Goal: Task Accomplishment & Management: Manage account settings

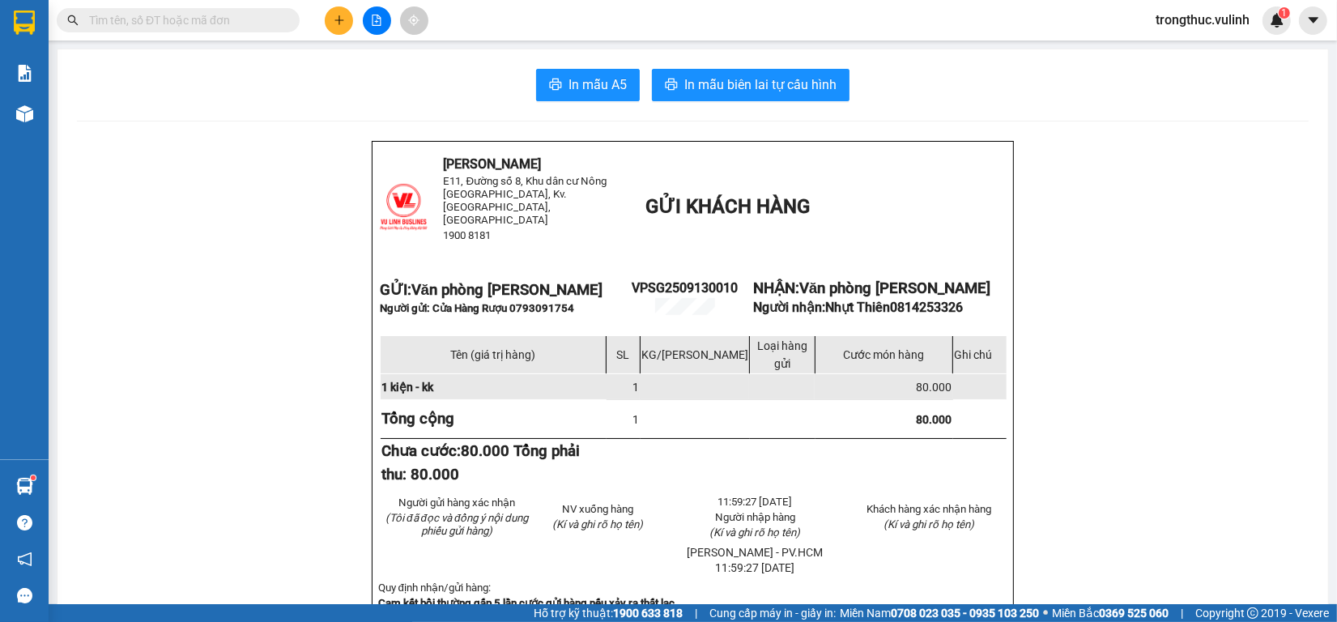
click at [324, 21] on div at bounding box center [376, 20] width 121 height 28
click at [336, 21] on icon "plus" at bounding box center [339, 20] width 11 height 11
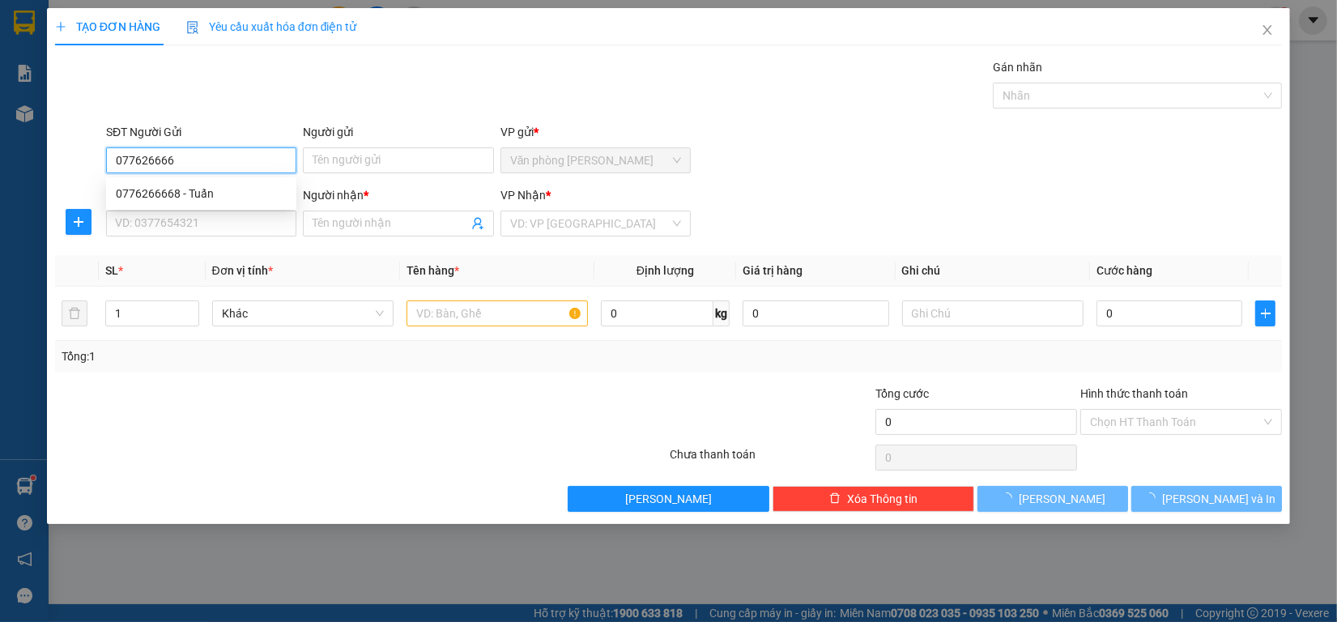
type input "0776266668"
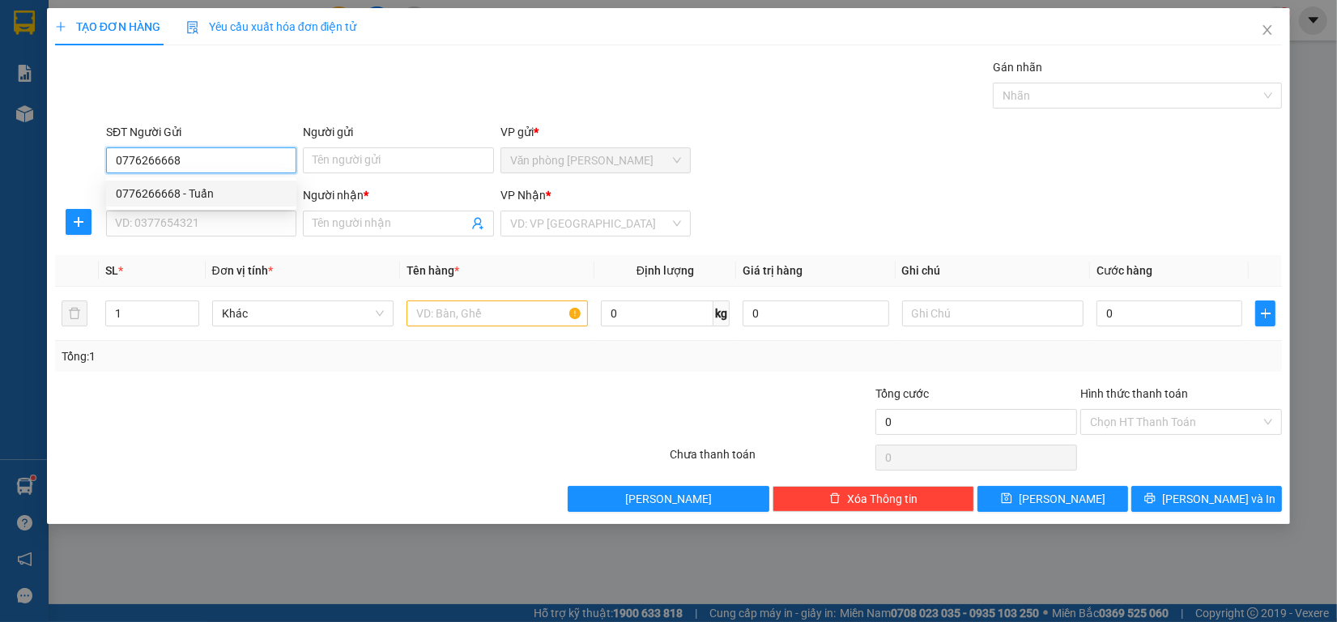
click at [174, 193] on div "0776266668 - Tuấn" at bounding box center [201, 194] width 171 height 18
type input "Tuấn"
type input "0367549539"
type input "[PERSON_NAME]"
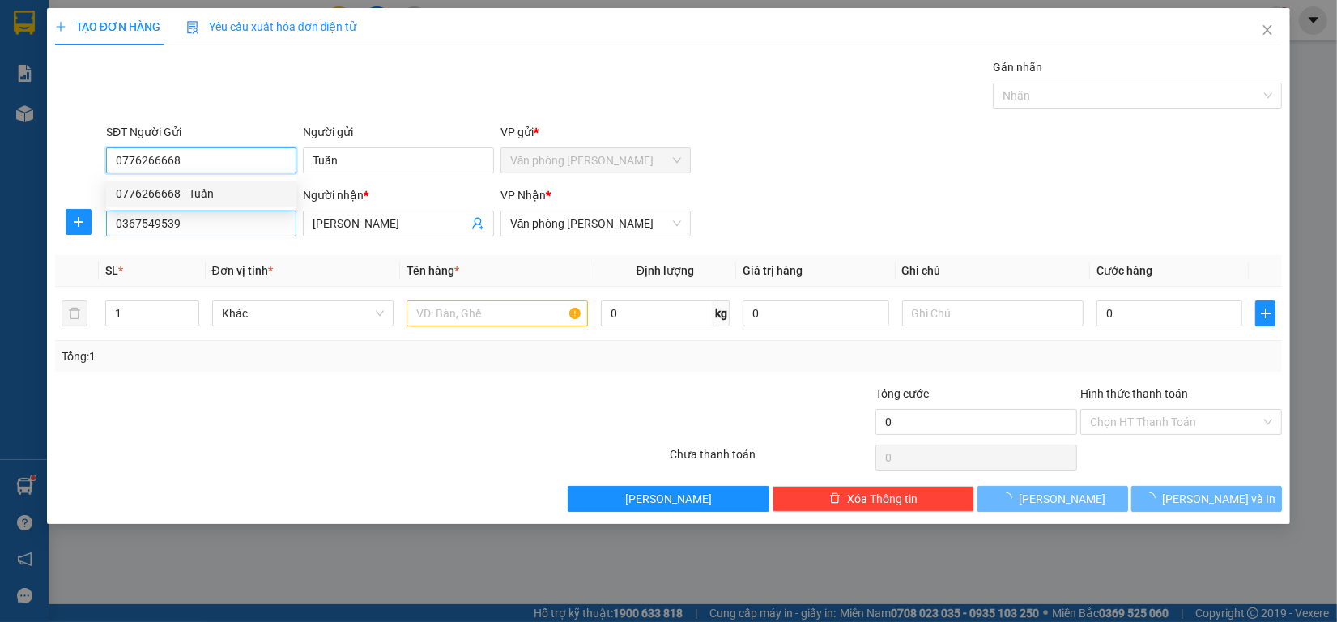
type input "60.000"
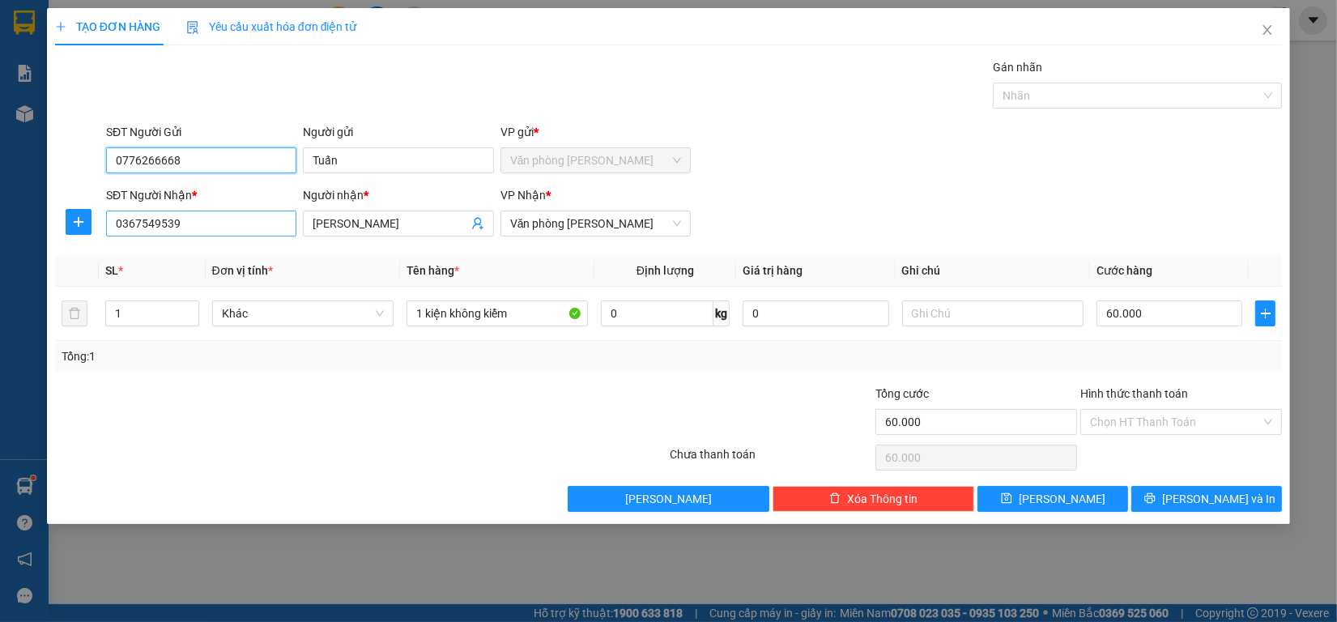
type input "0776266668"
drag, startPoint x: 194, startPoint y: 221, endPoint x: 0, endPoint y: 223, distance: 194.3
click at [0, 223] on div "TẠO ĐƠN HÀNG Yêu cầu xuất hóa đơn điện tử Transit Pickup Surcharge Ids Transit …" at bounding box center [668, 311] width 1337 height 622
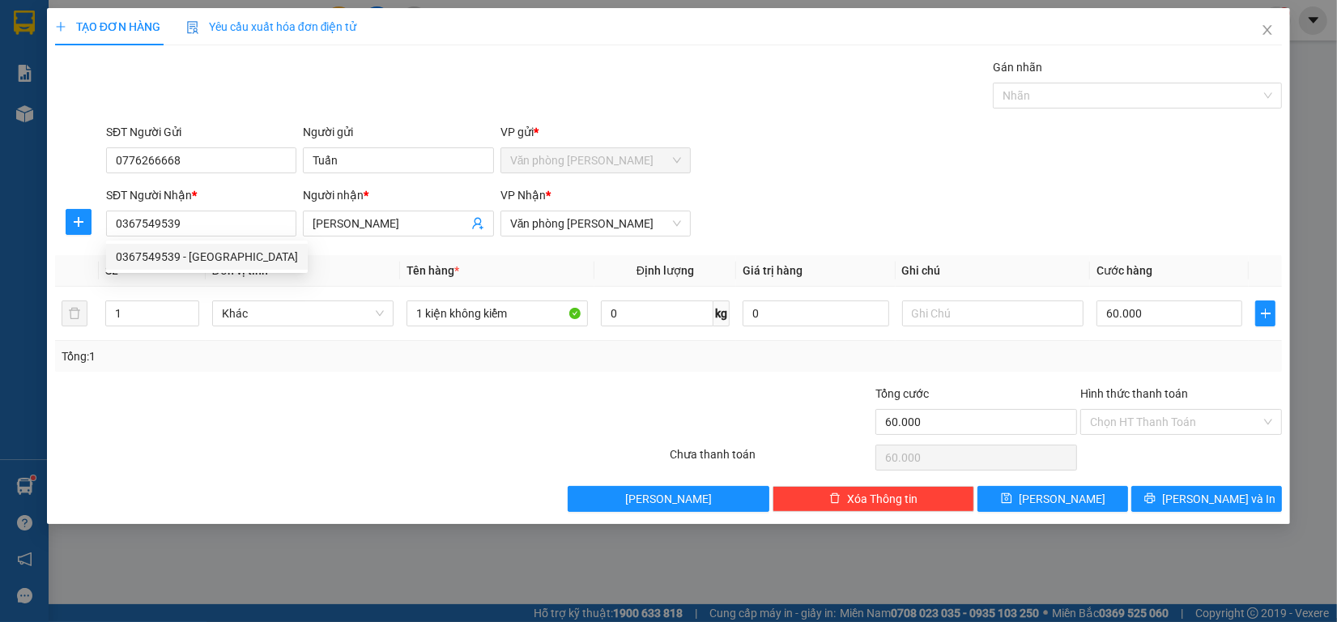
click at [1194, 479] on div "Transit Pickup Surcharge Ids Transit Deliver Surcharge Ids Transit Deliver Surc…" at bounding box center [668, 284] width 1227 height 453
drag, startPoint x: 1193, startPoint y: 483, endPoint x: 1193, endPoint y: 494, distance: 11.3
click at [1193, 494] on div "Transit Pickup Surcharge Ids Transit Deliver Surcharge Ids Transit Deliver Surc…" at bounding box center [668, 284] width 1227 height 453
click at [1193, 496] on span "[PERSON_NAME] và In" at bounding box center [1218, 499] width 113 height 18
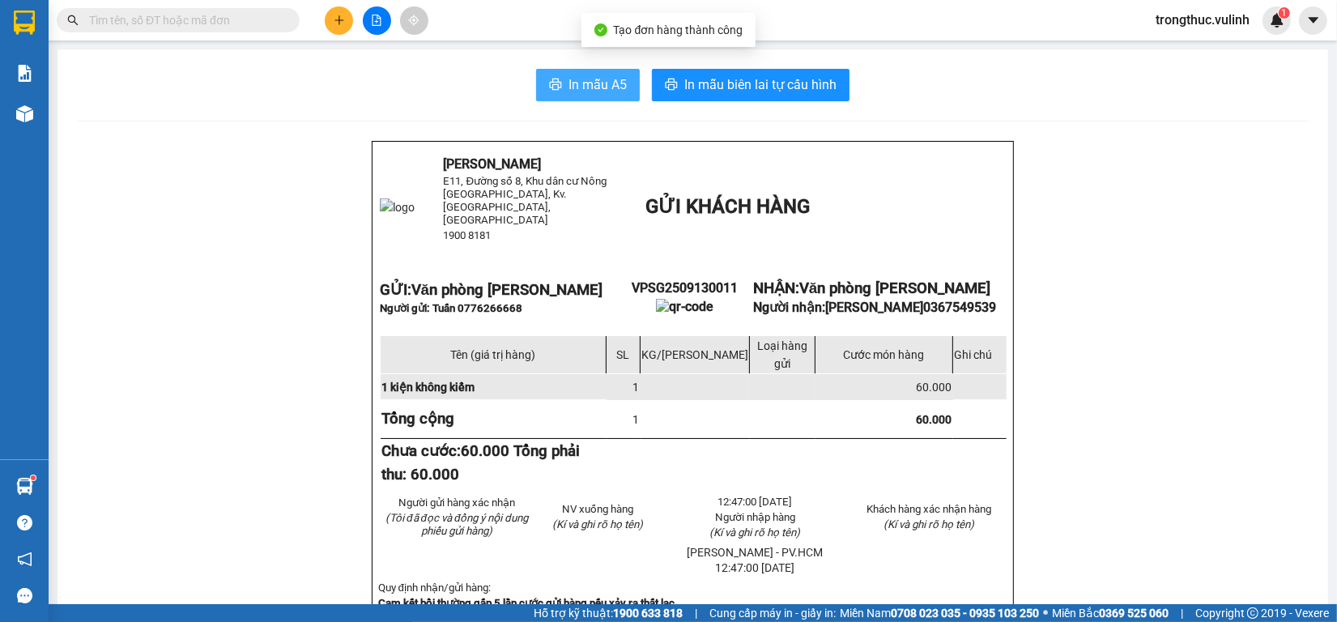
click at [599, 74] on span "In mẫu A5" at bounding box center [597, 84] width 58 height 20
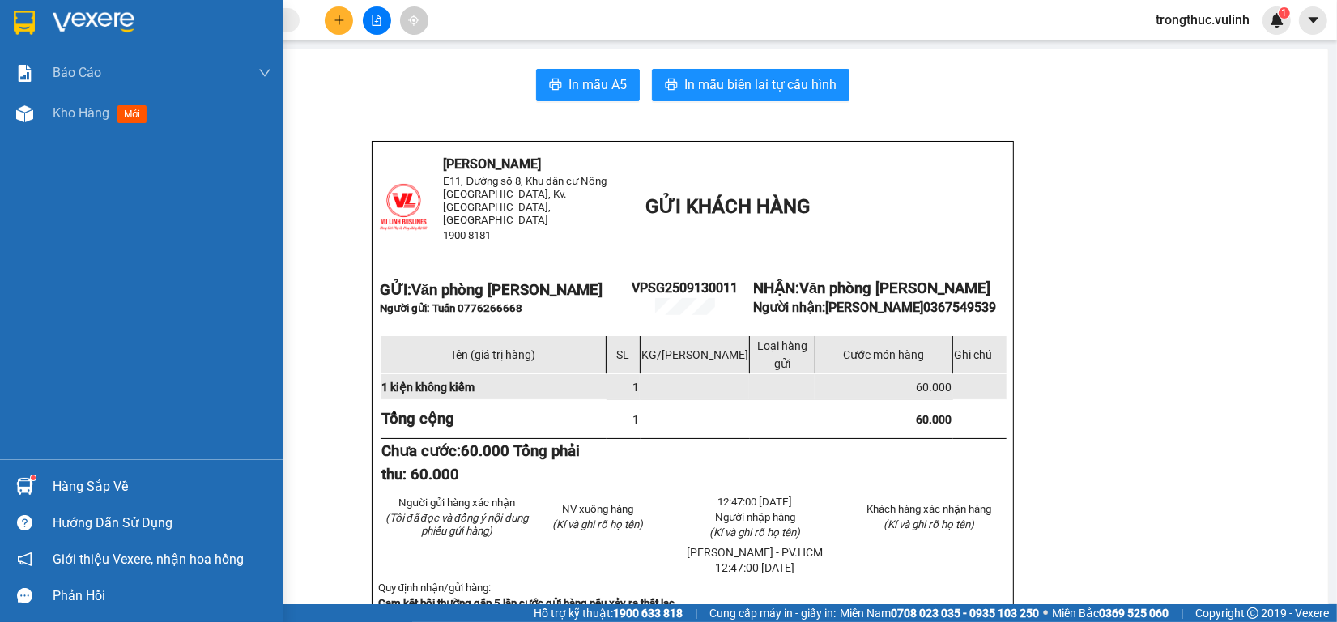
click at [16, 482] on img at bounding box center [24, 486] width 17 height 17
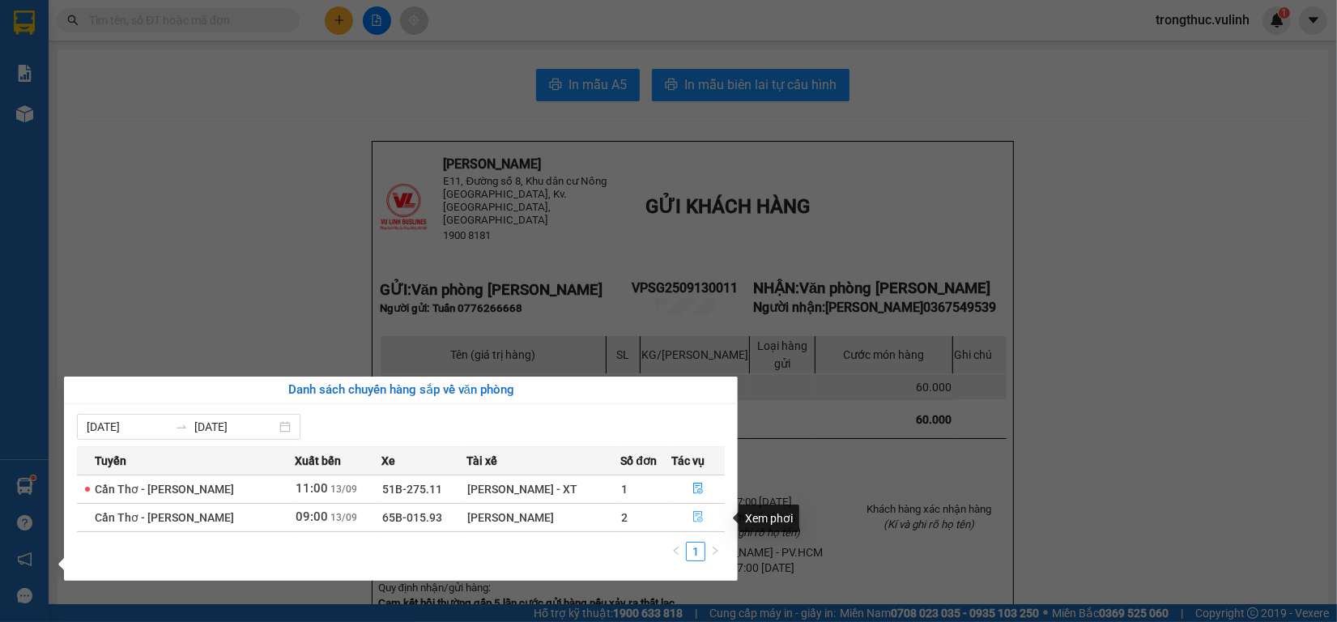
click at [693, 519] on icon "file-done" at bounding box center [697, 516] width 11 height 11
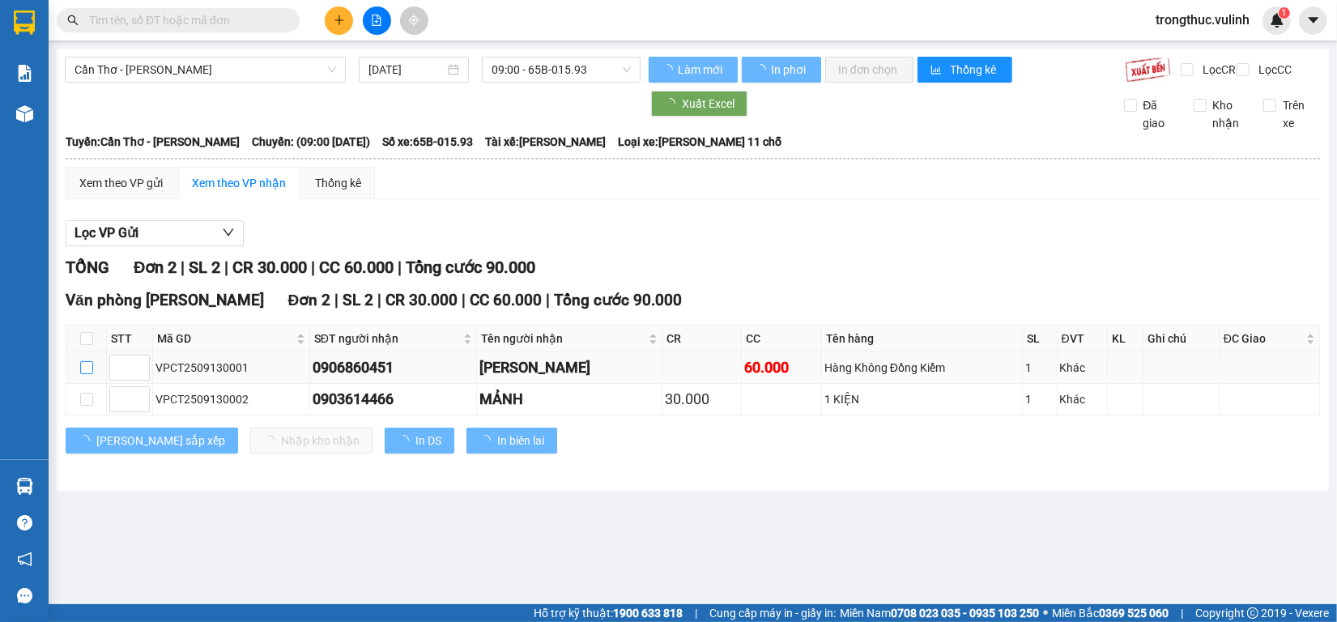
click at [91, 374] on input "checkbox" at bounding box center [86, 367] width 13 height 13
checkbox input "true"
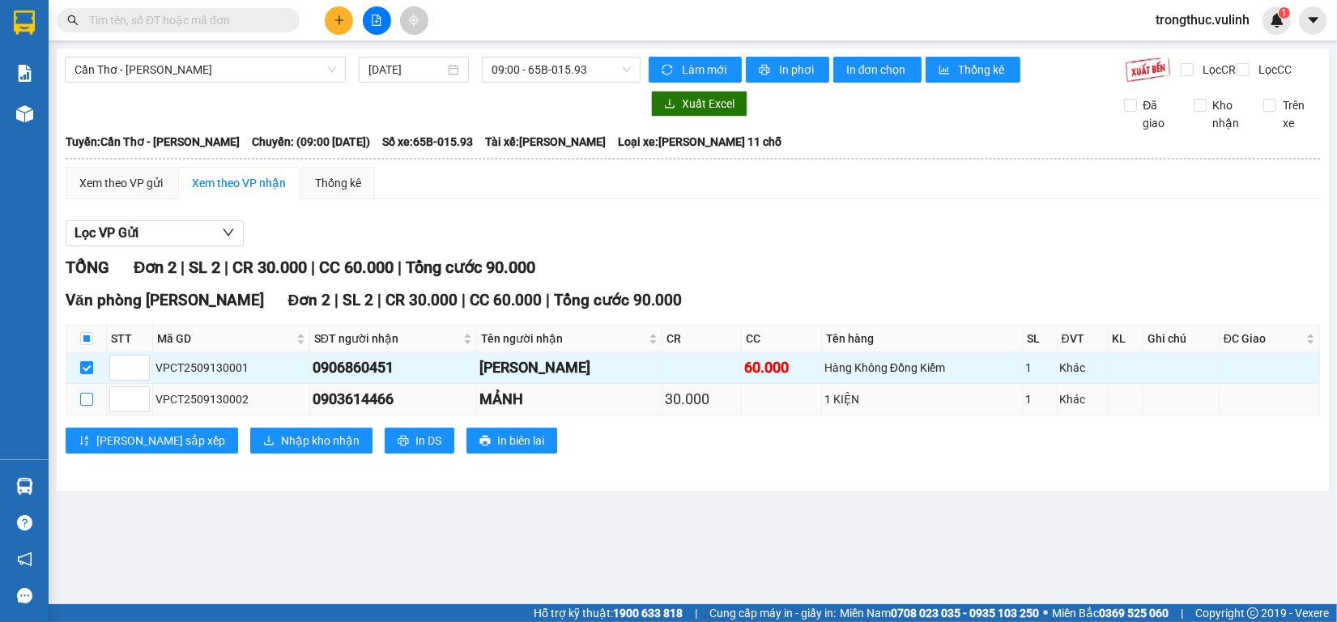
click at [87, 408] on label at bounding box center [86, 399] width 13 height 18
click at [87, 406] on input "checkbox" at bounding box center [86, 399] width 13 height 13
checkbox input "true"
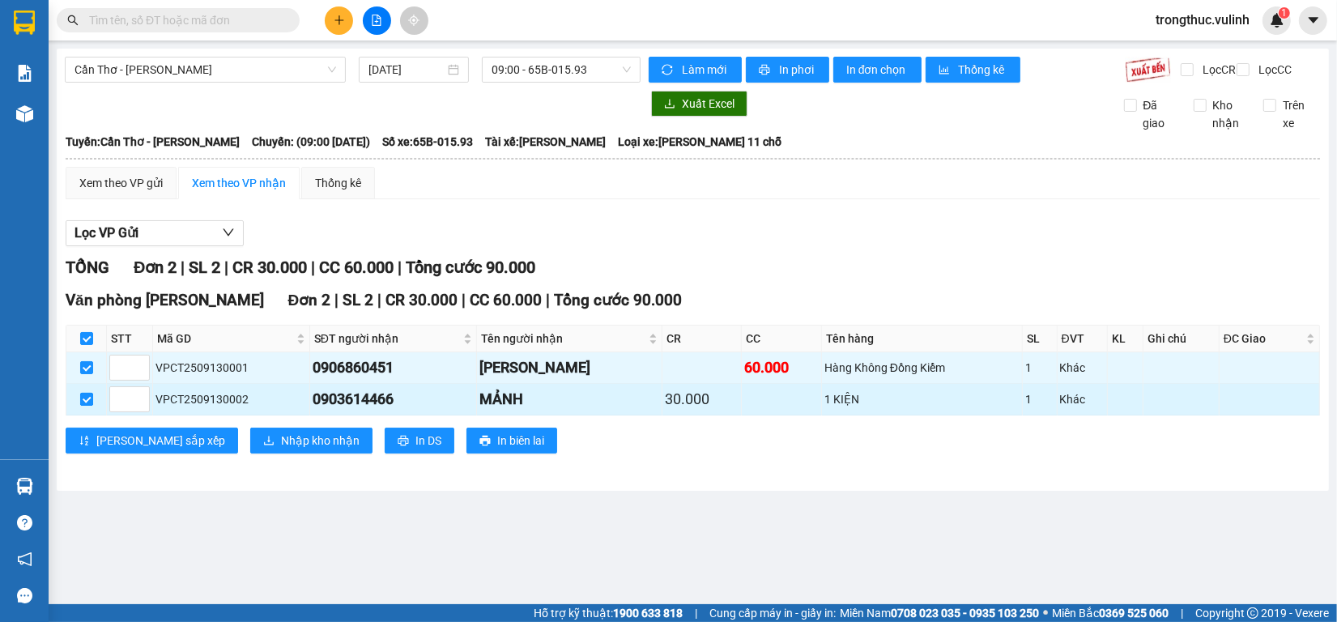
checkbox input "true"
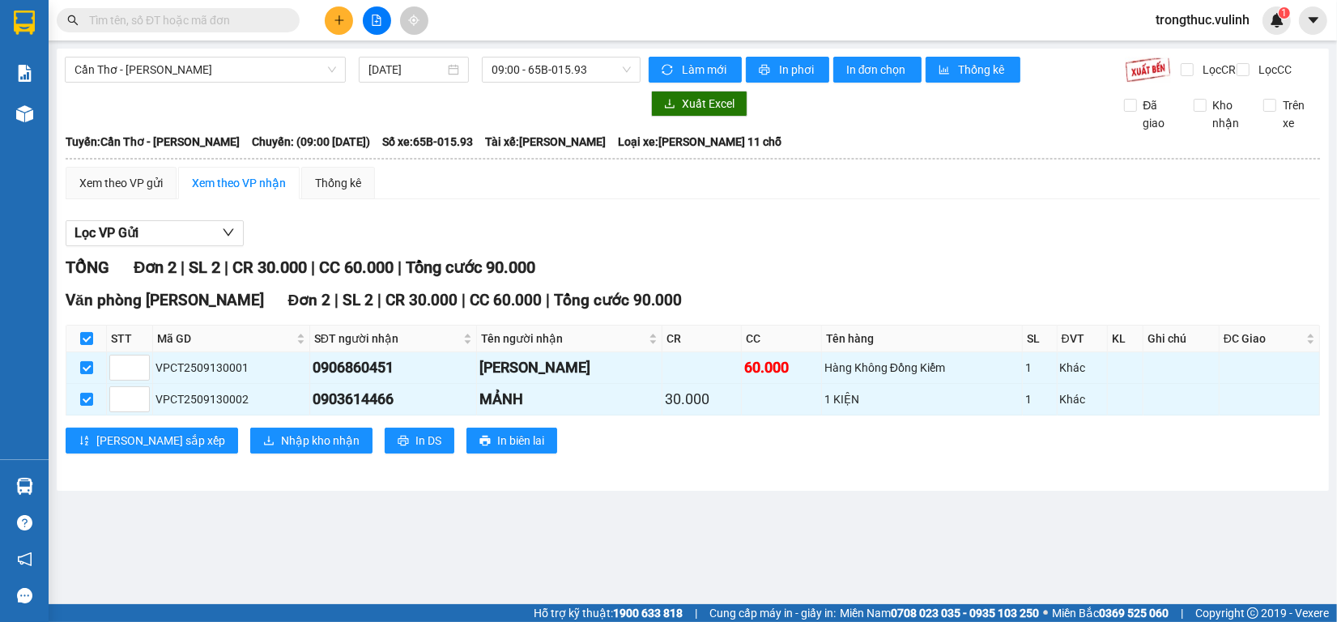
click at [213, 432] on div "Văn phòng Cao Thắng Đơn 2 | SL 2 | CR 30.000 | CC 60.000 | Tổng cước 90.000 STT…" at bounding box center [693, 376] width 1254 height 177
click at [281, 449] on span "Nhập kho nhận" at bounding box center [320, 441] width 79 height 18
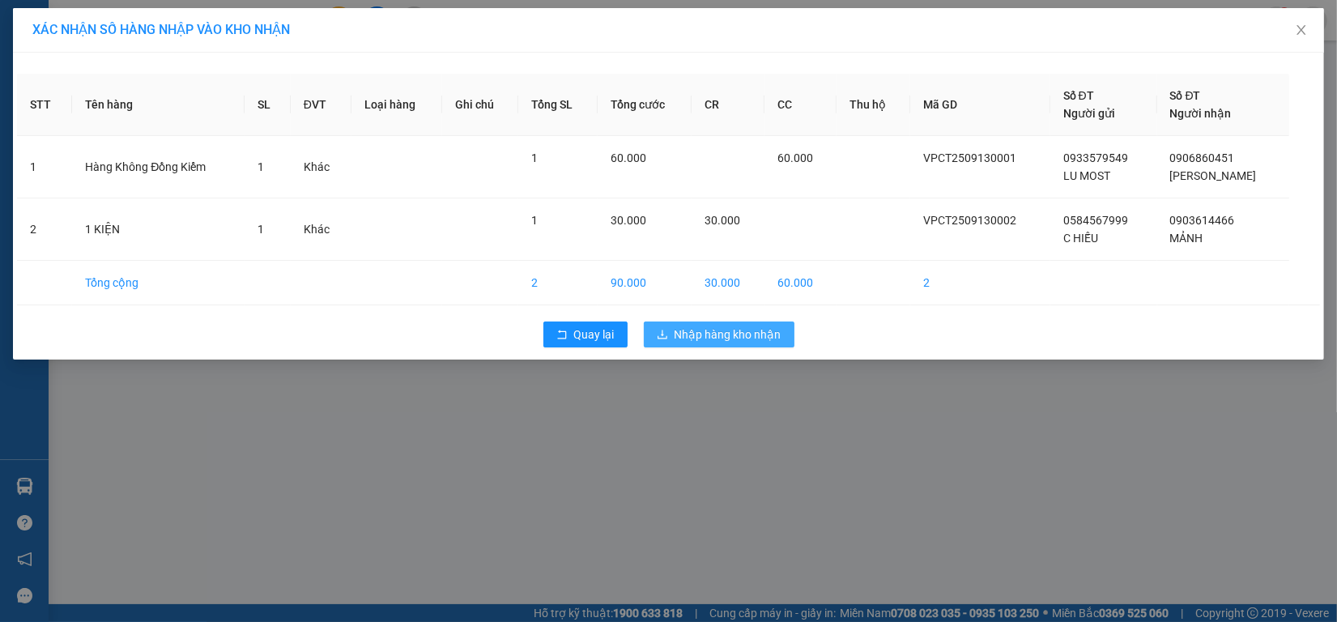
click at [703, 329] on span "Nhập hàng kho nhận" at bounding box center [727, 334] width 107 height 18
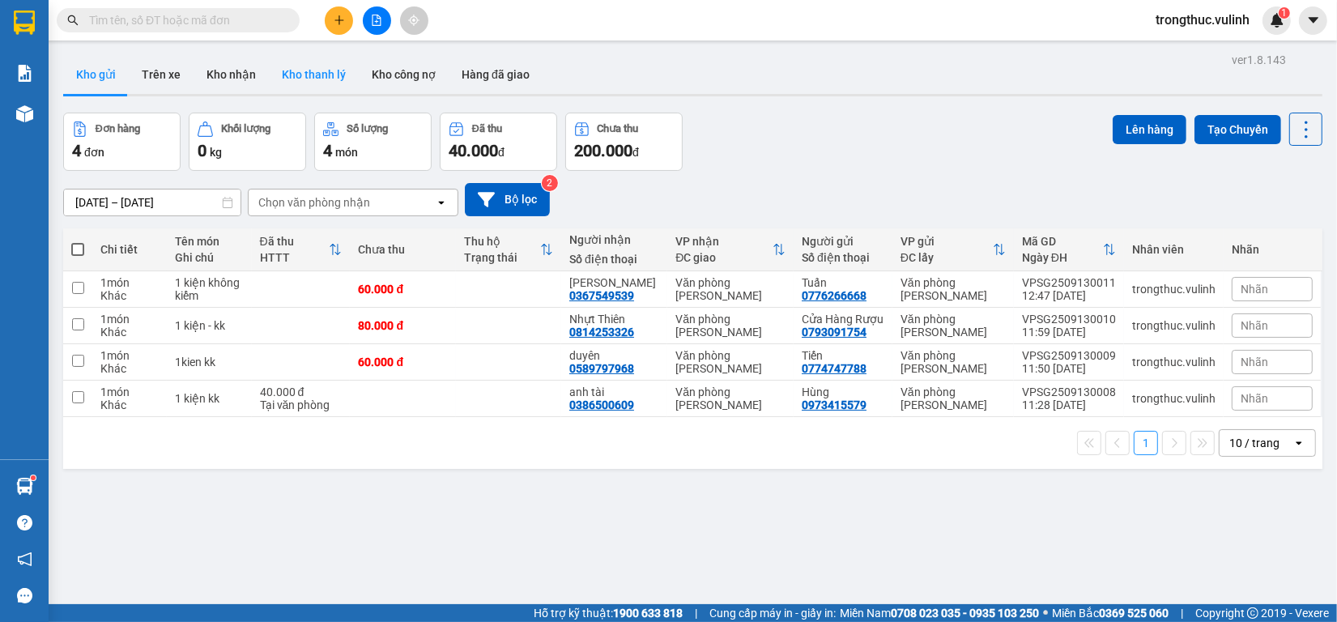
click at [291, 79] on button "Kho thanh lý" at bounding box center [314, 74] width 90 height 39
type input "[DATE] – [DATE]"
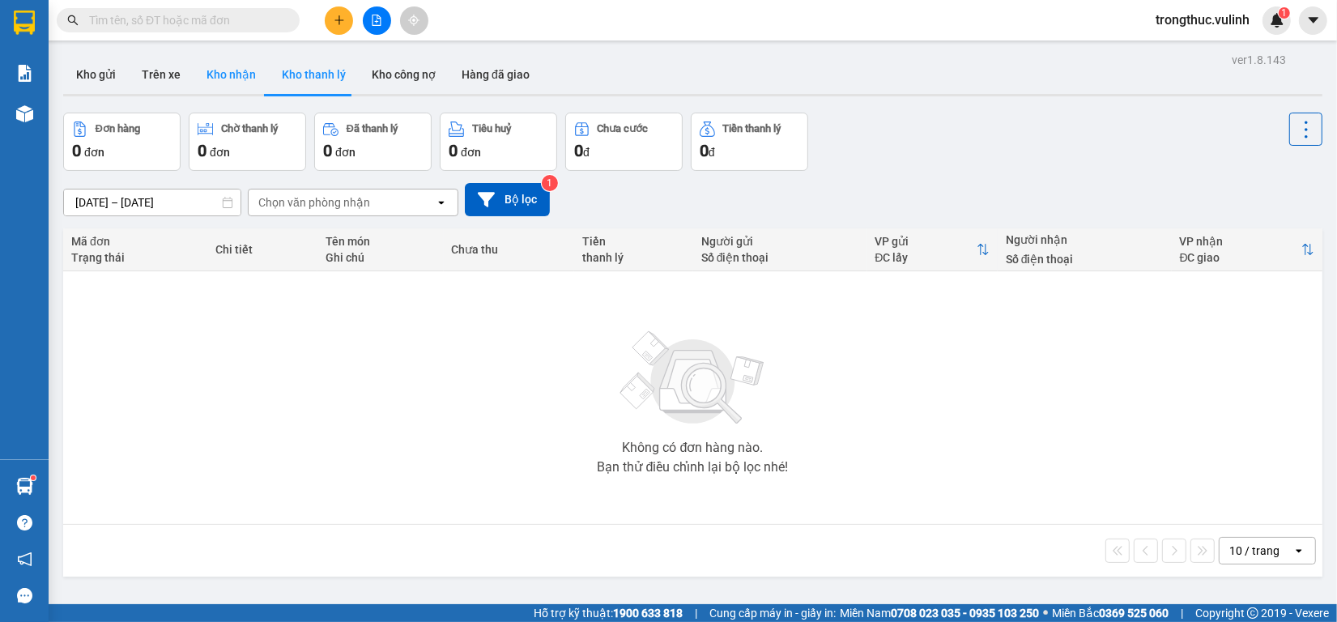
click at [215, 78] on button "Kho nhận" at bounding box center [231, 74] width 75 height 39
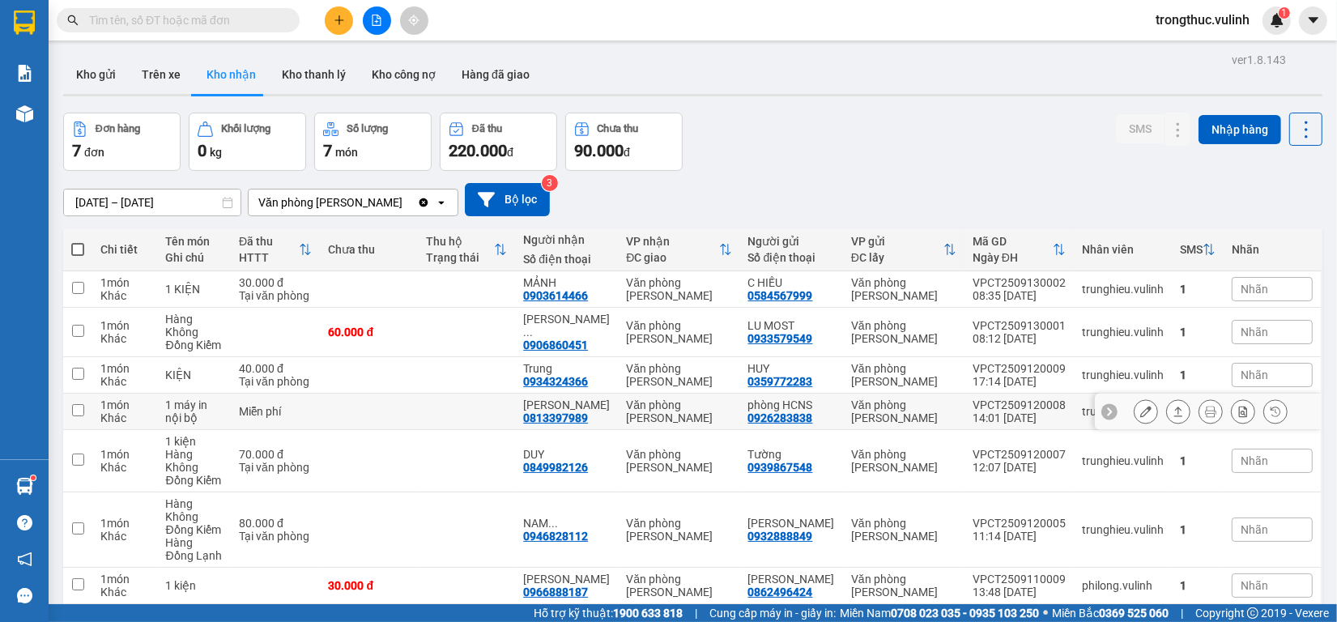
scroll to position [74, 0]
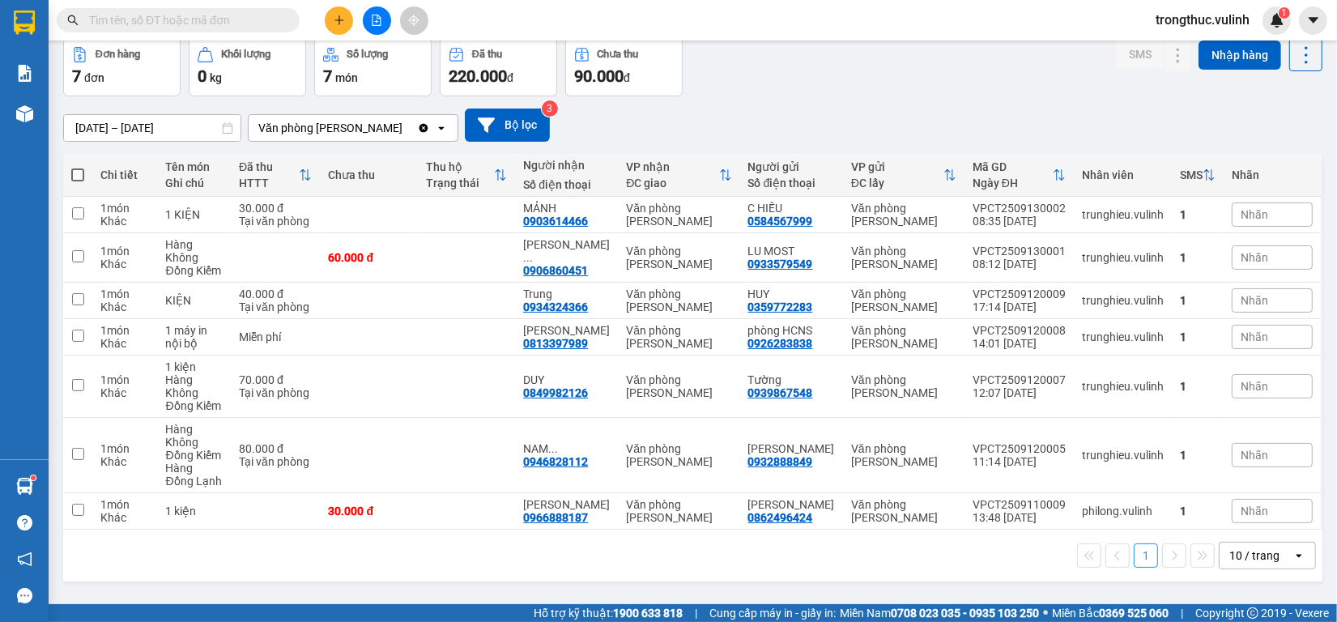
click at [195, 25] on input "text" at bounding box center [184, 20] width 191 height 18
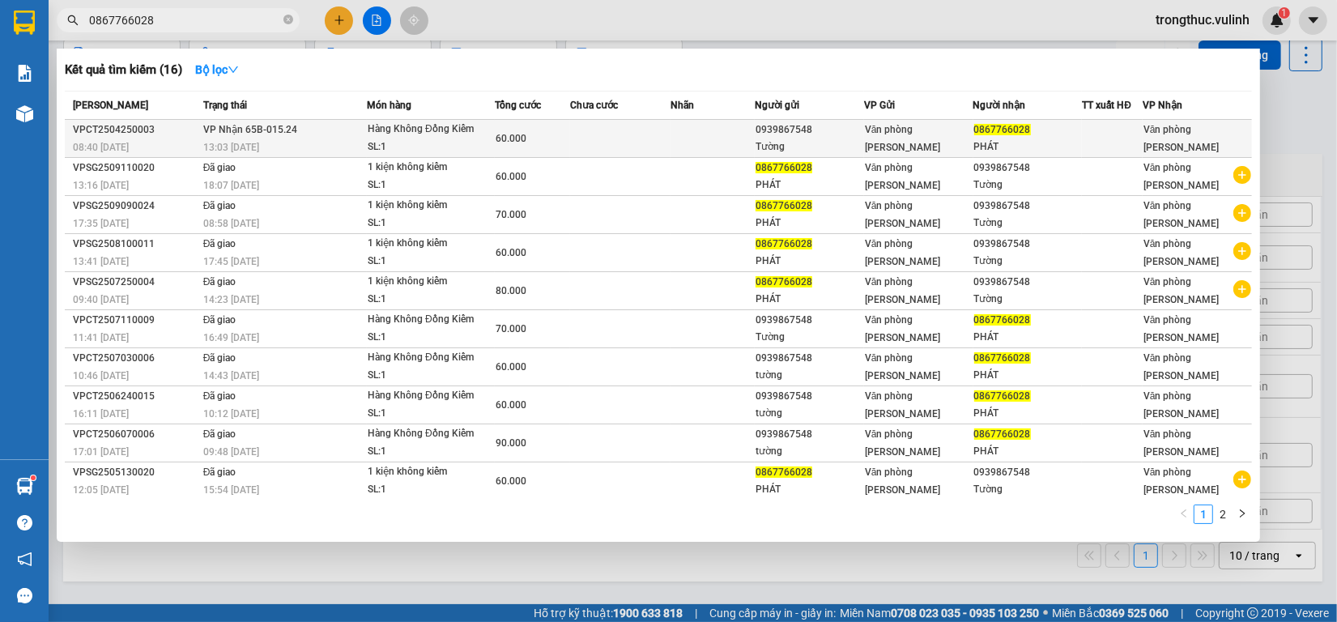
type input "0867766028"
click at [1083, 146] on div at bounding box center [1112, 138] width 59 height 17
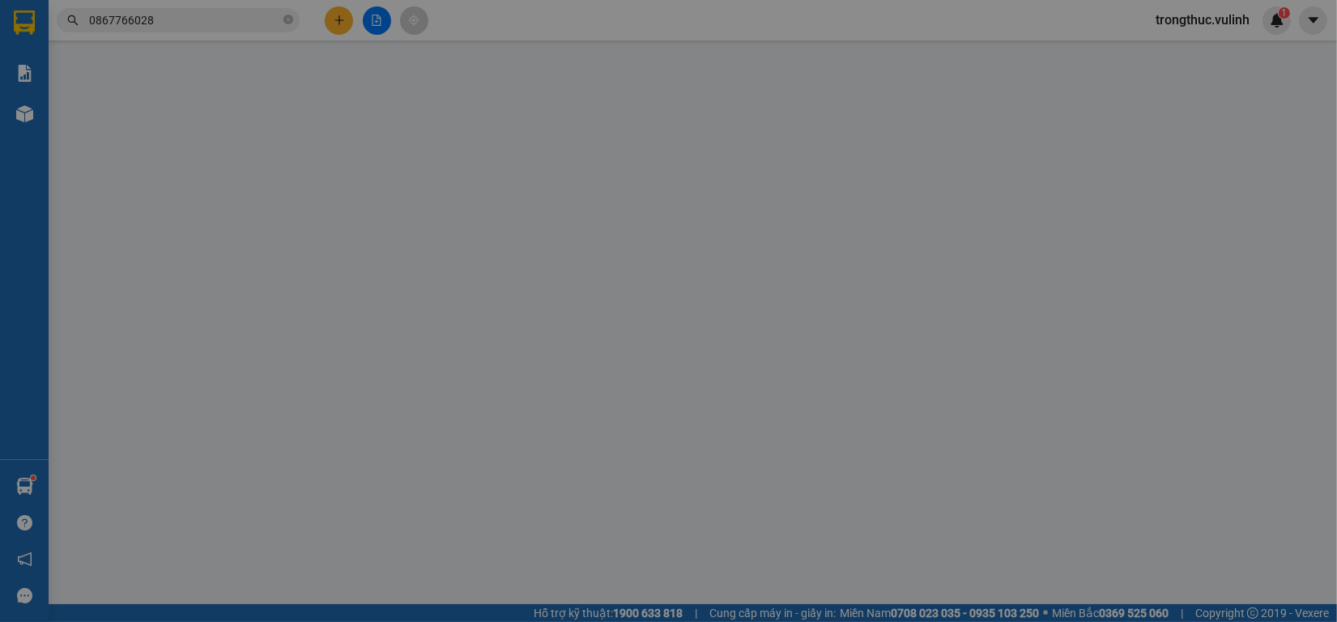
type input "0939867548"
type input "Tường"
type input "0867766028"
type input "PHÁT"
type input "60.000"
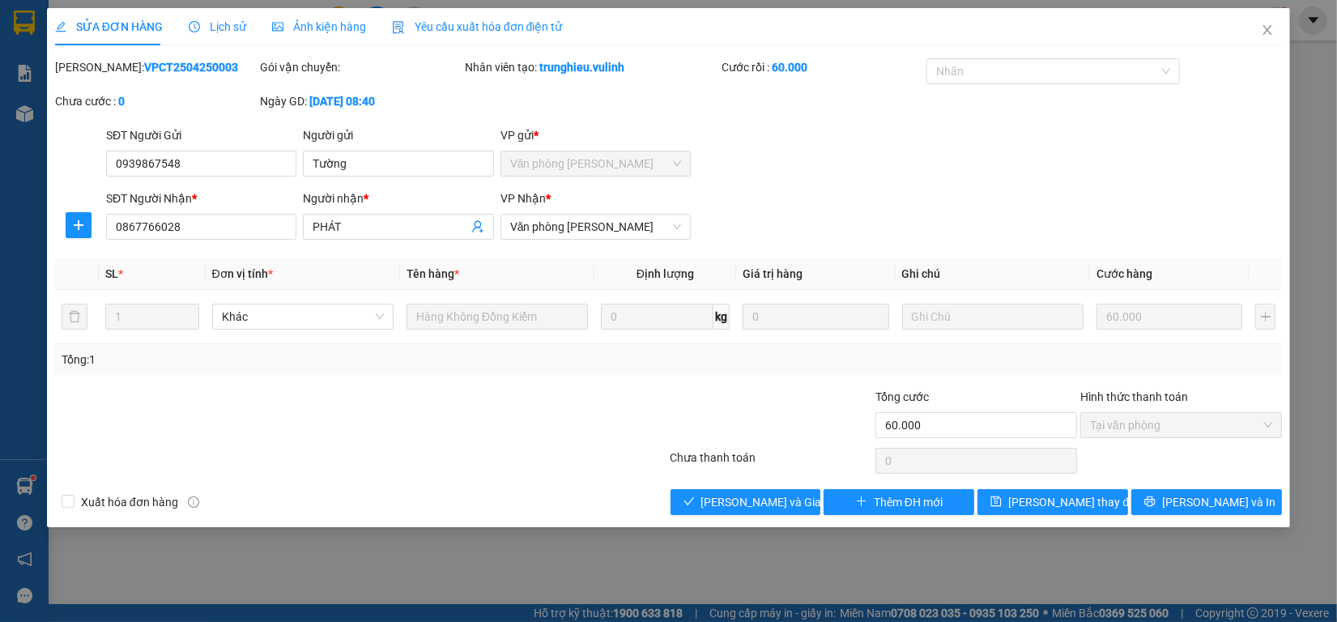
click at [211, 27] on span "Lịch sử" at bounding box center [217, 26] width 57 height 13
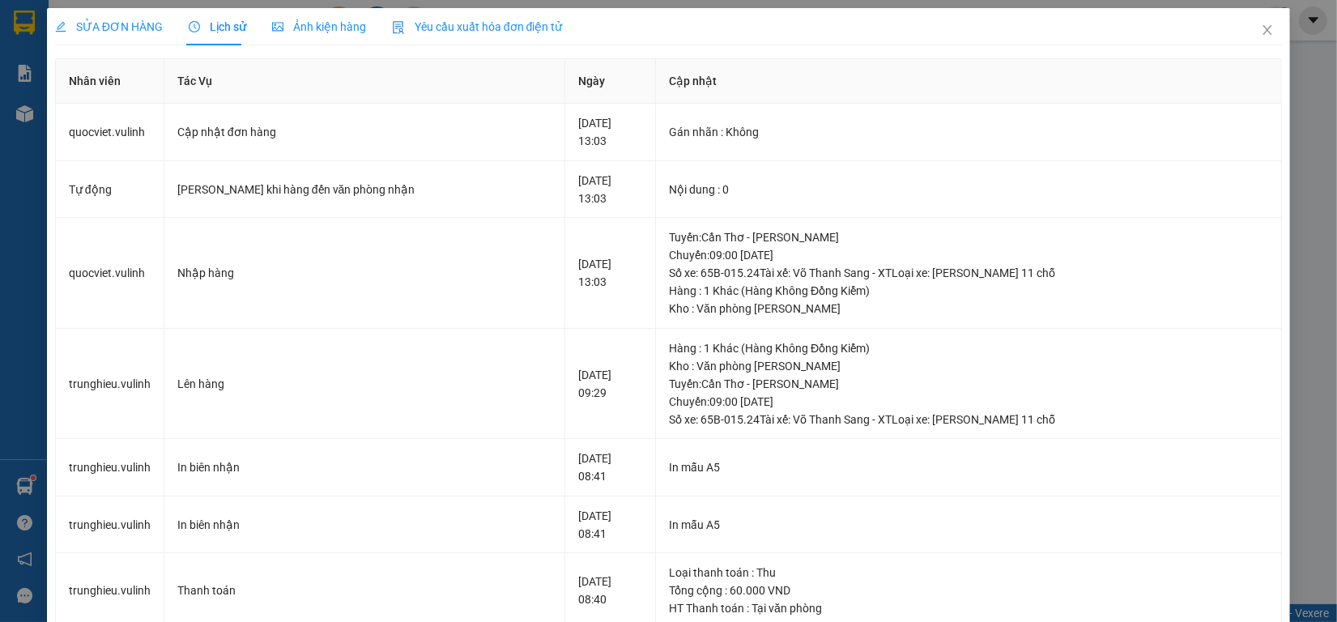
click at [93, 41] on div "SỬA ĐƠN HÀNG" at bounding box center [109, 26] width 108 height 37
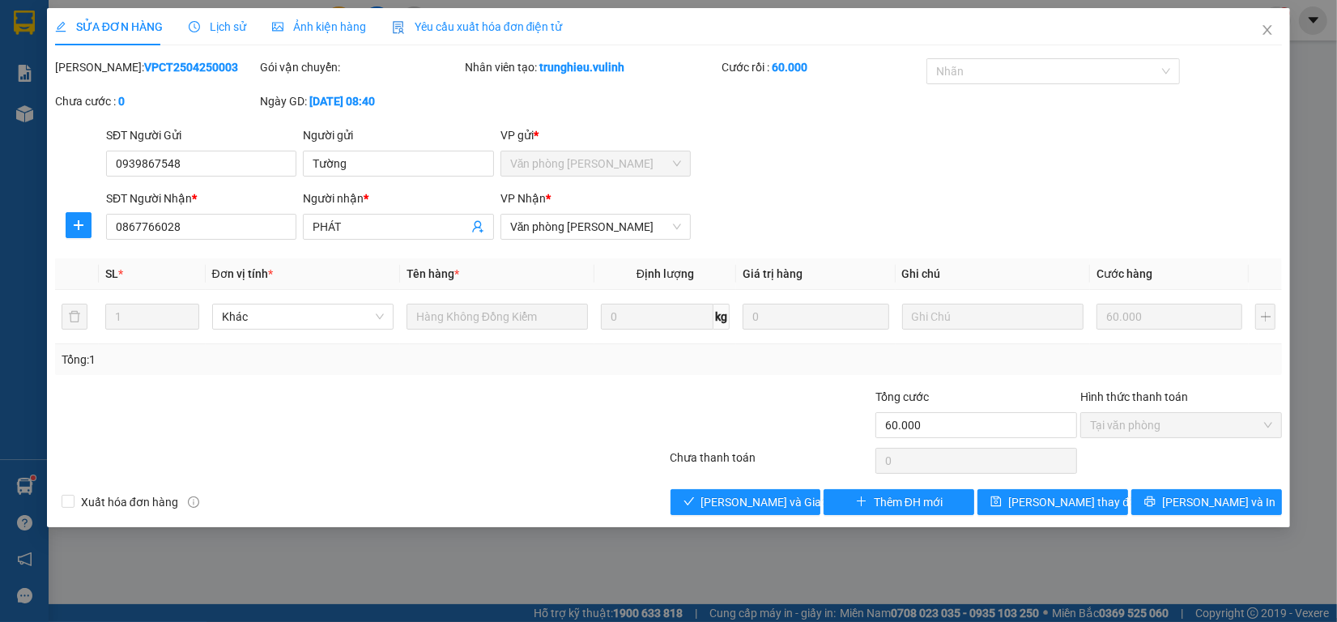
click at [220, 27] on span "Lịch sử" at bounding box center [217, 26] width 57 height 13
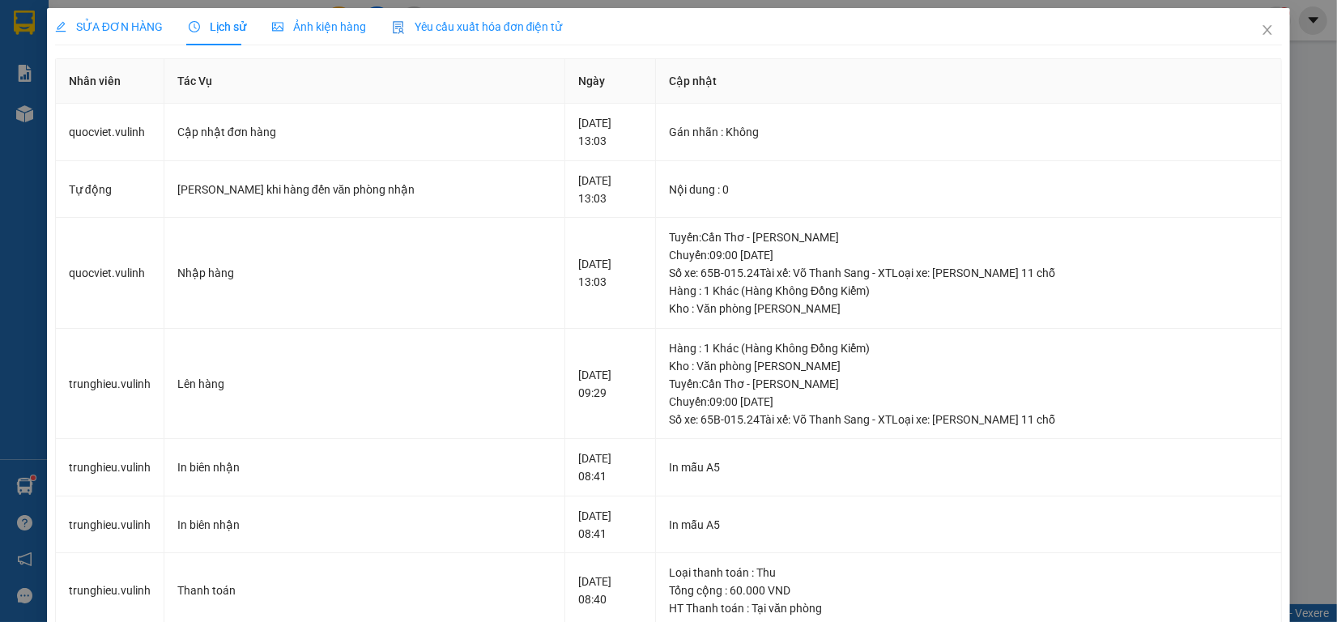
click at [126, 18] on div "SỬA ĐƠN HÀNG" at bounding box center [109, 27] width 108 height 18
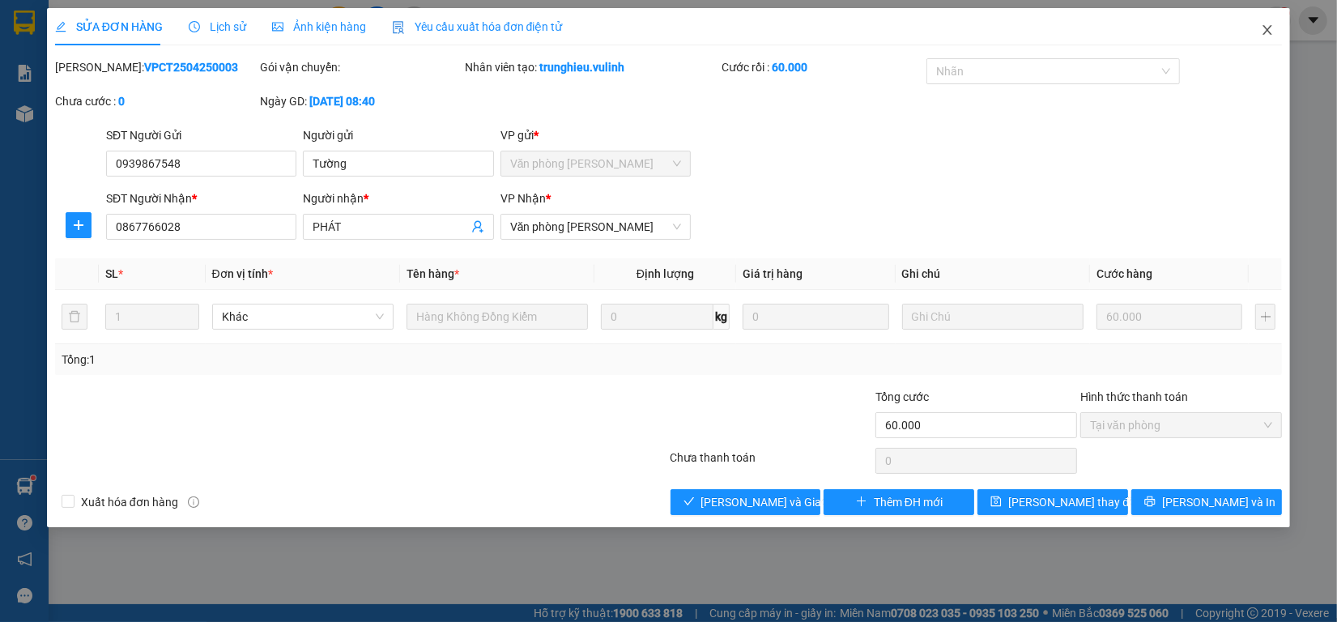
drag, startPoint x: 1270, startPoint y: 16, endPoint x: 219, endPoint y: 35, distance: 1050.3
click at [1270, 17] on span "Close" at bounding box center [1266, 30] width 45 height 45
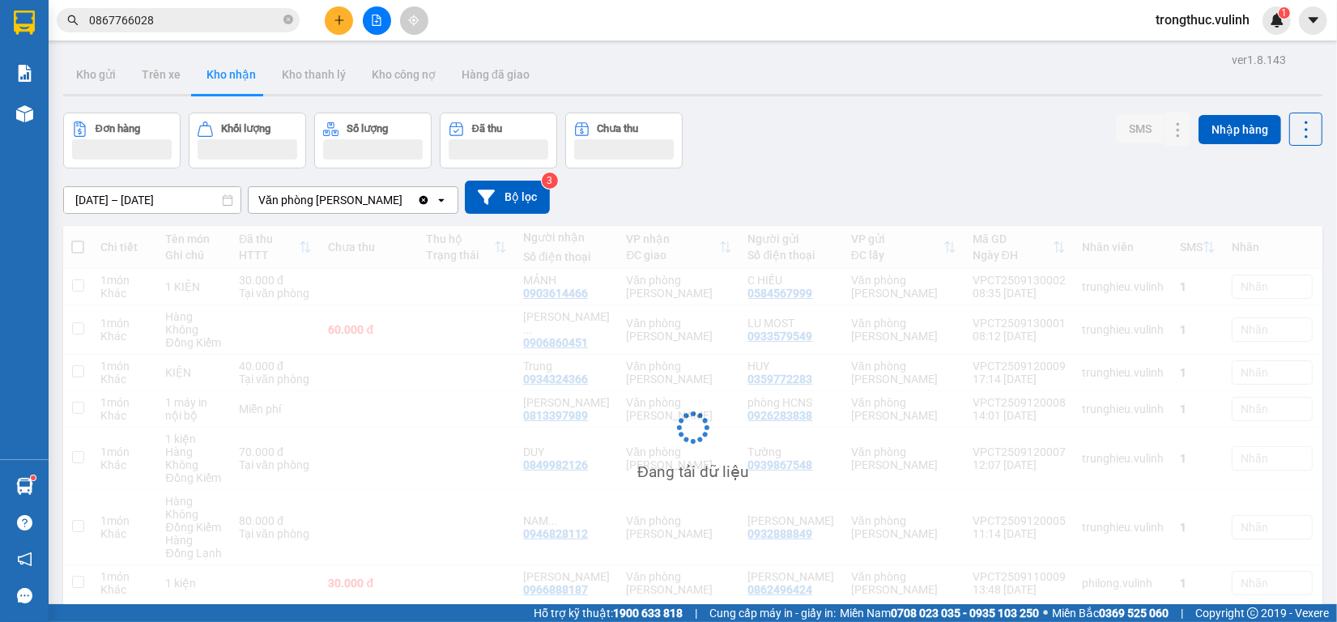
click at [205, 24] on input "0867766028" at bounding box center [184, 20] width 191 height 18
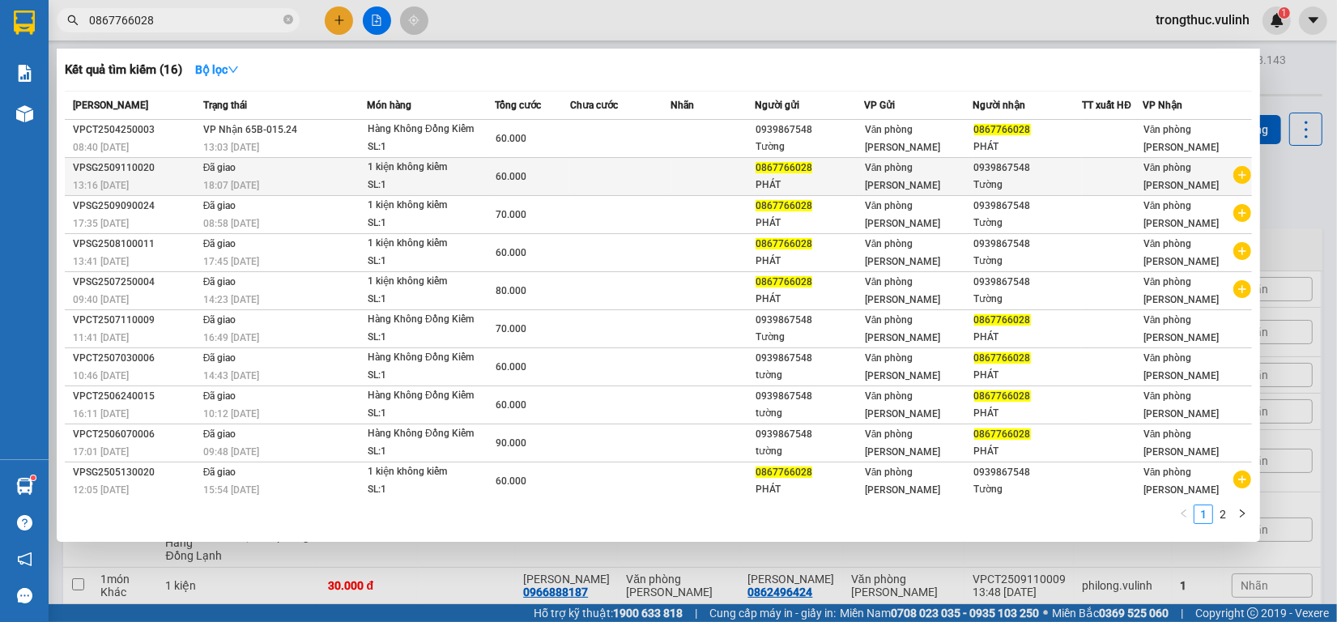
click at [357, 178] on div "18:07 [DATE]" at bounding box center [284, 186] width 163 height 18
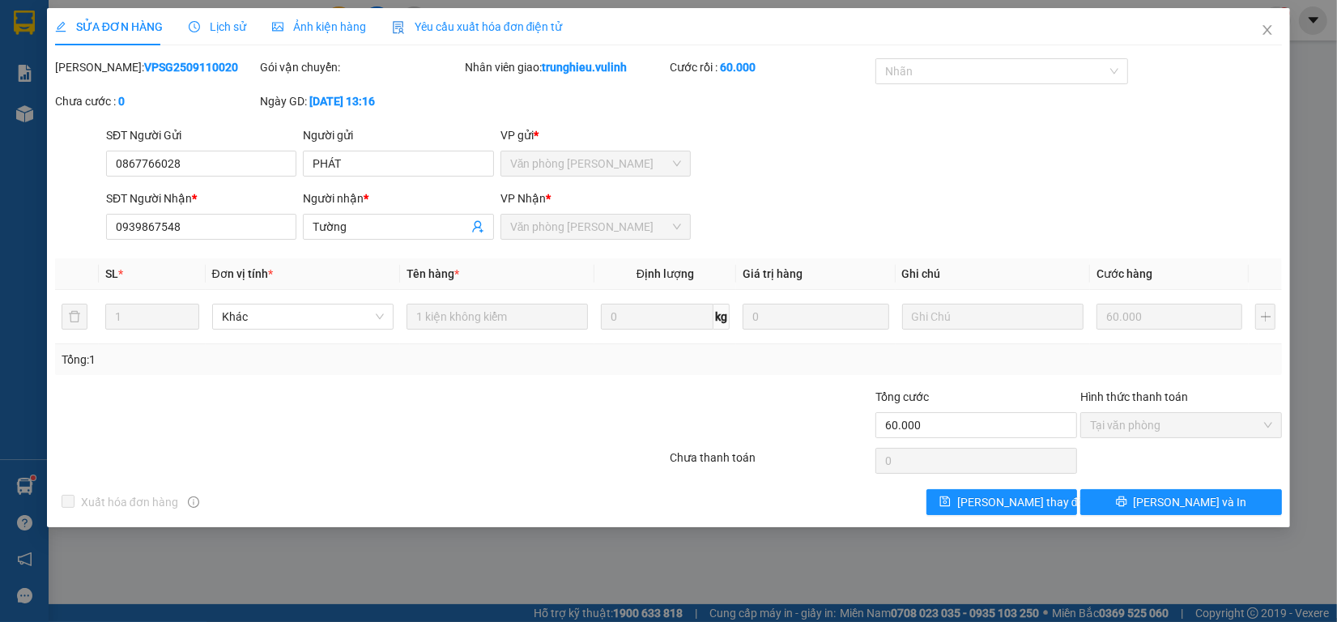
click at [215, 36] on div "Lịch sử" at bounding box center [217, 26] width 57 height 37
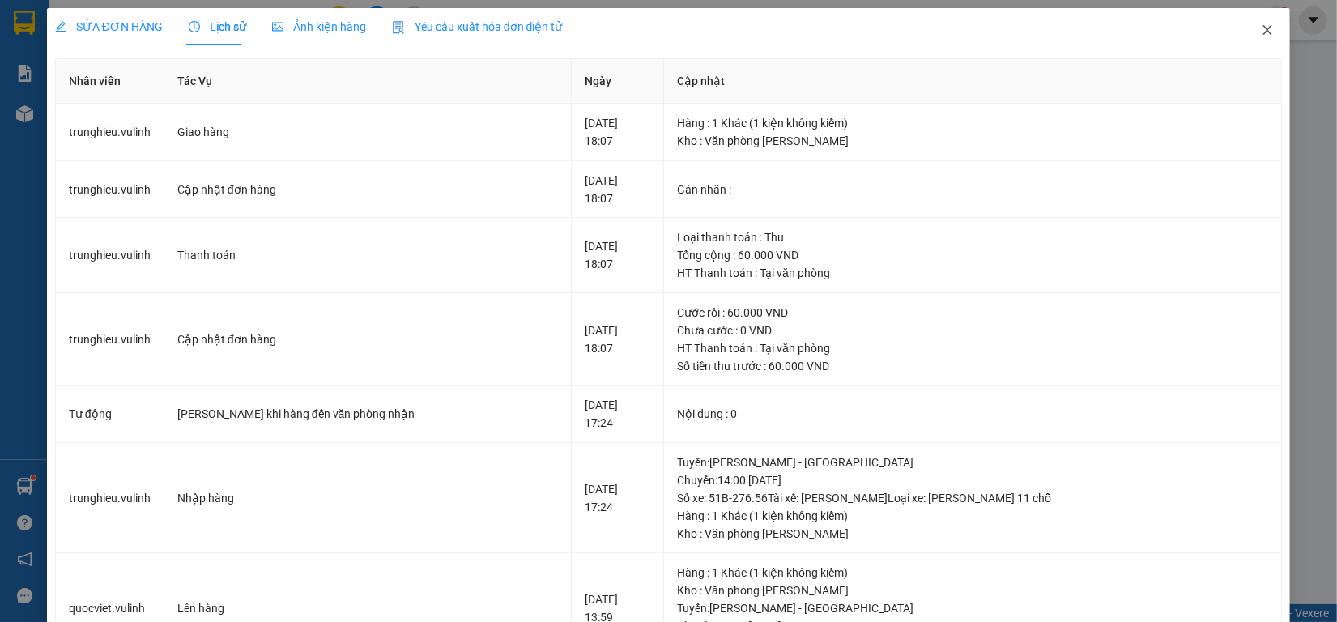
drag, startPoint x: 1267, startPoint y: 29, endPoint x: 265, endPoint y: 46, distance: 1002.5
click at [1266, 29] on span "Close" at bounding box center [1266, 30] width 45 height 45
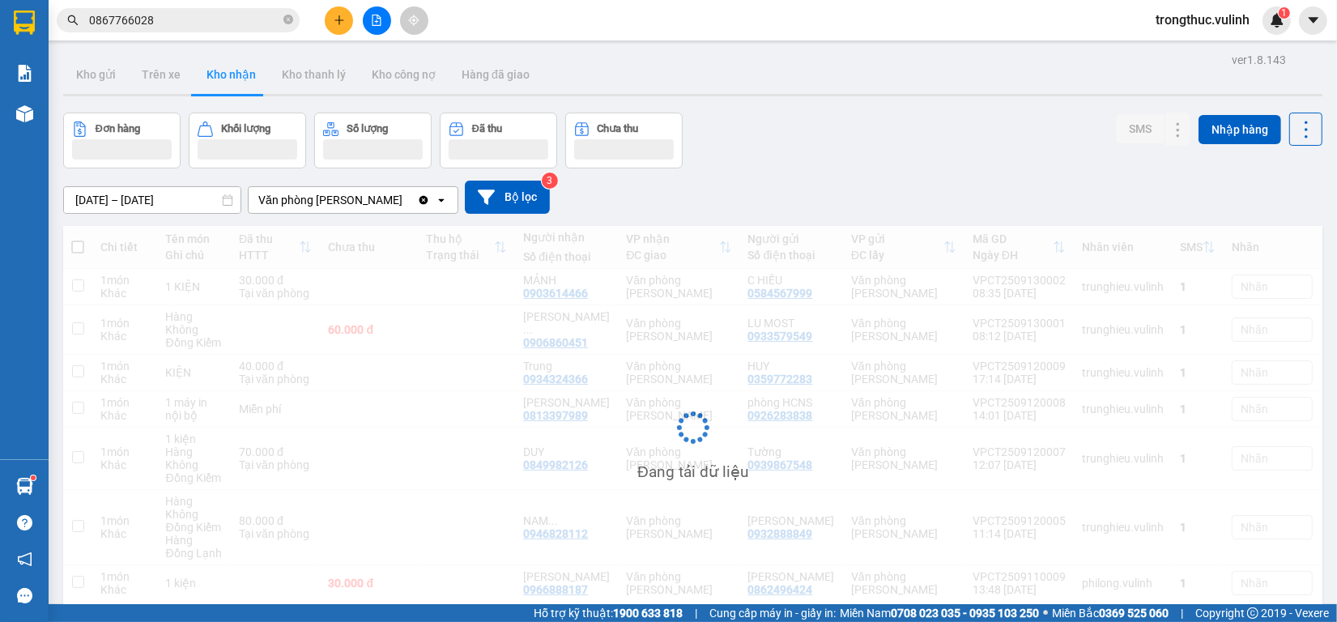
click at [181, 26] on input "0867766028" at bounding box center [184, 20] width 191 height 18
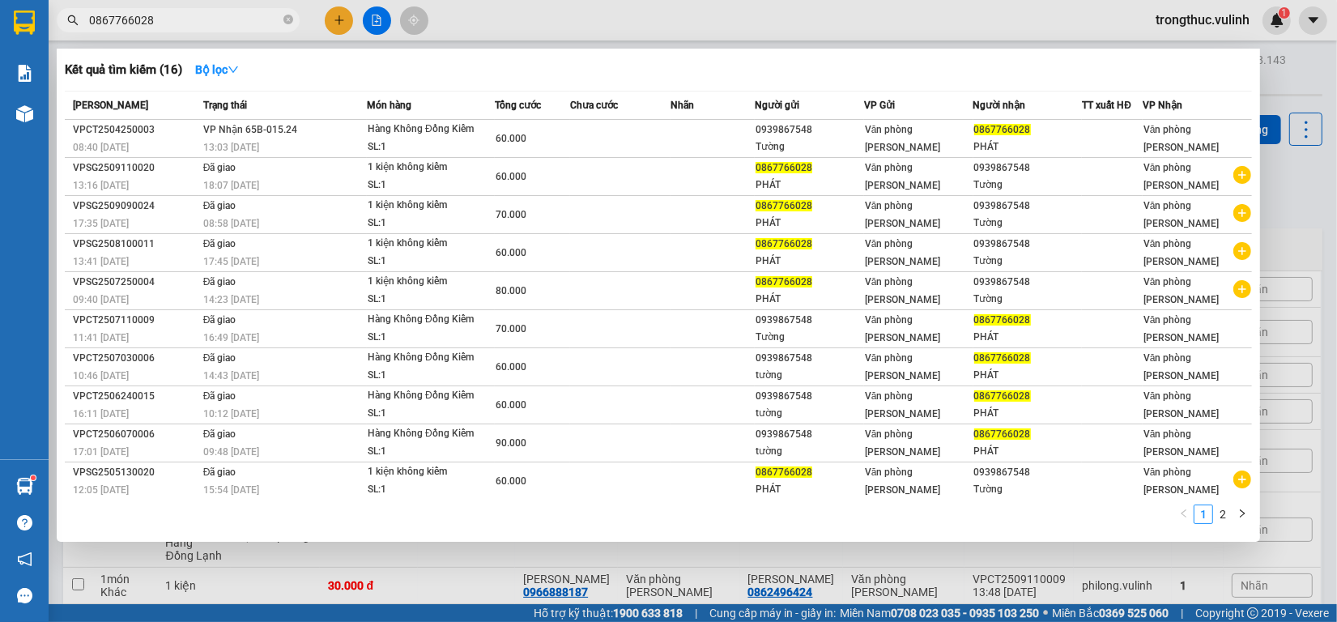
click at [781, 29] on div at bounding box center [668, 311] width 1337 height 622
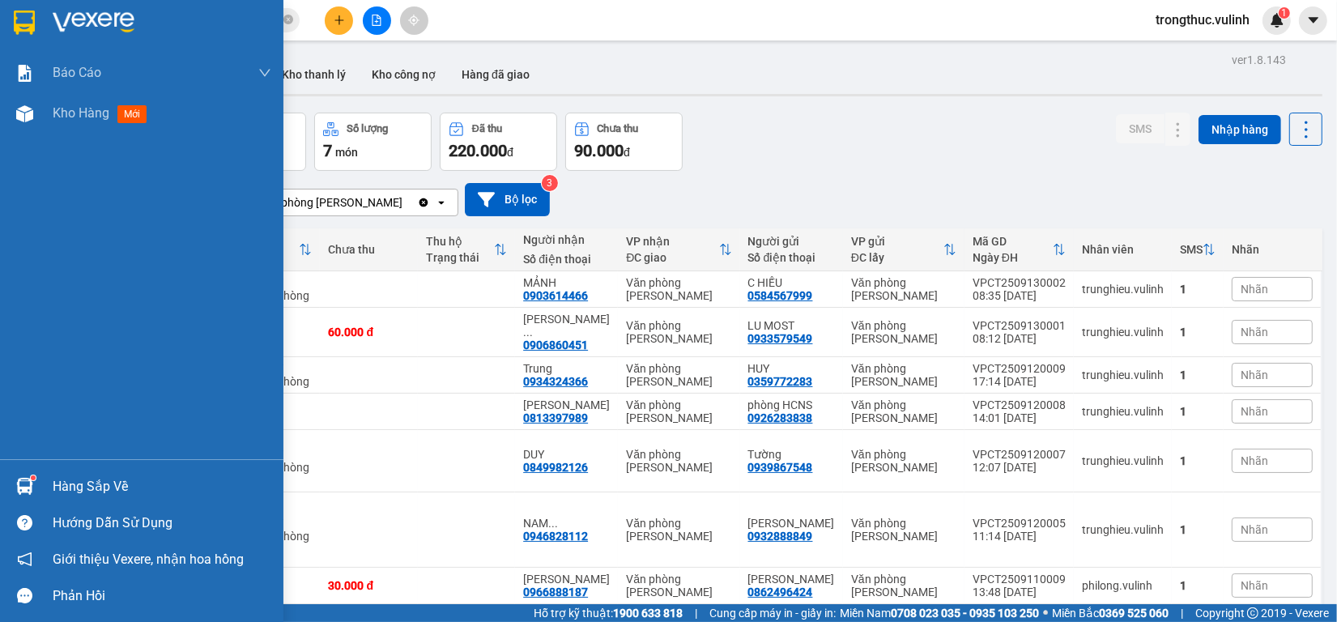
click at [19, 486] on img at bounding box center [24, 486] width 17 height 17
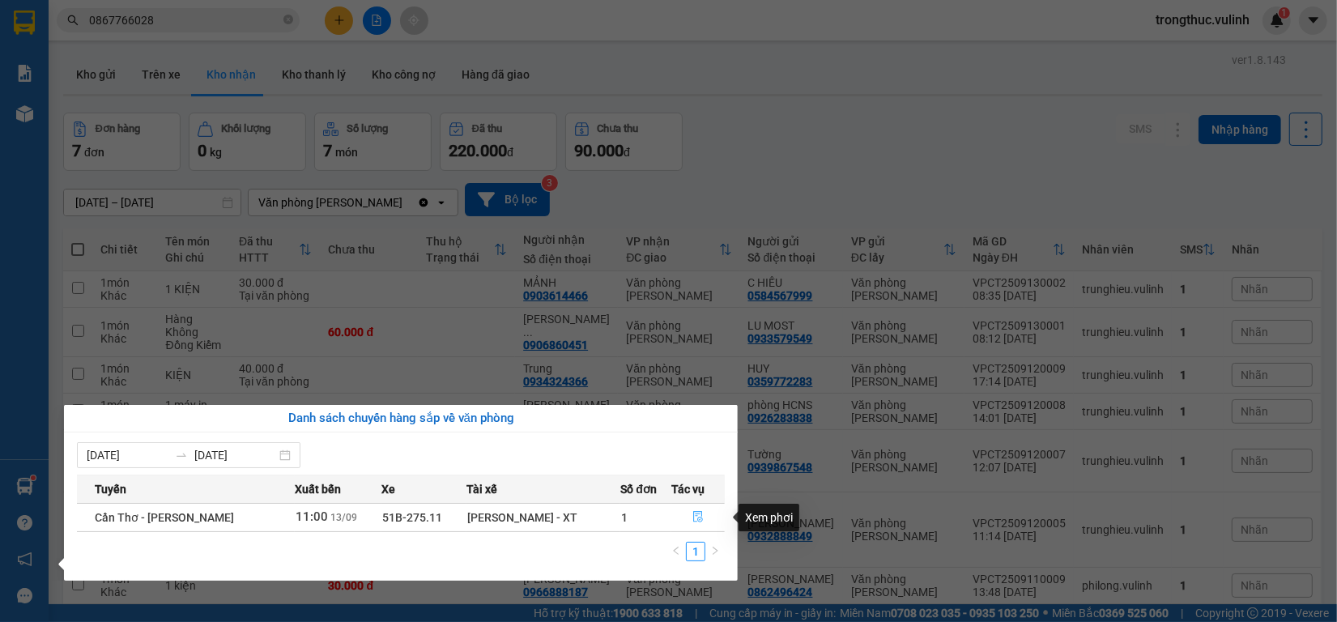
click at [697, 516] on icon "file-done" at bounding box center [697, 516] width 11 height 11
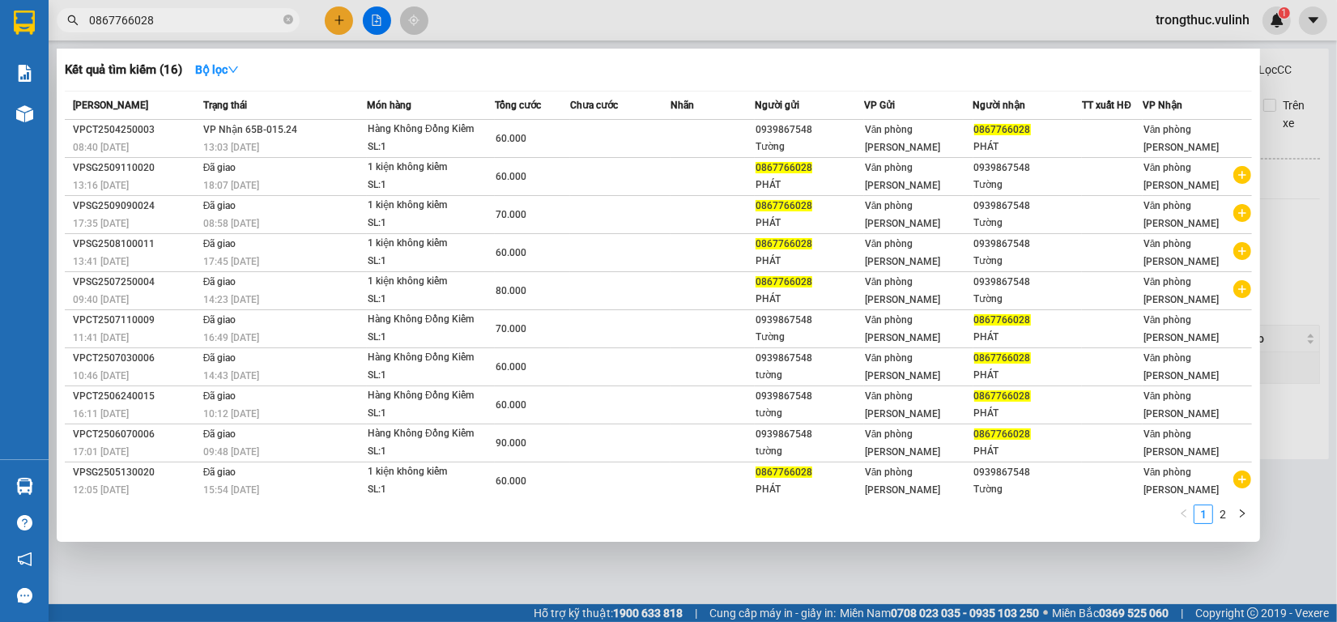
click at [189, 26] on input "0867766028" at bounding box center [184, 20] width 191 height 18
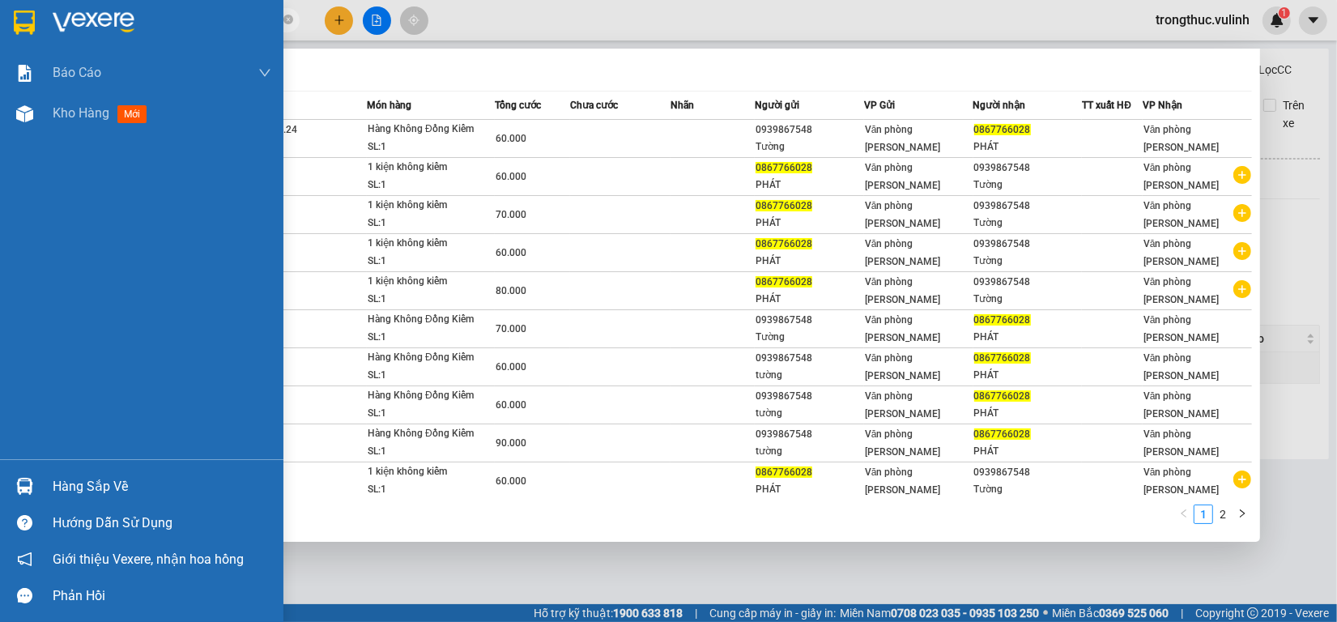
drag, startPoint x: 198, startPoint y: 25, endPoint x: 0, endPoint y: 6, distance: 199.2
click at [0, 6] on section "Kết quả tìm kiếm ( 16 ) Bộ lọc Mã ĐH Trạng thái Món hàng Tổng cước Chưa cước Nh…" at bounding box center [668, 311] width 1337 height 622
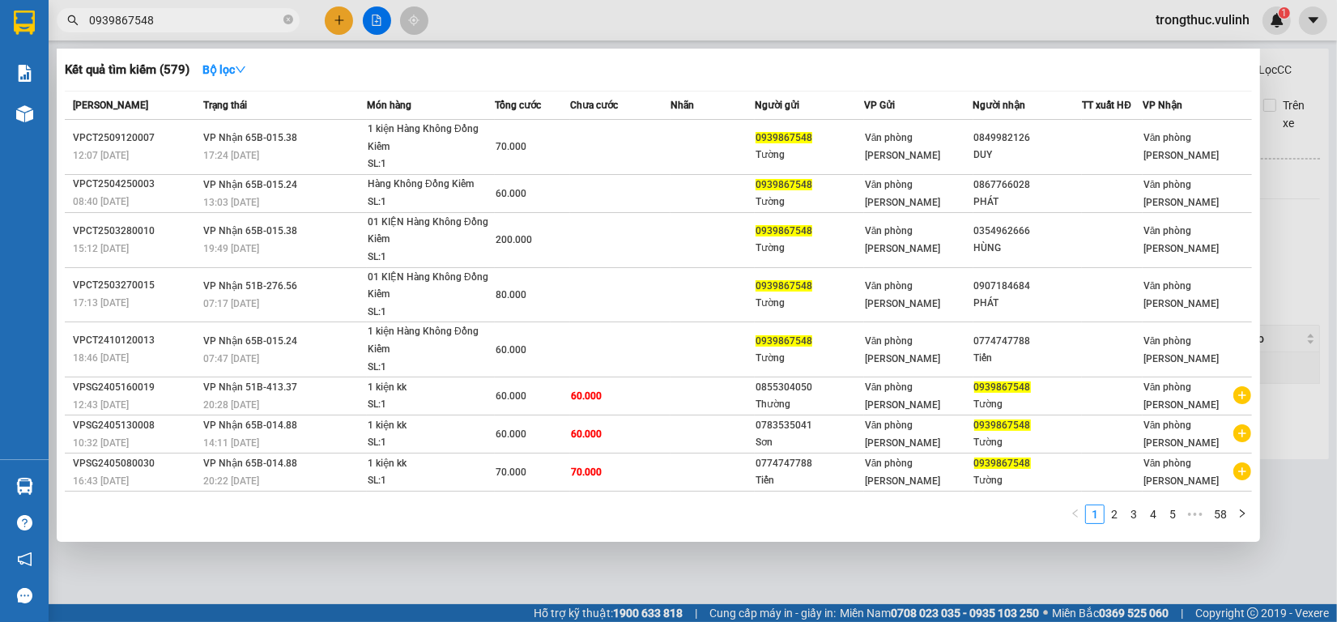
type input "0939867548"
click at [534, 33] on div at bounding box center [668, 311] width 1337 height 622
click at [180, 23] on input "0939867548" at bounding box center [184, 20] width 191 height 18
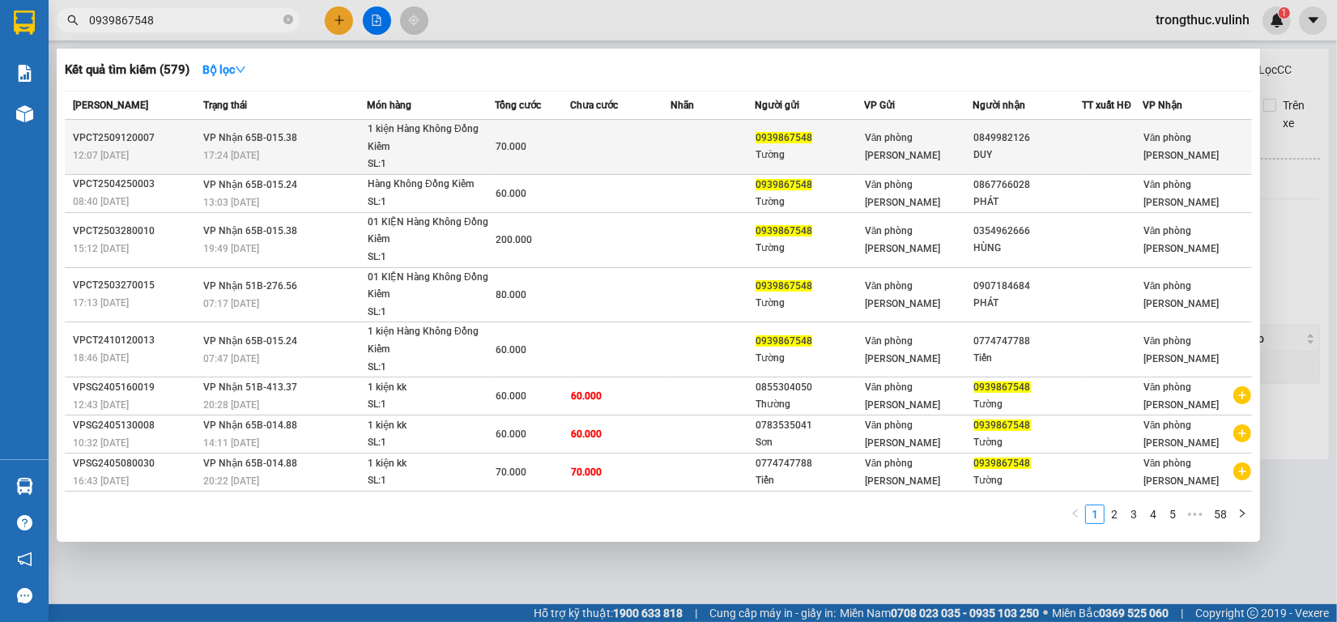
click at [901, 151] on span "Văn phòng [PERSON_NAME]" at bounding box center [902, 146] width 75 height 29
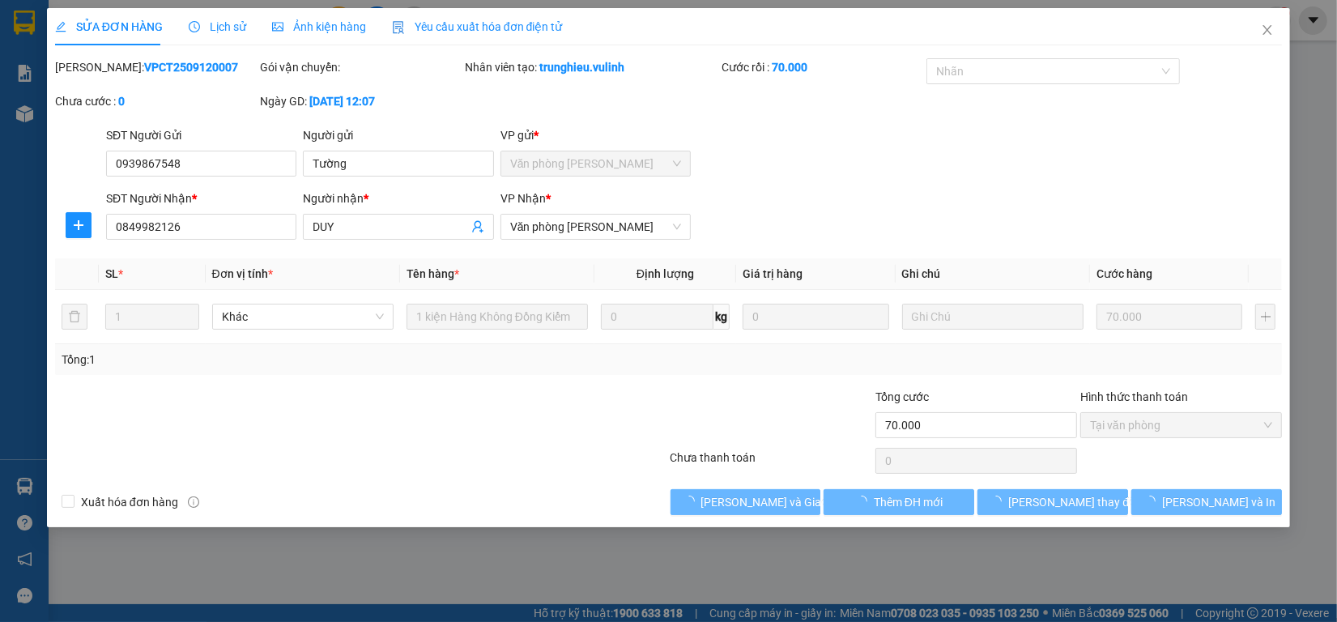
type input "0939867548"
type input "Tường"
type input "0849982126"
type input "DUY"
type input "70.000"
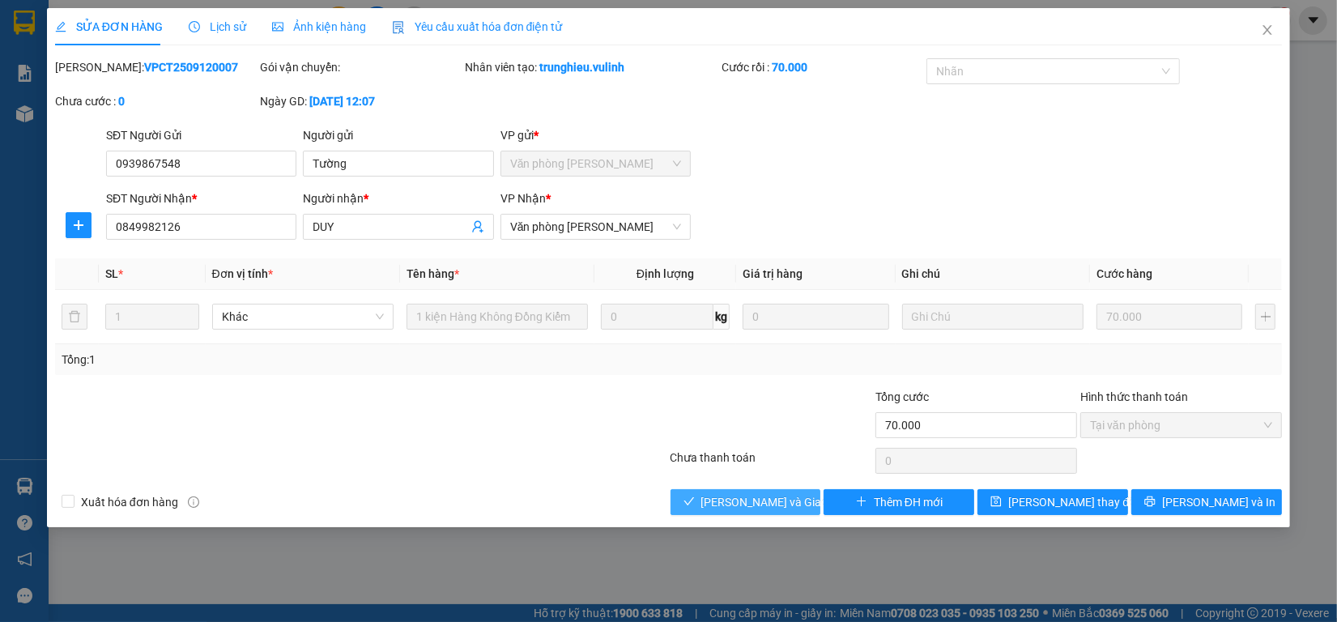
click at [768, 503] on span "[PERSON_NAME] và Giao hàng" at bounding box center [778, 502] width 155 height 18
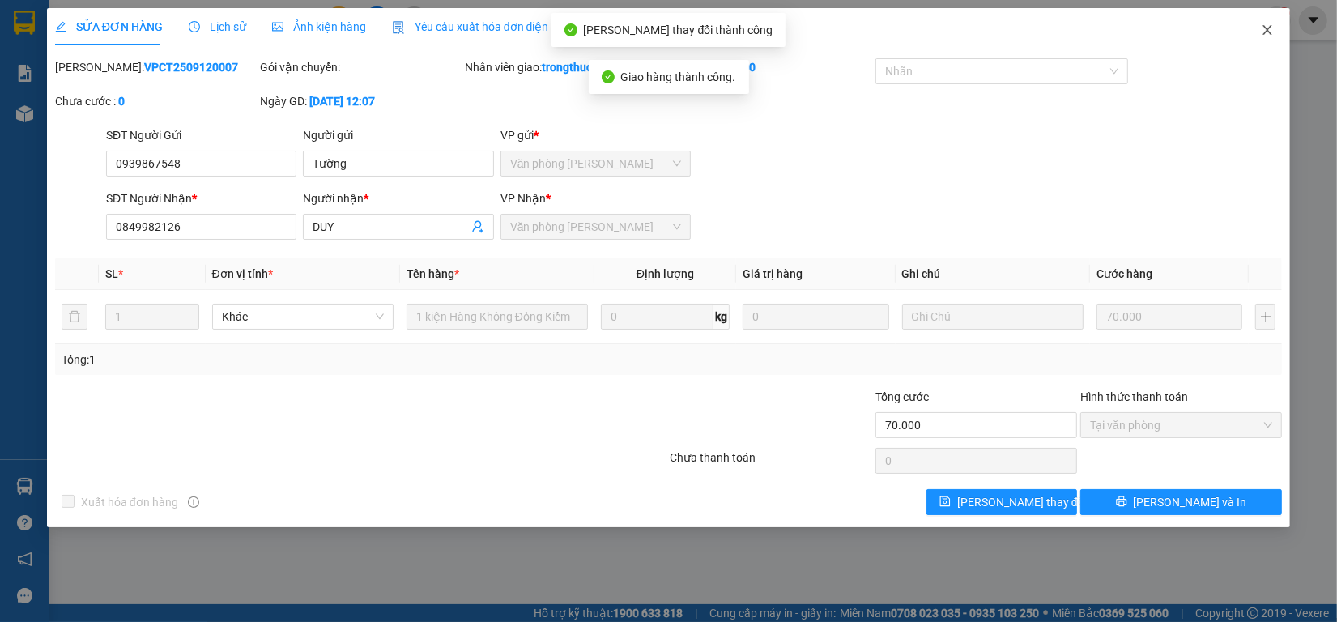
click at [1275, 25] on span "Close" at bounding box center [1266, 30] width 45 height 45
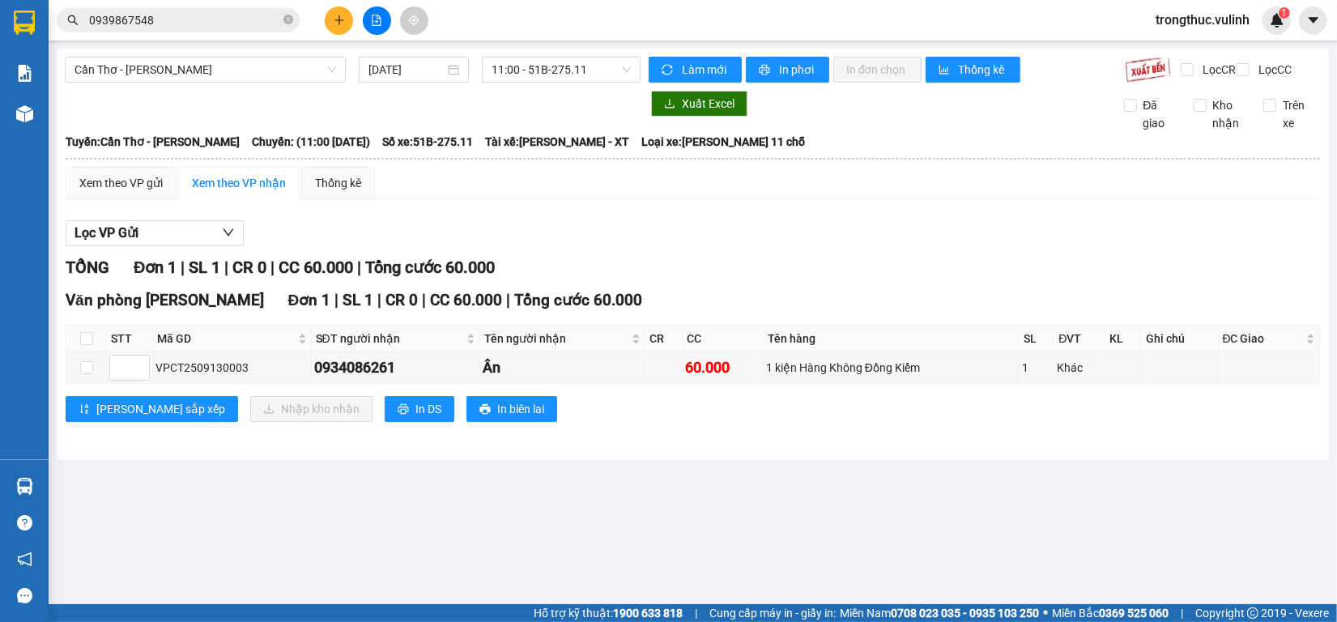
click at [336, 19] on icon "plus" at bounding box center [339, 20] width 11 height 11
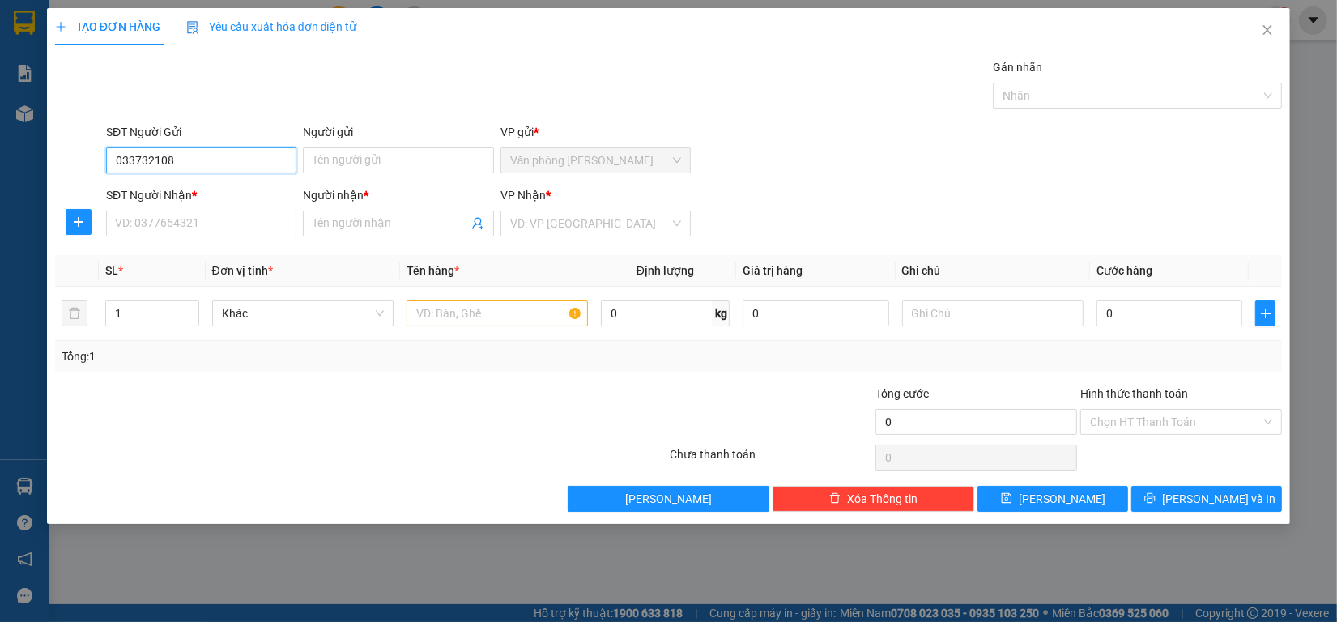
type input "0337321080"
click at [232, 194] on div "0337321080 - [GEOGRAPHIC_DATA]" at bounding box center [207, 194] width 182 height 18
type input "[PERSON_NAME]"
type input "0386663069"
type input "[PERSON_NAME]"
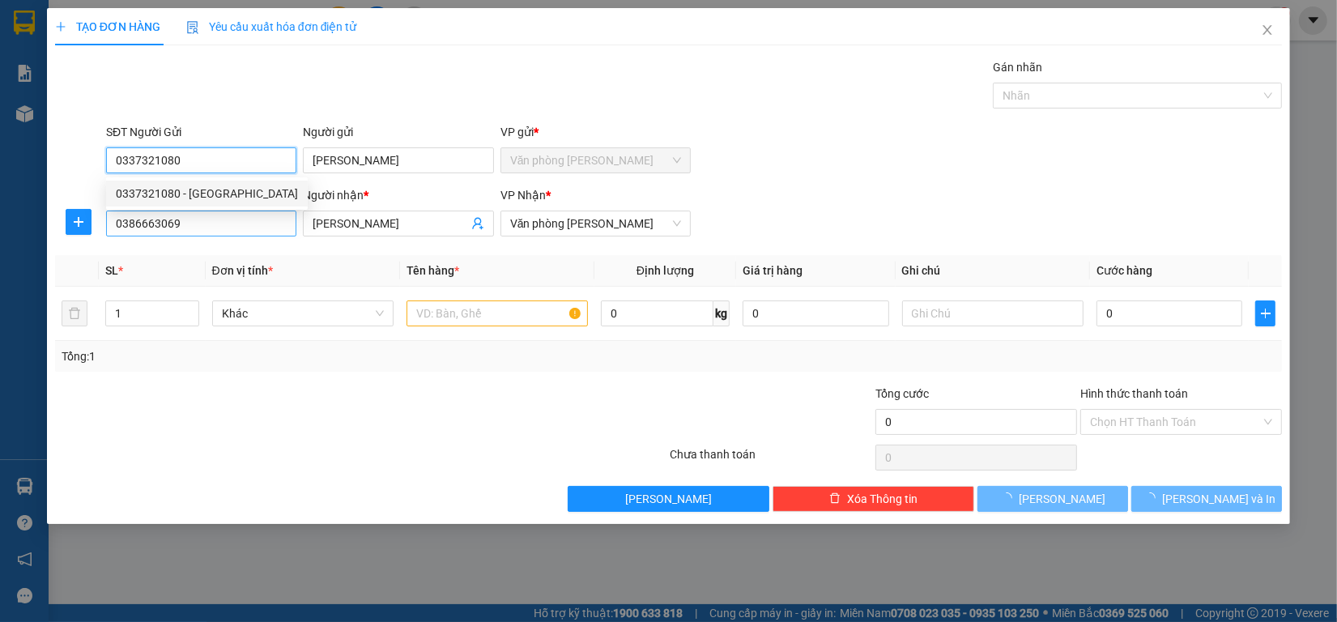
type input "70.000"
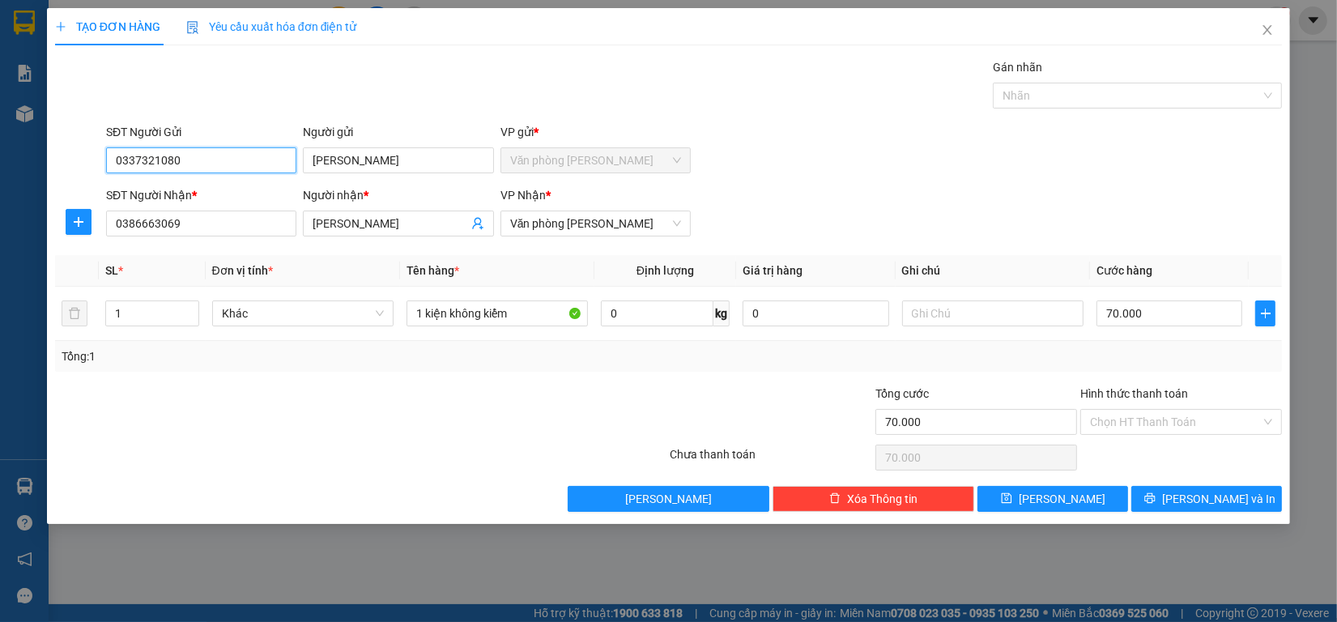
type input "0337321080"
drag, startPoint x: 10, startPoint y: 223, endPoint x: 0, endPoint y: 223, distance: 9.7
click at [0, 223] on div "TẠO ĐƠN HÀNG Yêu cầu xuất hóa đơn điện tử Transit Pickup Surcharge Ids Transit …" at bounding box center [668, 311] width 1337 height 622
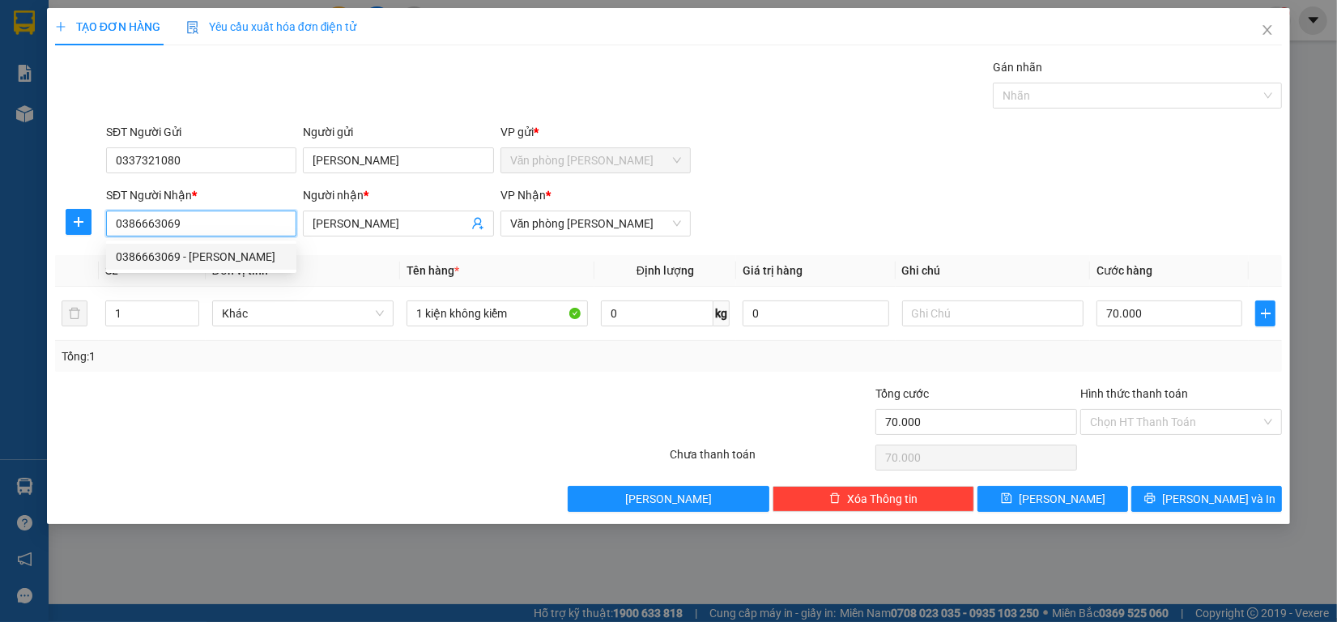
click at [239, 256] on div "0386663069 - [PERSON_NAME]" at bounding box center [201, 257] width 171 height 18
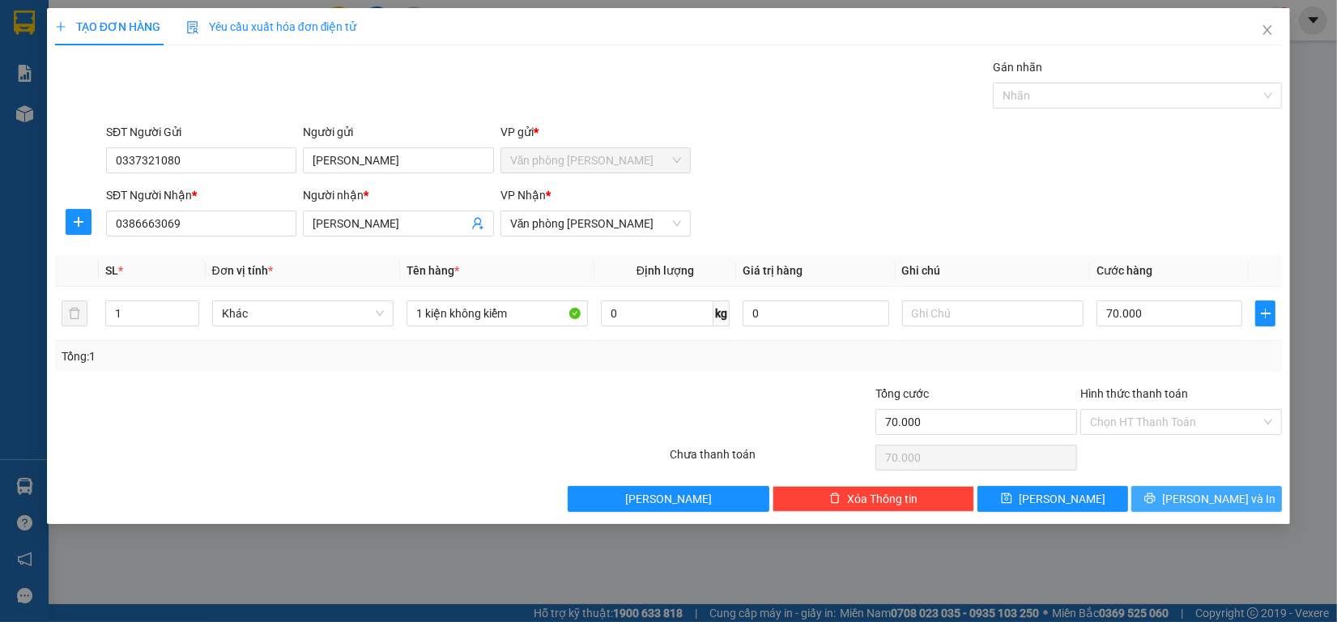
click at [1191, 492] on button "[PERSON_NAME] và In" at bounding box center [1206, 499] width 151 height 26
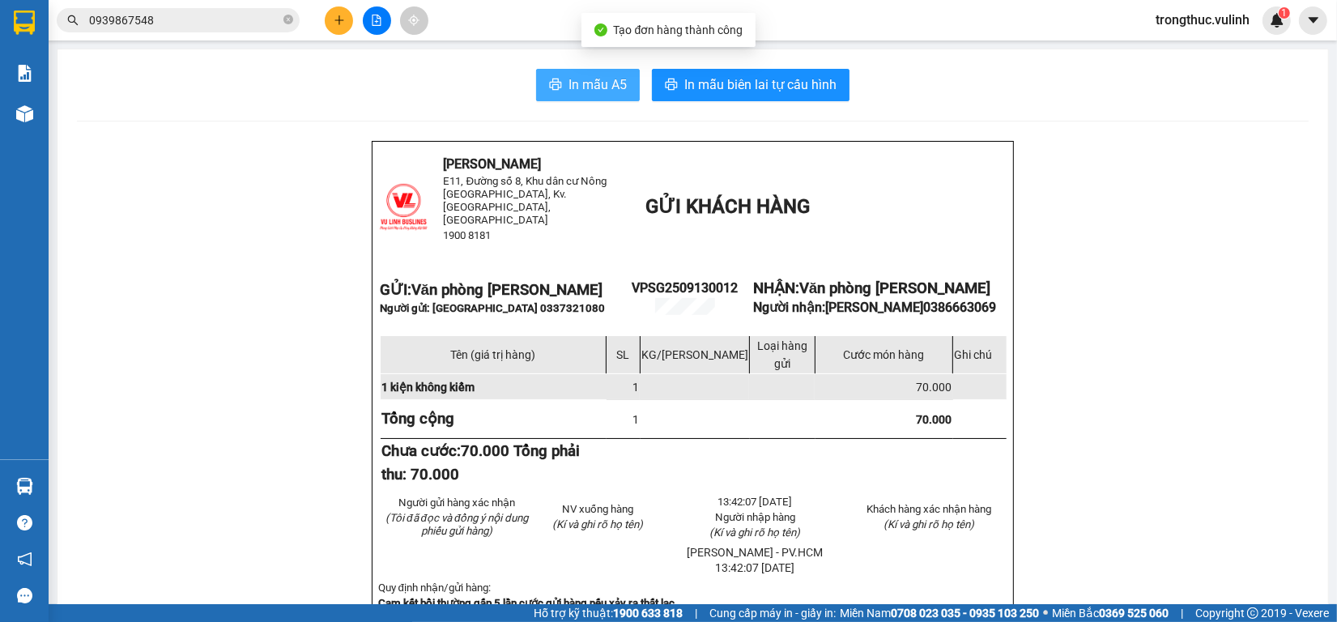
click at [593, 78] on span "In mẫu A5" at bounding box center [597, 84] width 58 height 20
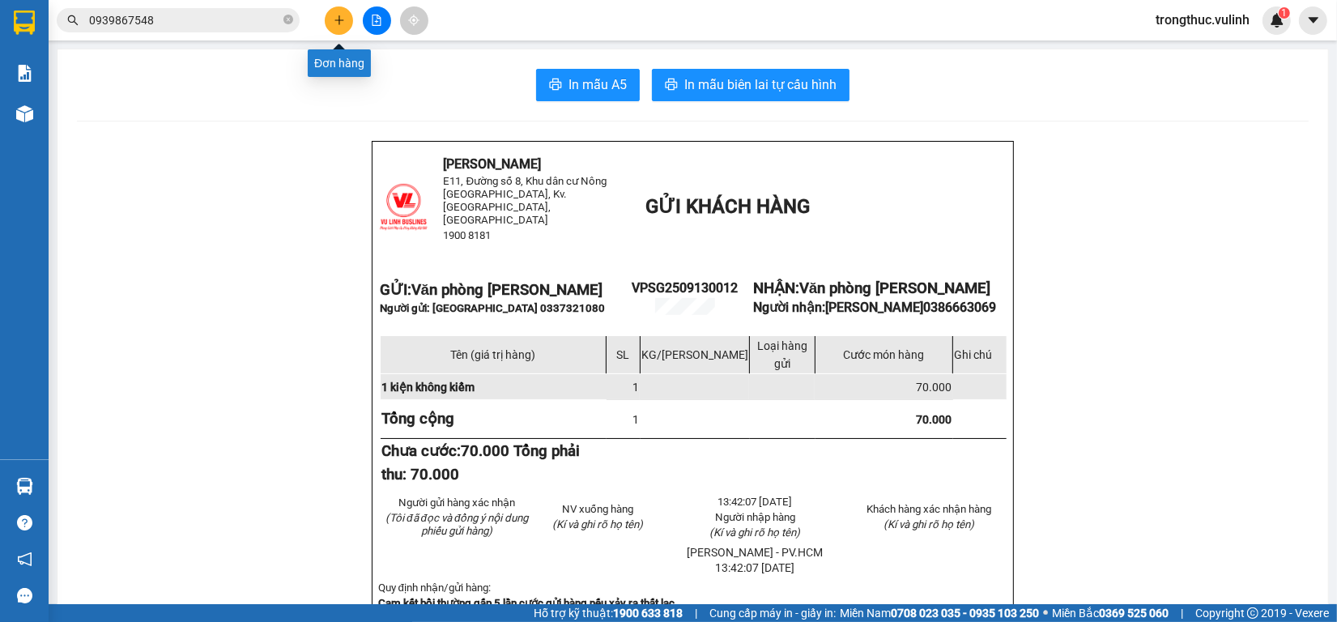
click at [337, 20] on icon "plus" at bounding box center [338, 19] width 9 height 1
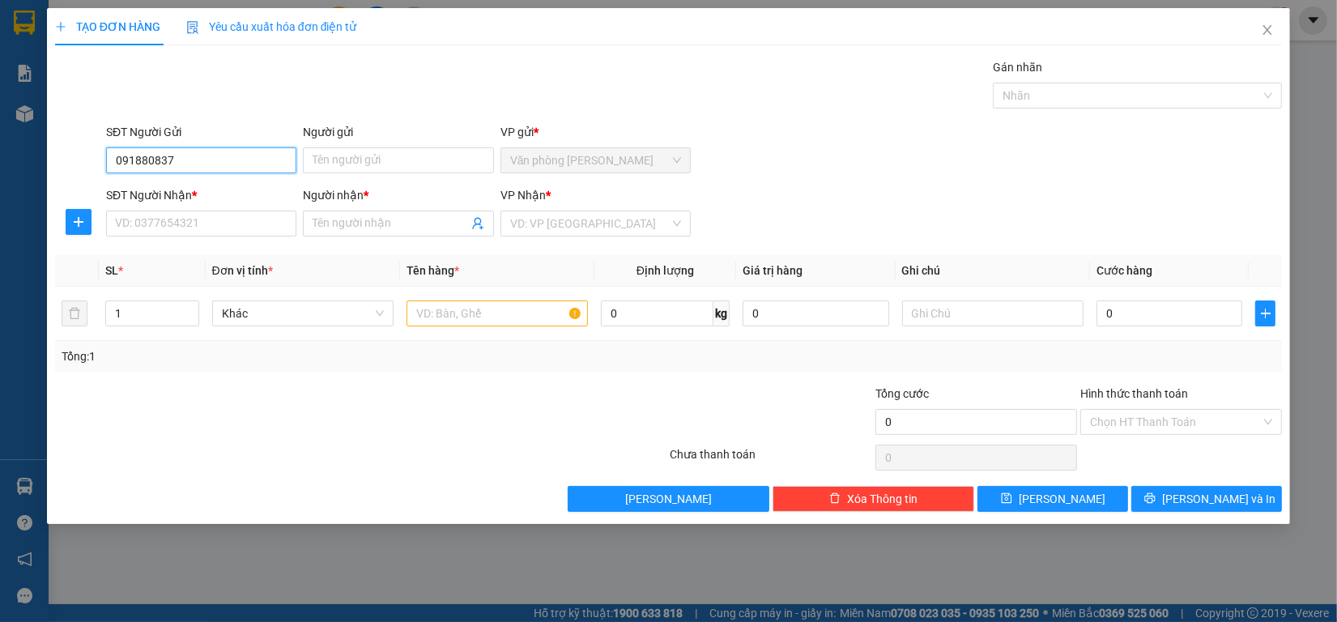
type input "0918808379"
click at [227, 188] on div "0918808379 - Lâm" at bounding box center [201, 194] width 171 height 18
type input "Lâm"
type input "0902969796"
type input "Nguyên"
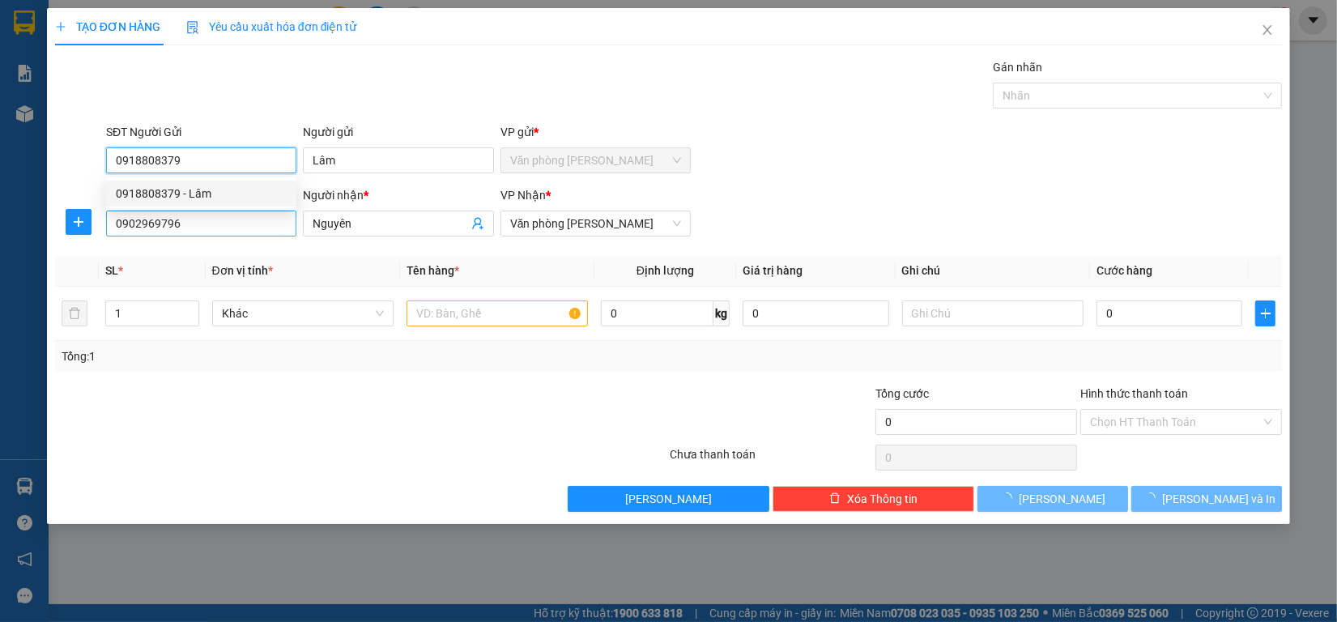
type input "40.000"
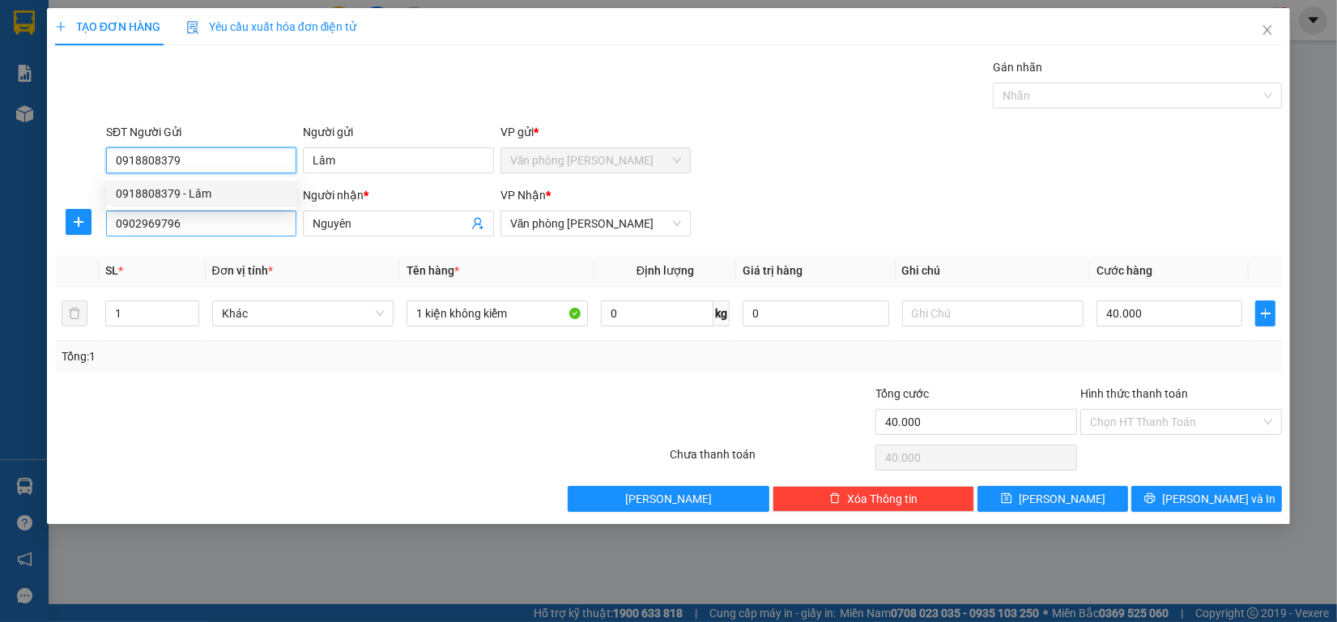
type input "0918808379"
drag, startPoint x: 231, startPoint y: 224, endPoint x: 0, endPoint y: 209, distance: 231.3
click at [0, 209] on div "TẠO ĐƠN HÀNG Yêu cầu xuất hóa đơn điện tử Transit Pickup Surcharge Ids Transit …" at bounding box center [668, 311] width 1337 height 622
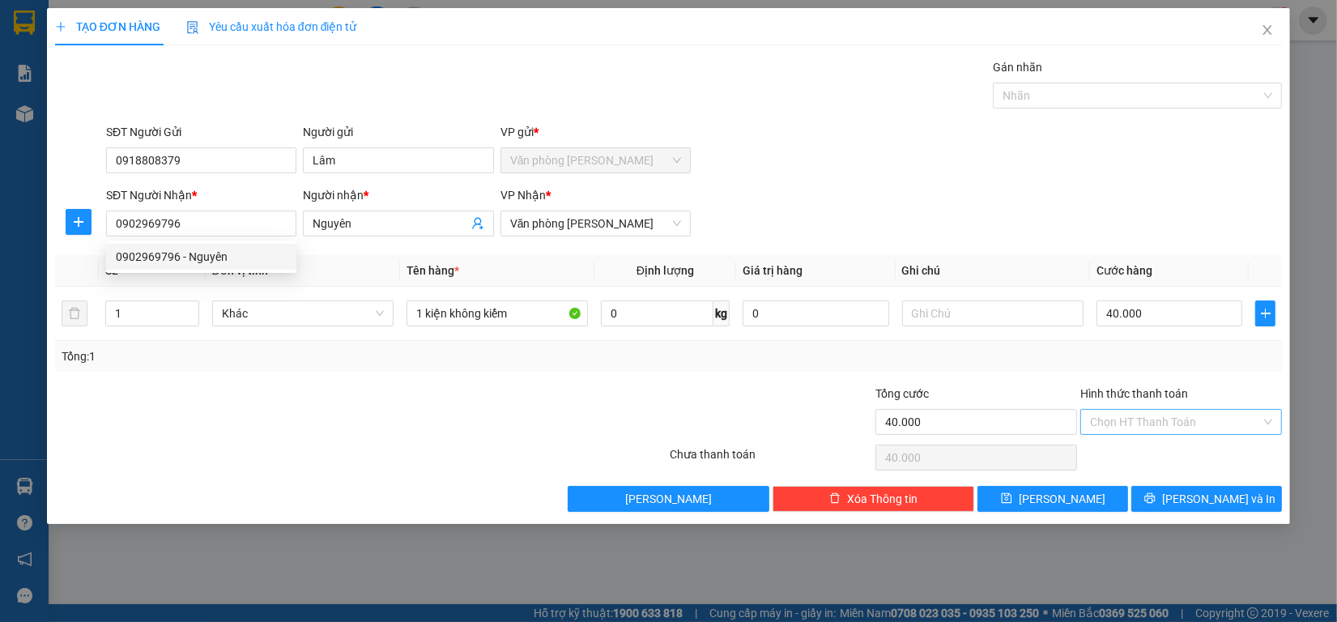
click at [1186, 423] on input "Hình thức thanh toán" at bounding box center [1175, 422] width 171 height 24
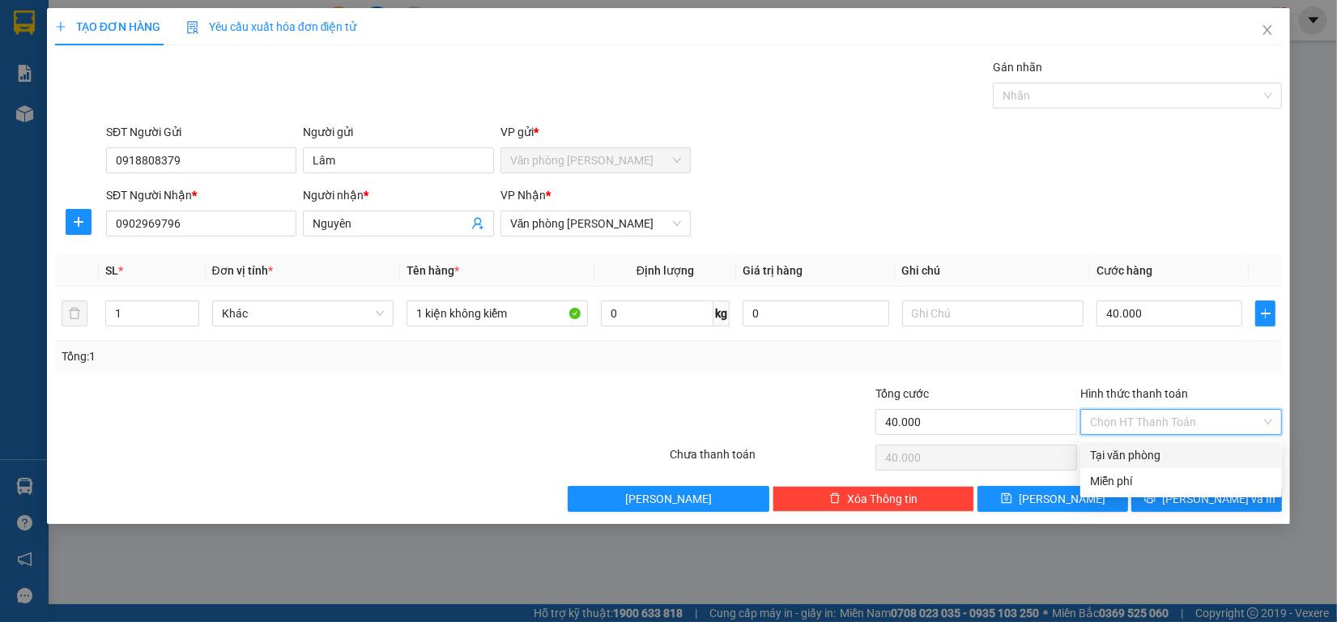
click at [1151, 450] on div "Tại văn phòng" at bounding box center [1181, 455] width 182 height 18
type input "0"
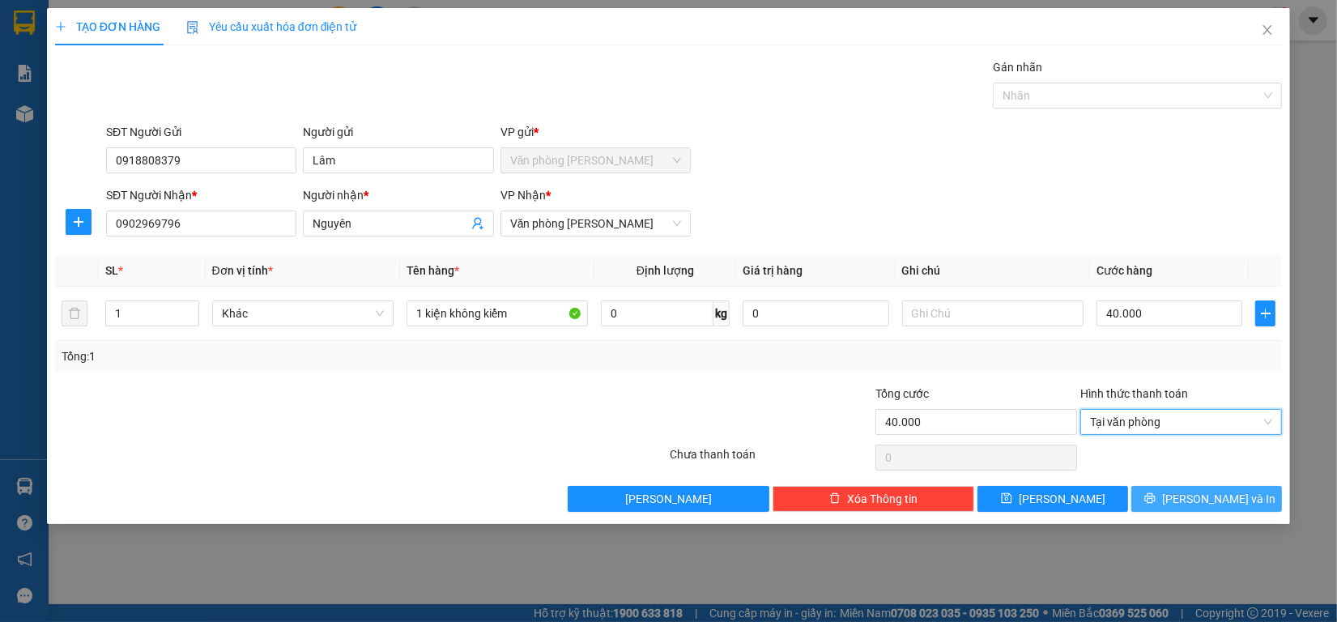
click at [1172, 498] on button "[PERSON_NAME] và In" at bounding box center [1206, 499] width 151 height 26
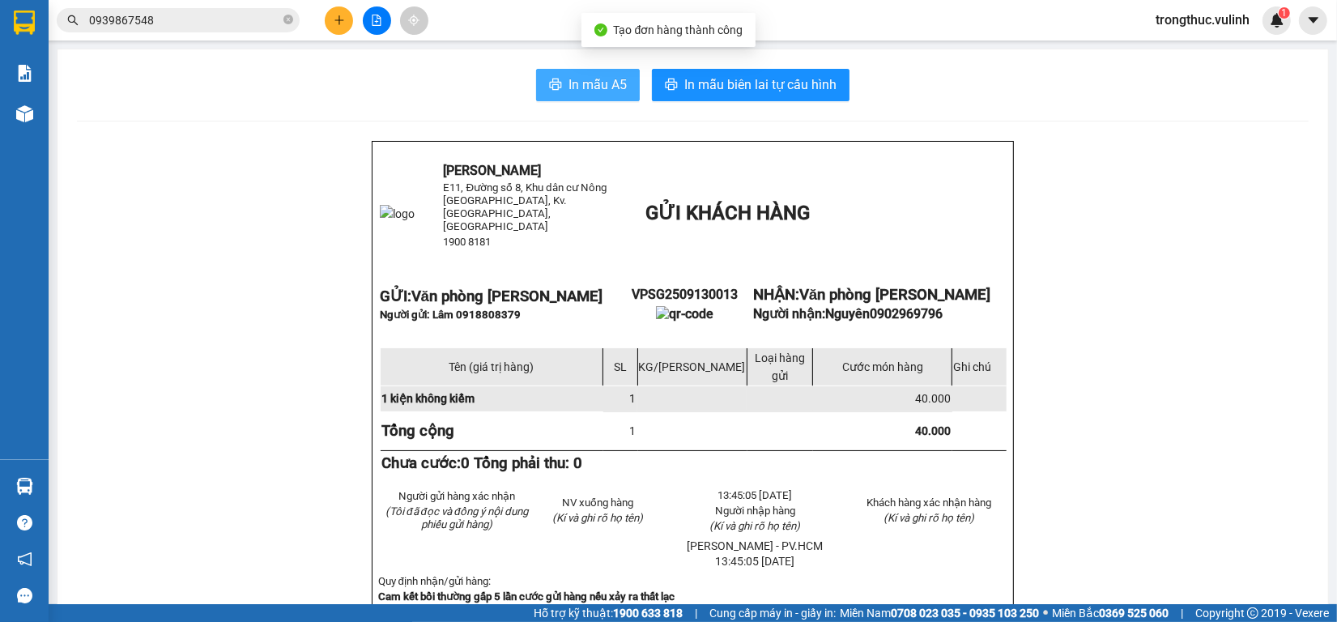
drag, startPoint x: 549, startPoint y: 93, endPoint x: 560, endPoint y: 91, distance: 11.5
click at [549, 91] on span "printer" at bounding box center [555, 85] width 13 height 15
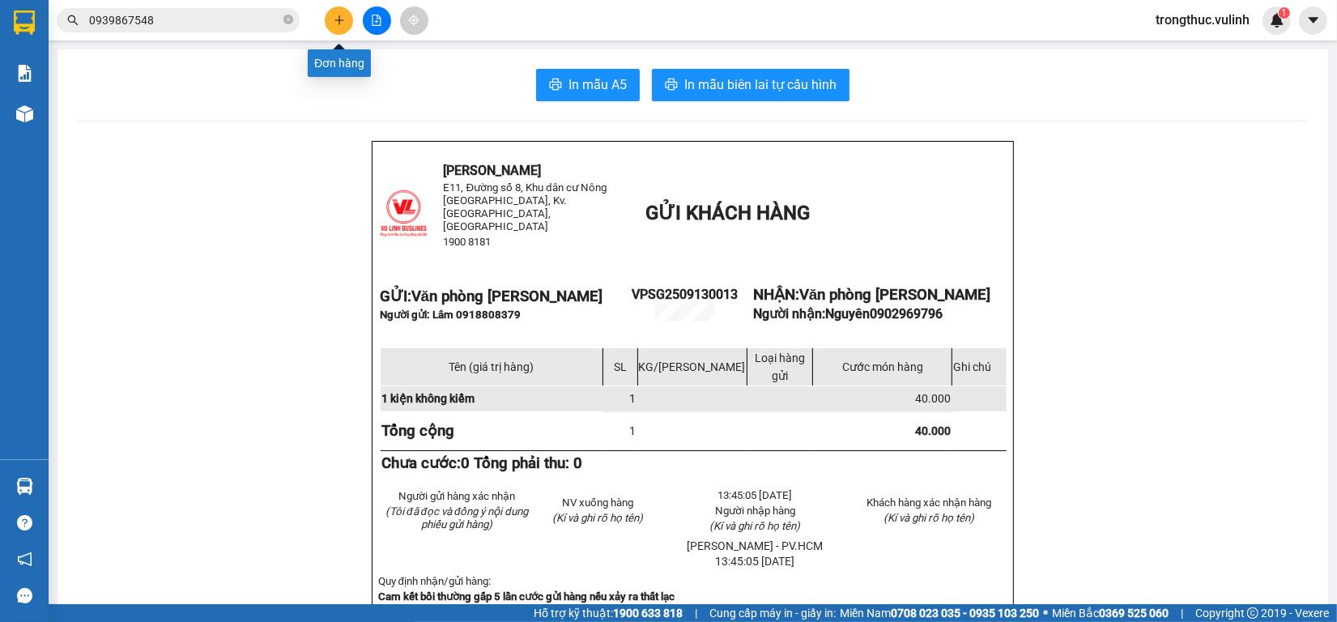
click at [332, 30] on button at bounding box center [339, 20] width 28 height 28
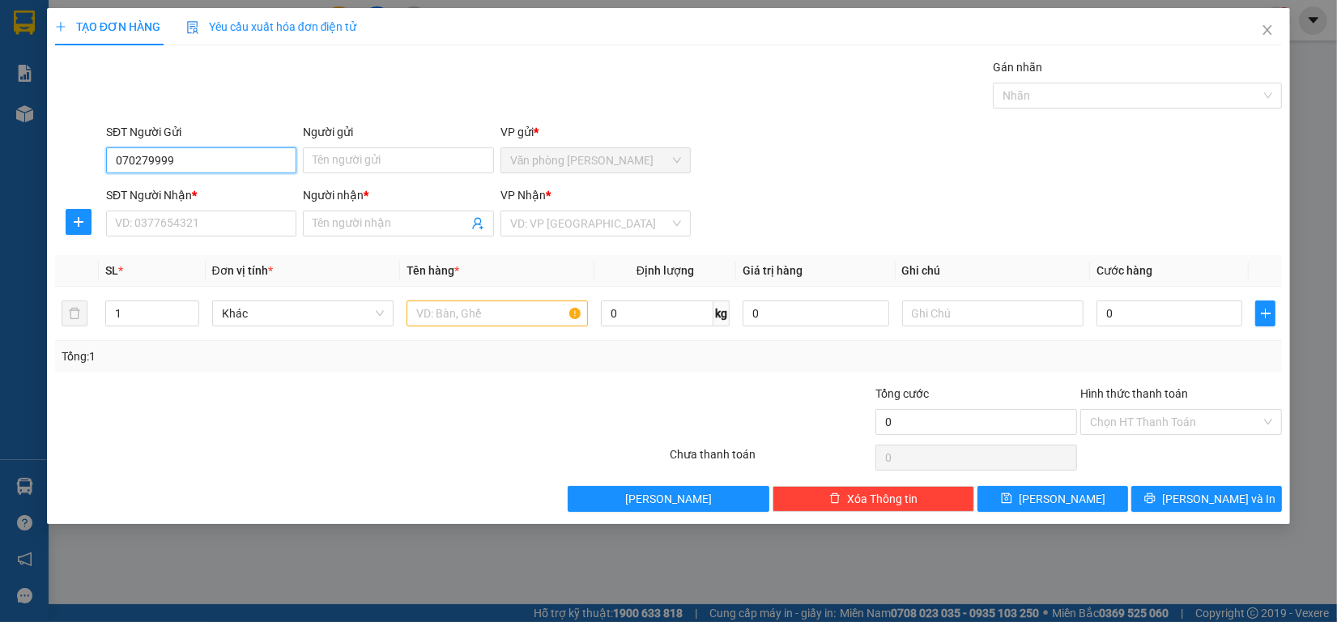
type input "0702799998"
click at [212, 189] on div "0702799998 - Duy" at bounding box center [201, 194] width 171 height 18
type input "Duy"
type input "0914254545"
type input "[PERSON_NAME]"
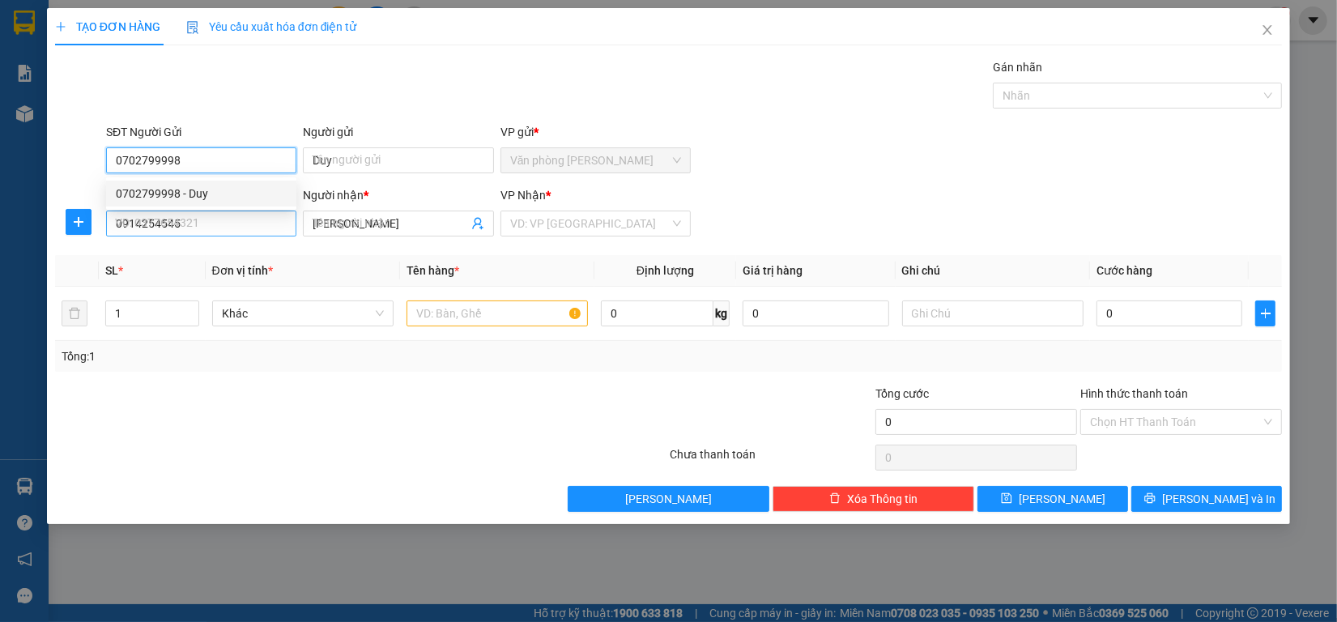
type input "60.000"
type input "0702799998"
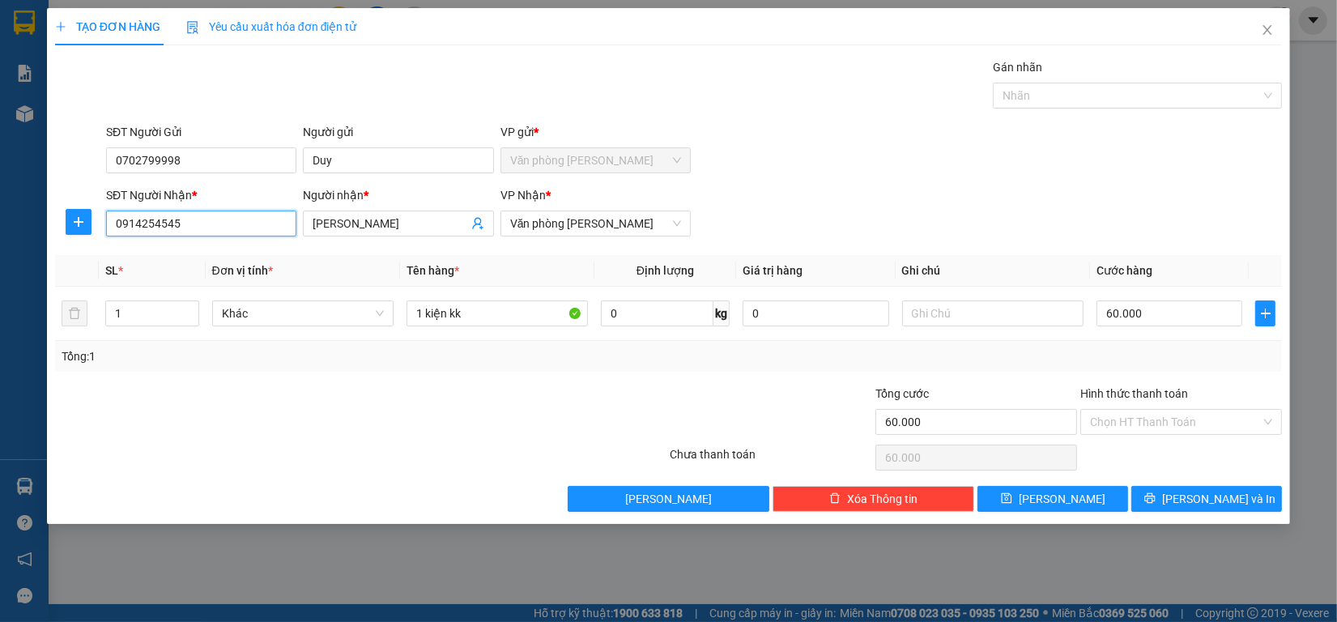
drag, startPoint x: 217, startPoint y: 227, endPoint x: 0, endPoint y: 229, distance: 217.0
click at [0, 229] on div "TẠO ĐƠN HÀNG Yêu cầu xuất hóa đơn điện tử Transit Pickup Surcharge Ids Transit …" at bounding box center [668, 311] width 1337 height 622
type input "0914254545"
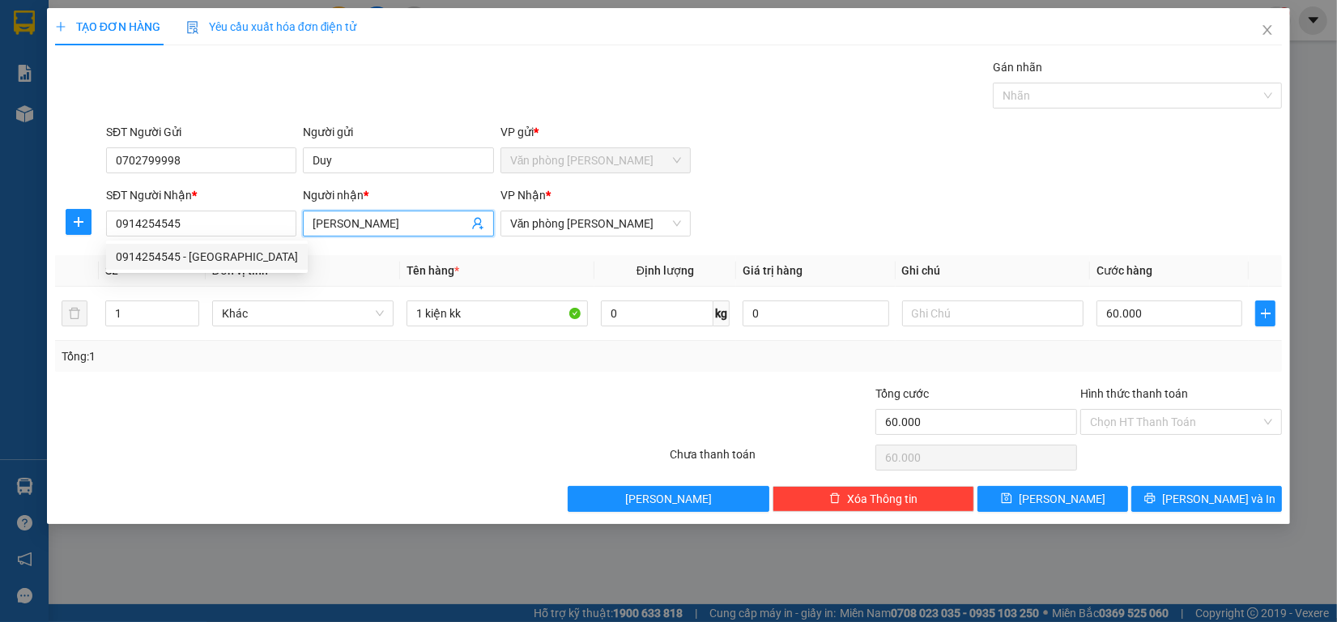
drag, startPoint x: 391, startPoint y: 227, endPoint x: 0, endPoint y: 187, distance: 393.1
click at [0, 188] on div "TẠO ĐƠN HÀNG Yêu cầu xuất hóa đơn điện tử Transit Pickup Surcharge Ids Transit …" at bounding box center [668, 311] width 1337 height 622
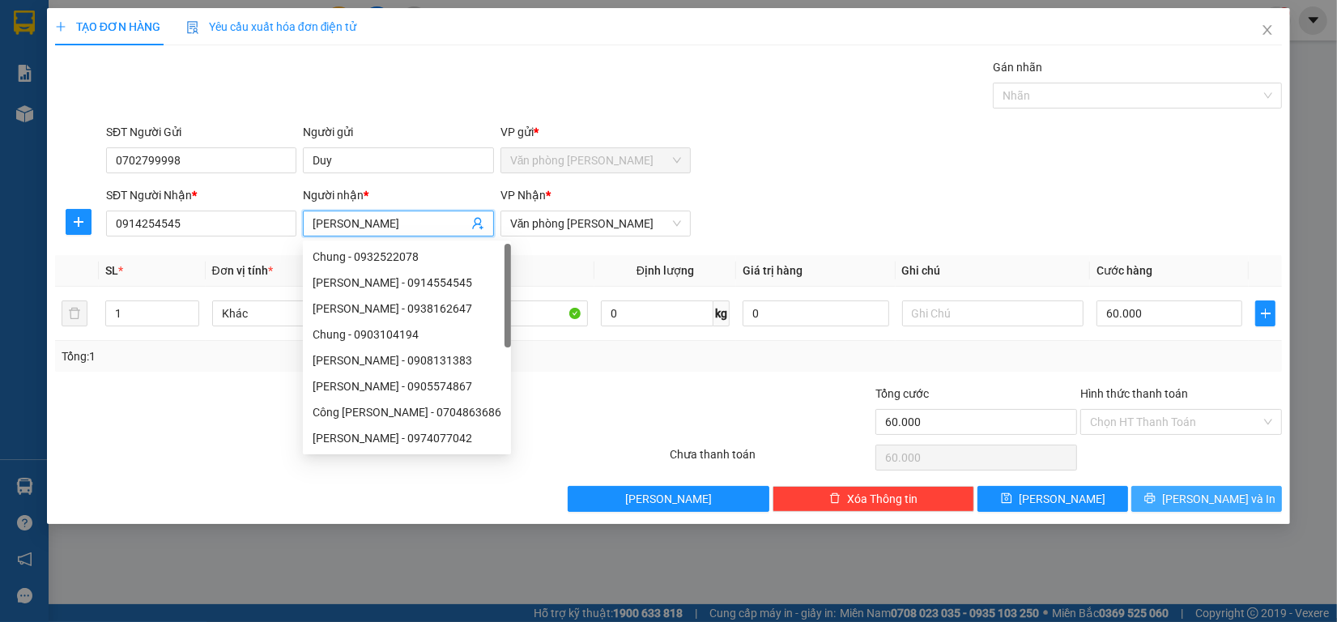
type input "[PERSON_NAME]"
click at [1205, 500] on span "[PERSON_NAME] và In" at bounding box center [1218, 499] width 113 height 18
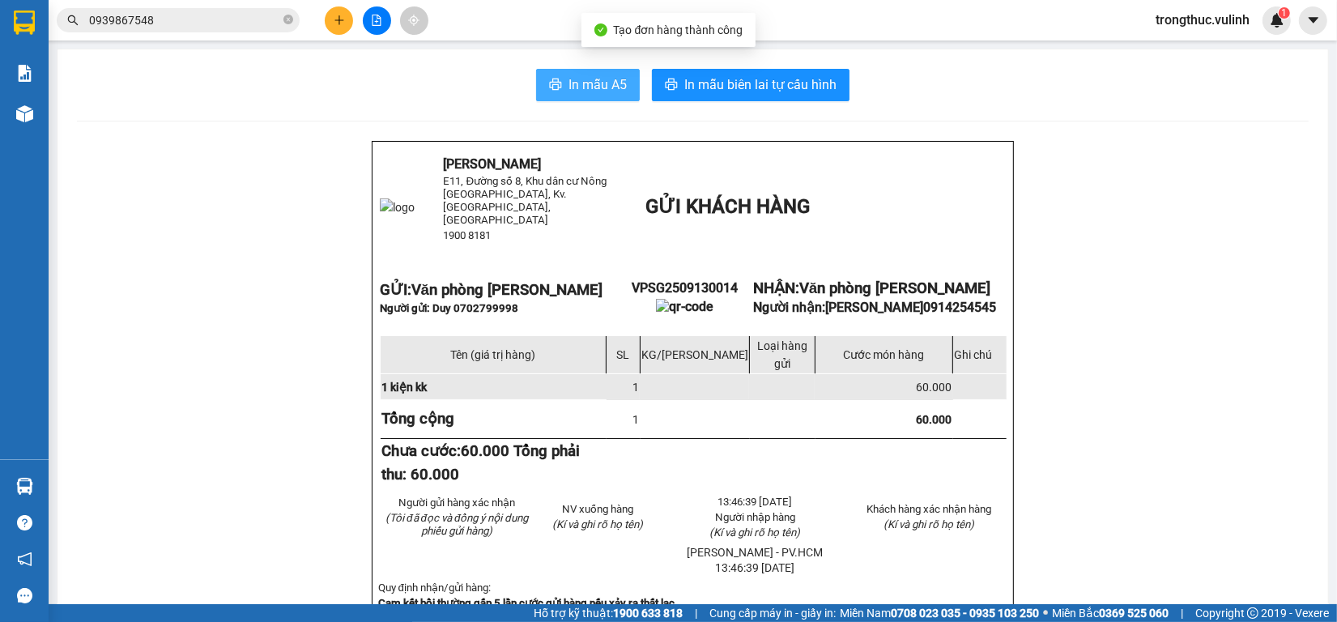
click at [568, 87] on span "In mẫu A5" at bounding box center [597, 84] width 58 height 20
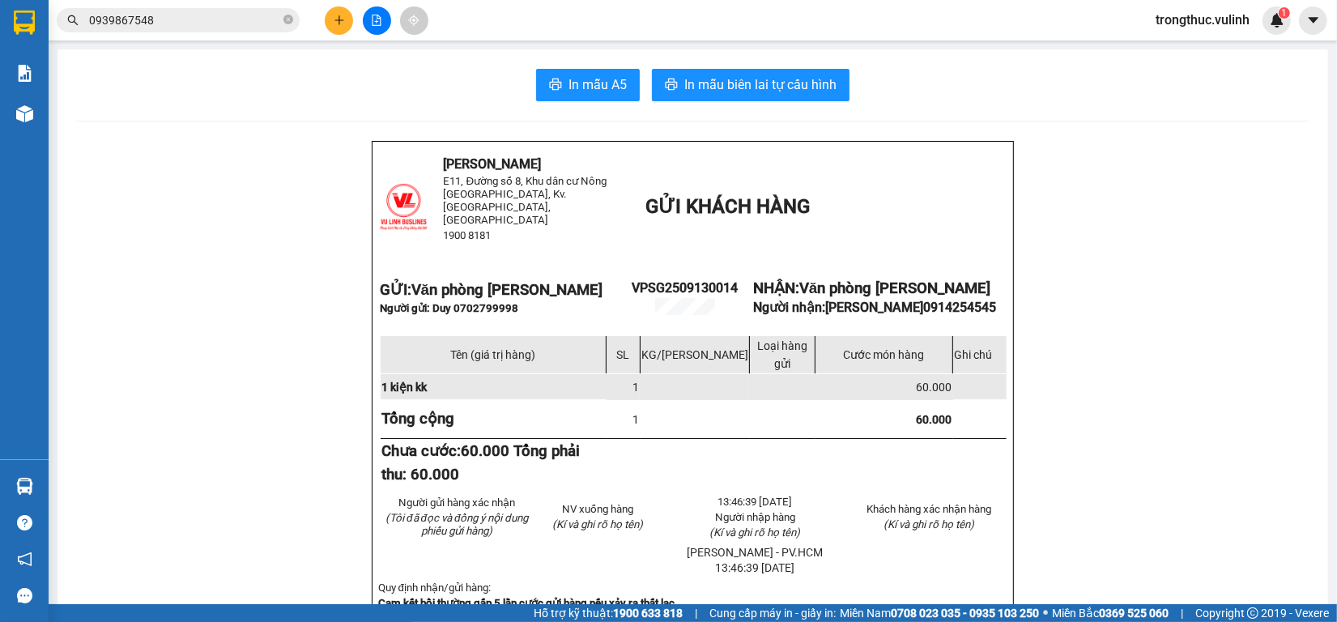
drag, startPoint x: 62, startPoint y: 496, endPoint x: 41, endPoint y: 491, distance: 21.4
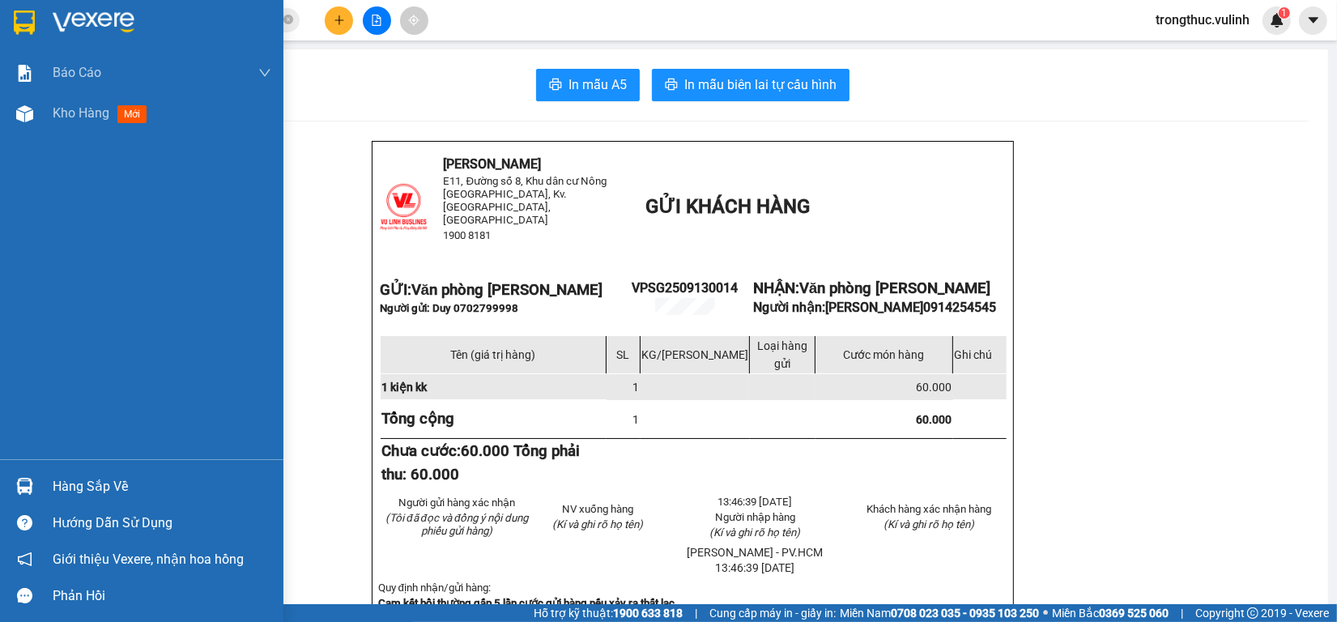
click at [30, 479] on img at bounding box center [24, 486] width 17 height 17
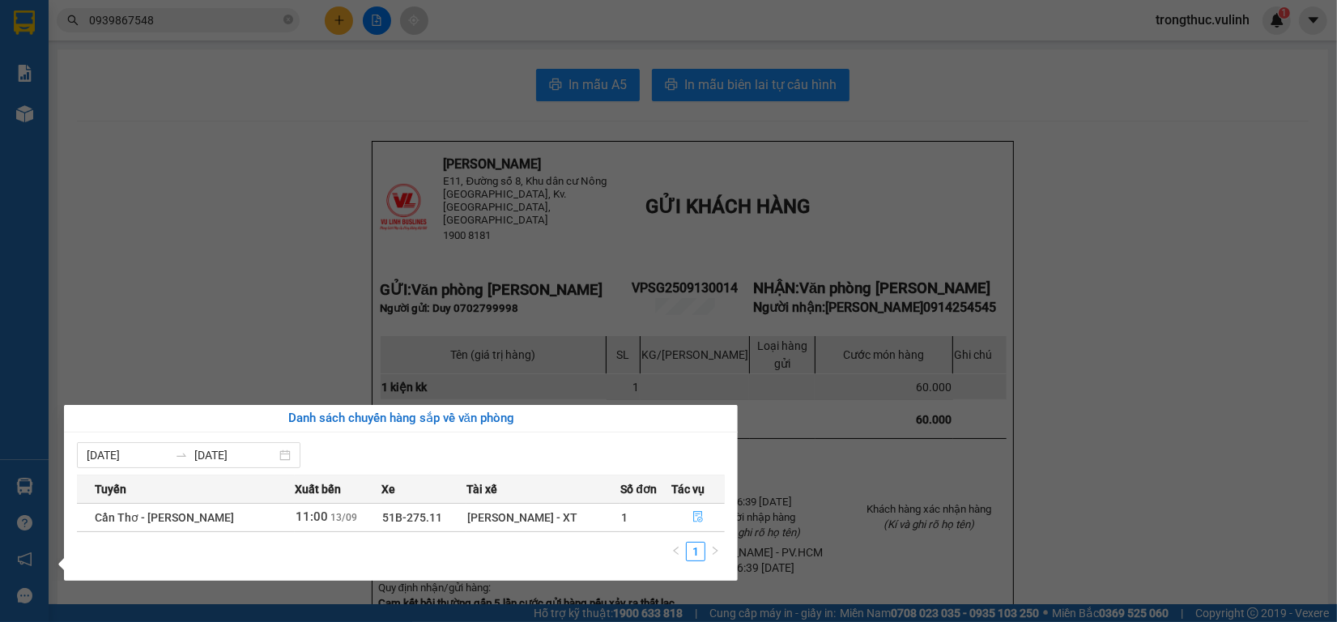
click at [703, 518] on button "button" at bounding box center [698, 517] width 52 height 26
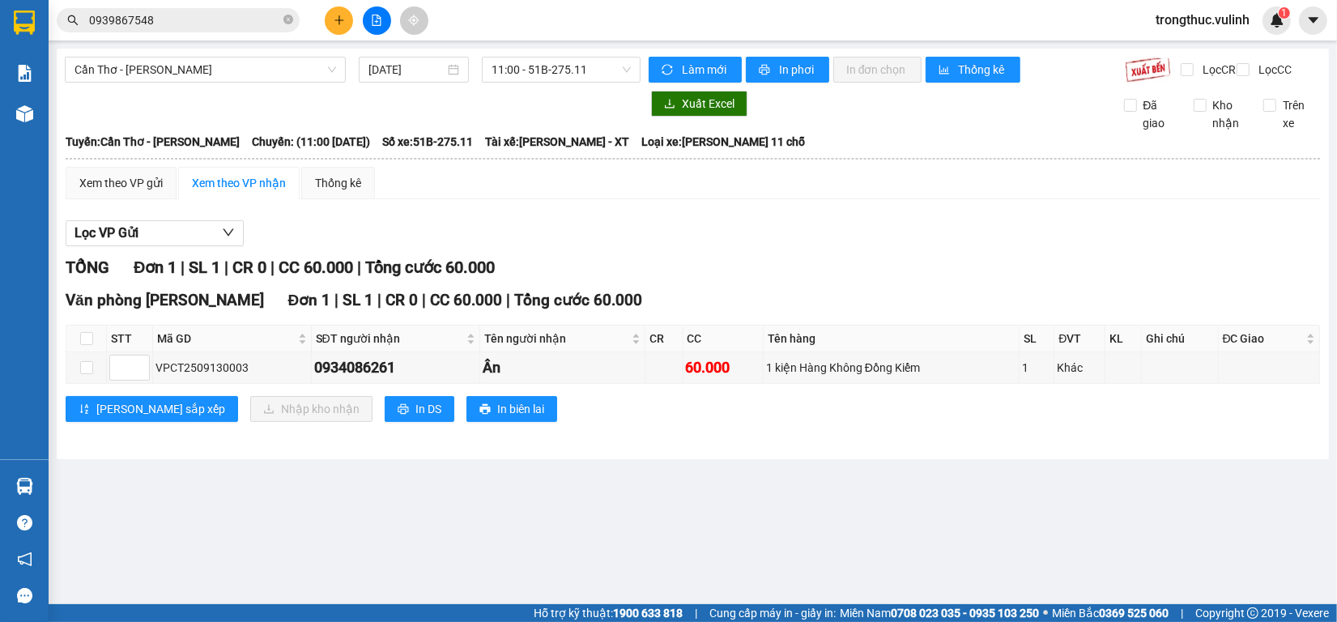
click at [208, 10] on span "0939867548" at bounding box center [178, 20] width 243 height 24
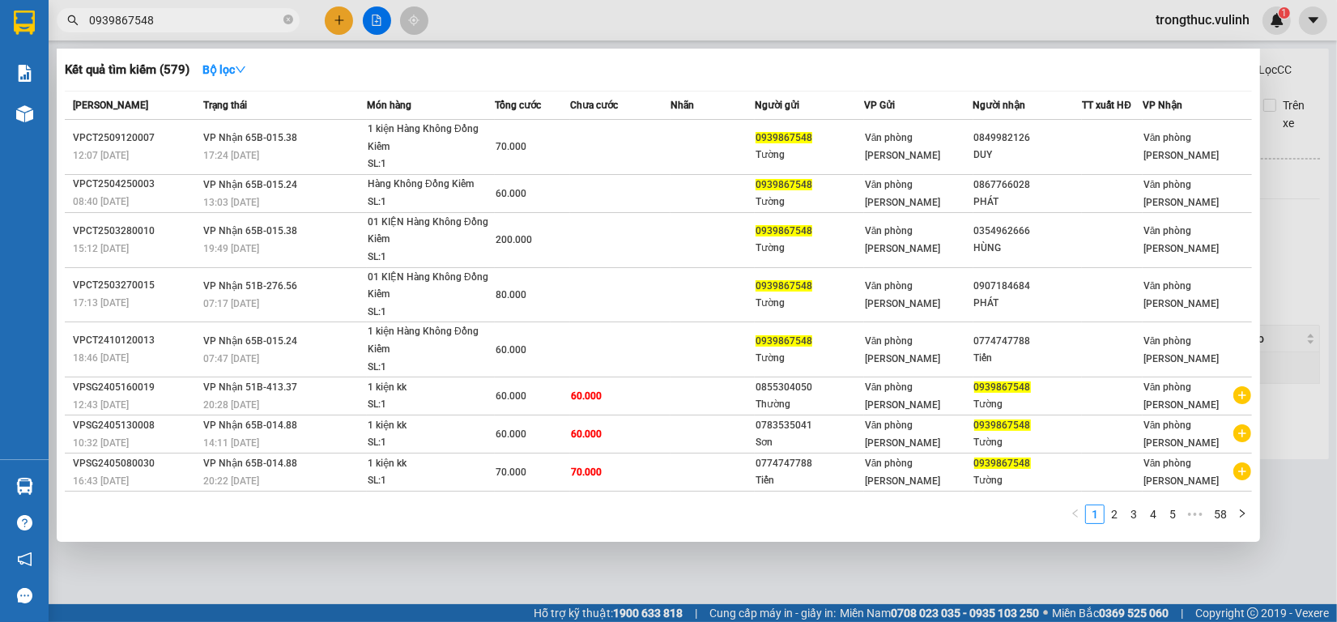
click at [206, 16] on input "0939867548" at bounding box center [184, 20] width 191 height 18
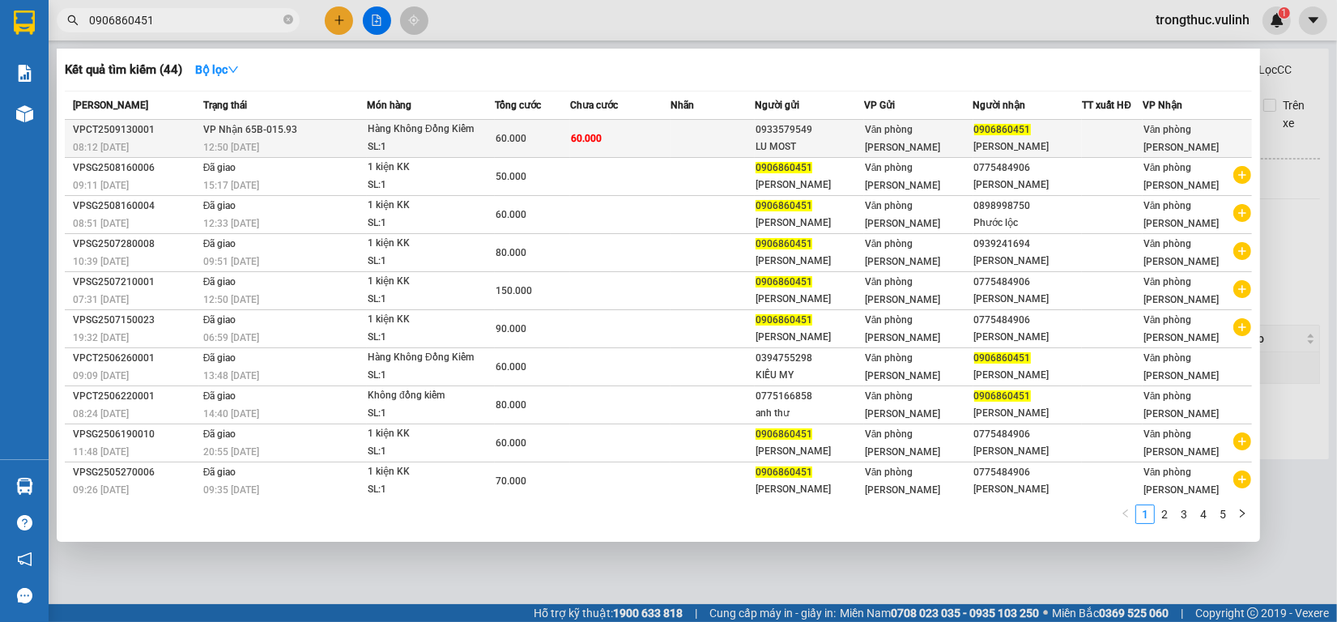
type input "0906860451"
click at [680, 127] on td at bounding box center [712, 139] width 84 height 38
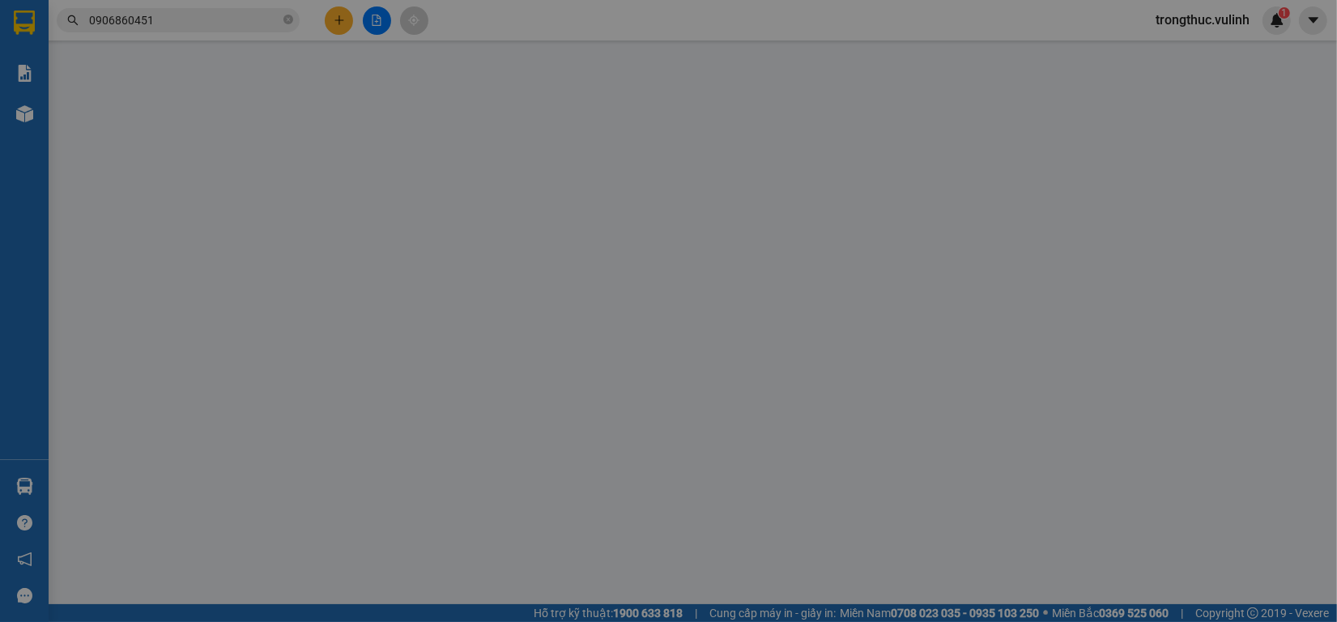
type input "0933579549"
type input "LU MOST"
type input "0906860451"
type input "[PERSON_NAME]"
type input "60.000"
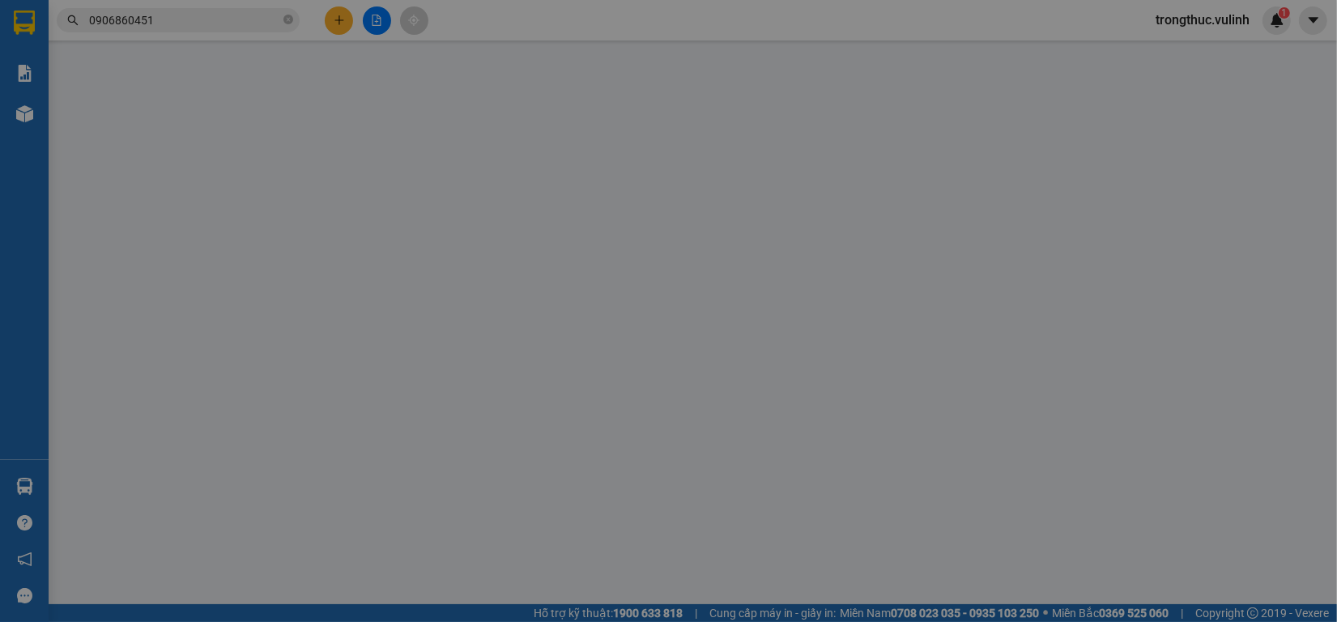
type input "60.000"
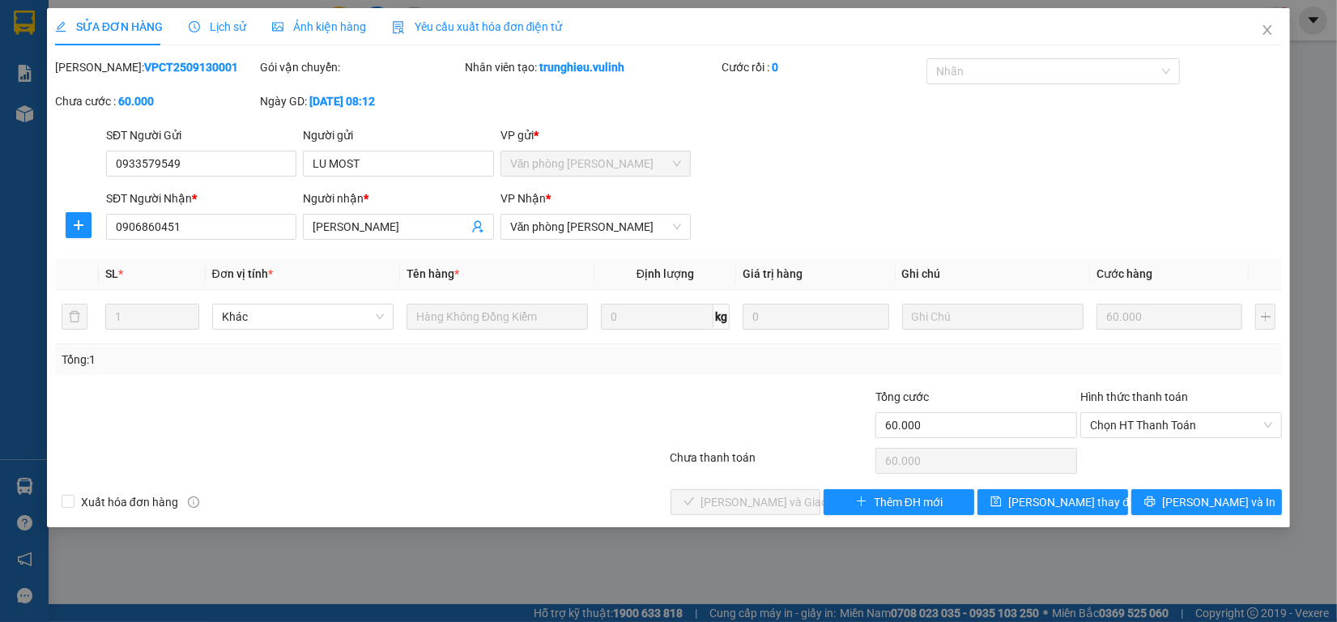
click at [198, 45] on div "SỬA ĐƠN HÀNG Lịch sử Ảnh kiện hàng Yêu cầu xuất hóa đơn điện tử Total Paid Fee …" at bounding box center [668, 261] width 1227 height 507
click at [201, 34] on div "Lịch sử" at bounding box center [217, 27] width 57 height 18
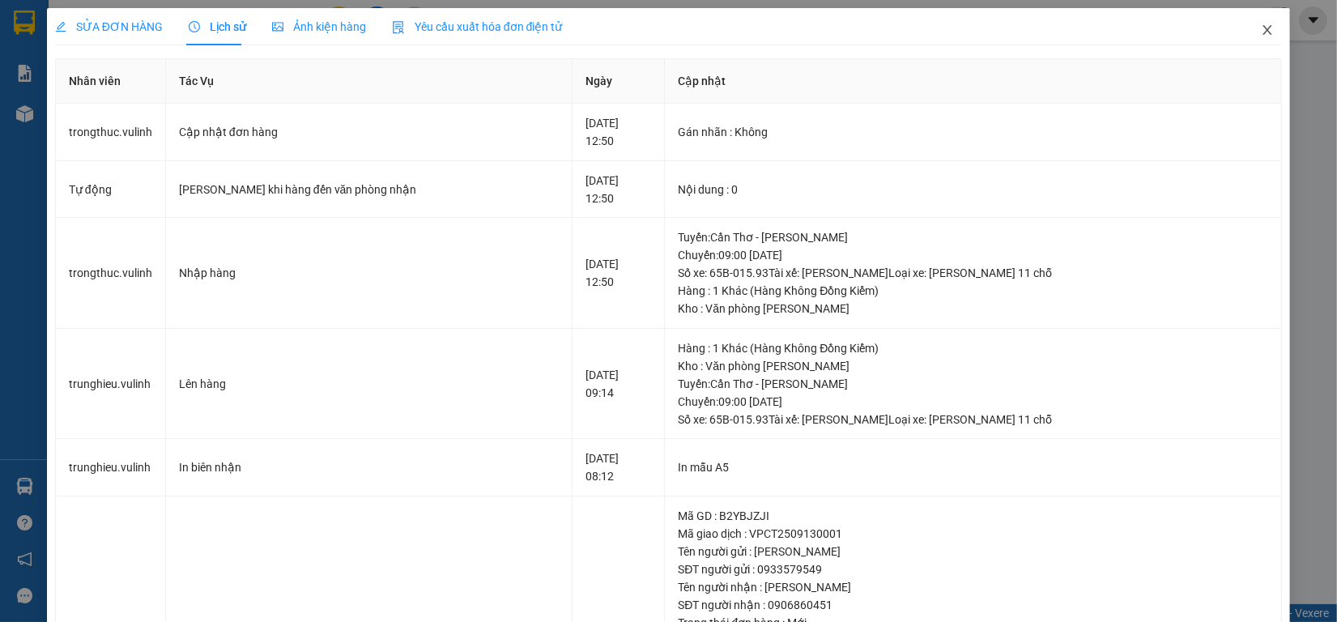
click at [1261, 28] on icon "close" at bounding box center [1267, 29] width 13 height 13
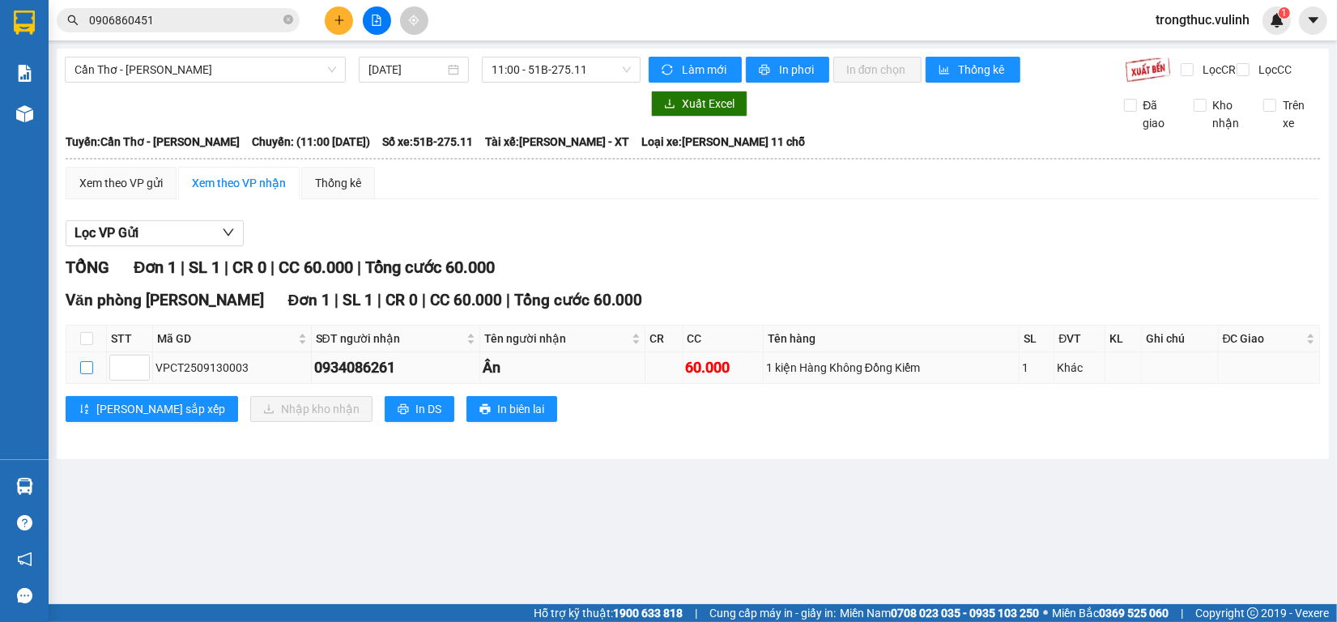
click at [85, 374] on input "checkbox" at bounding box center [86, 367] width 13 height 13
checkbox input "true"
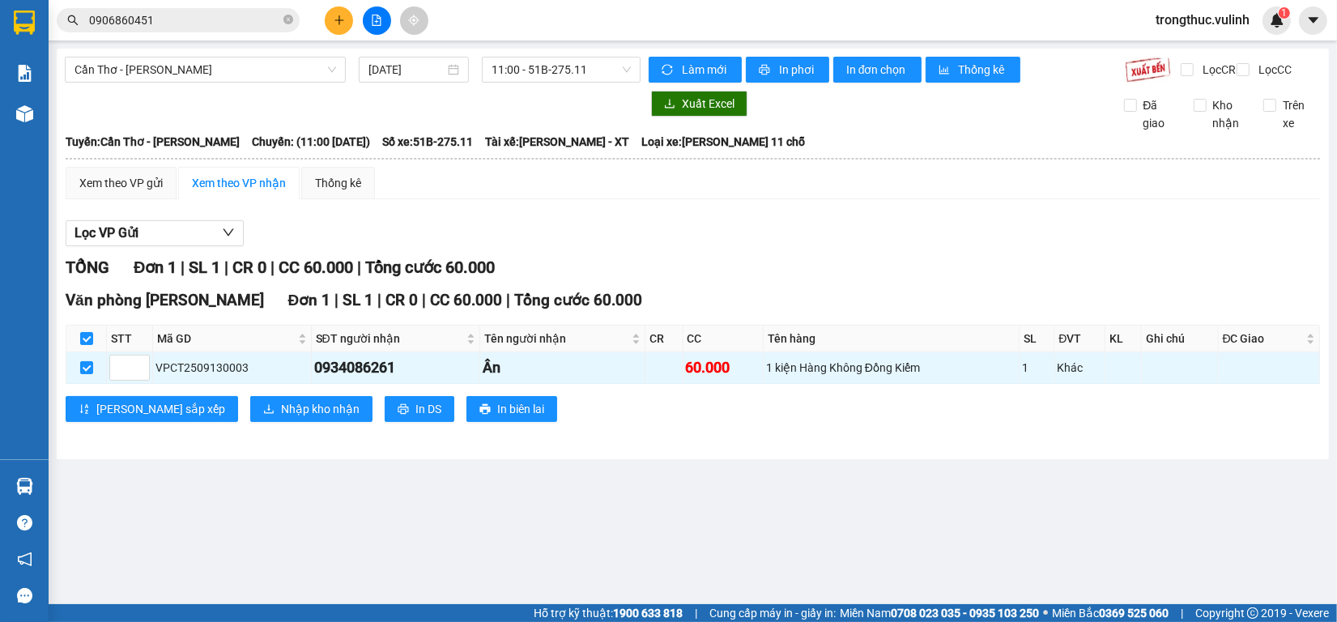
click at [203, 409] on div "Văn phòng Cao Thắng Đơn 1 | SL 1 | CR 0 | CC 60.000 | Tổng cước 60.000 STT Mã G…" at bounding box center [693, 361] width 1254 height 146
click at [269, 422] on button "Nhập kho nhận" at bounding box center [311, 409] width 122 height 26
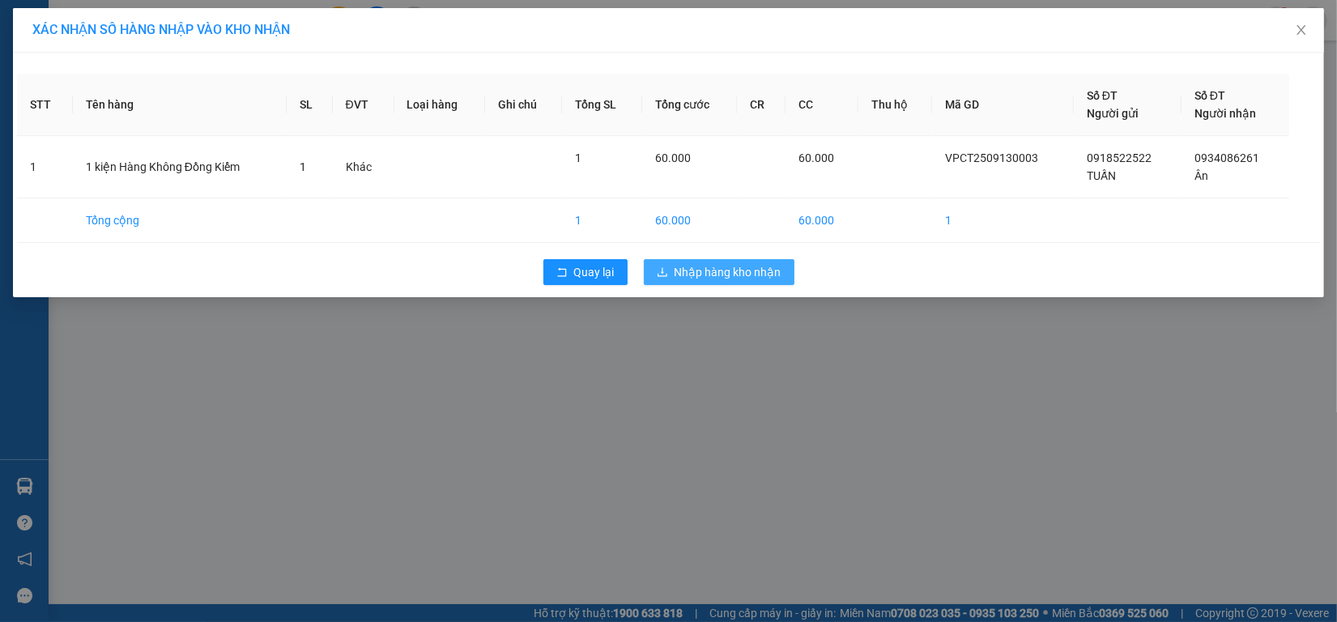
click at [723, 276] on span "Nhập hàng kho nhận" at bounding box center [727, 272] width 107 height 18
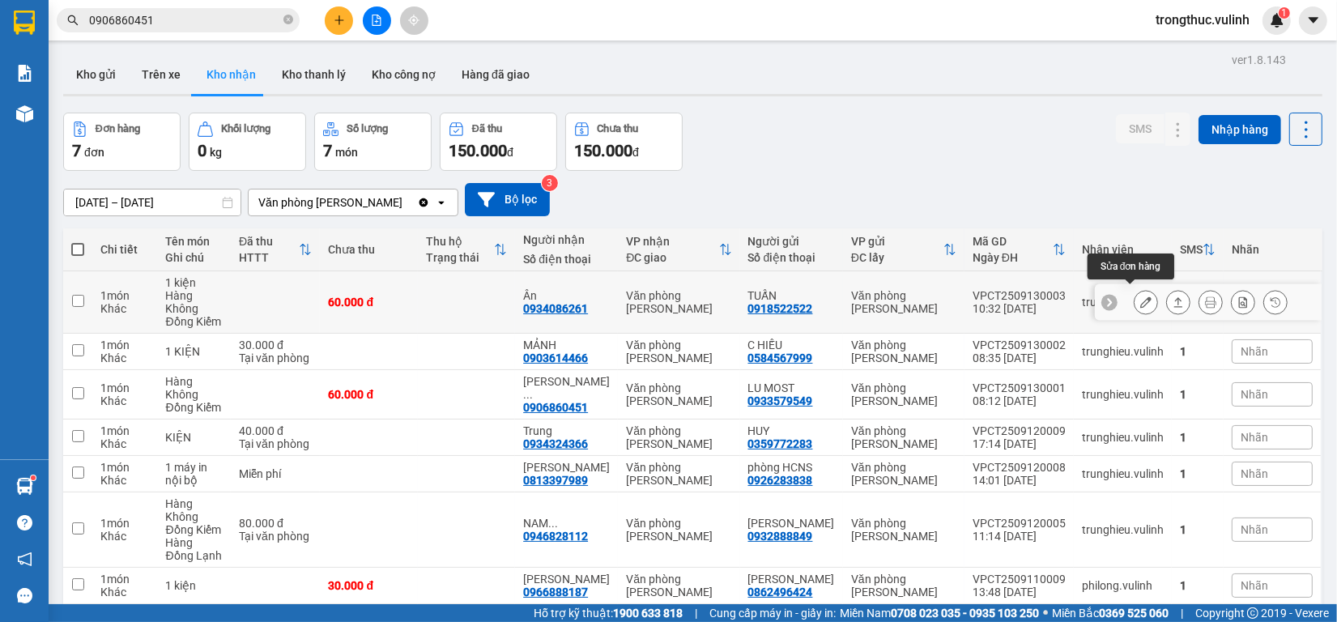
click at [1140, 300] on icon at bounding box center [1145, 301] width 11 height 11
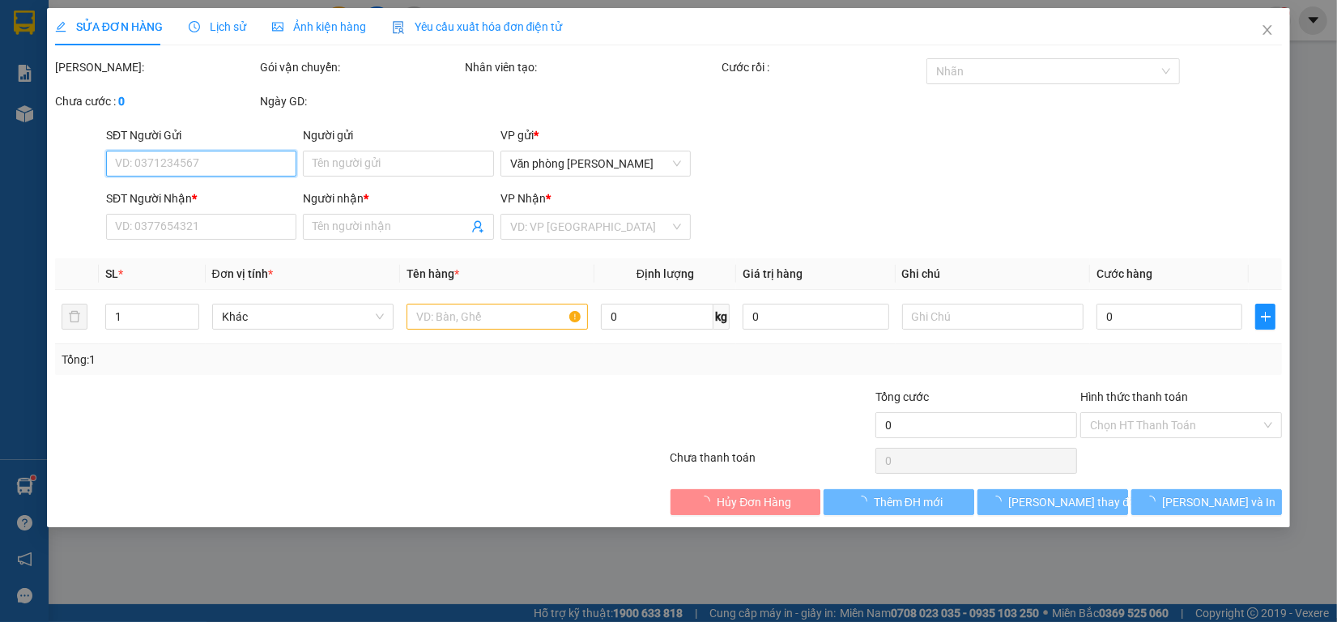
type input "0918522522"
type input "TUẤN"
type input "0934086261"
type input "Ân"
type input "60.000"
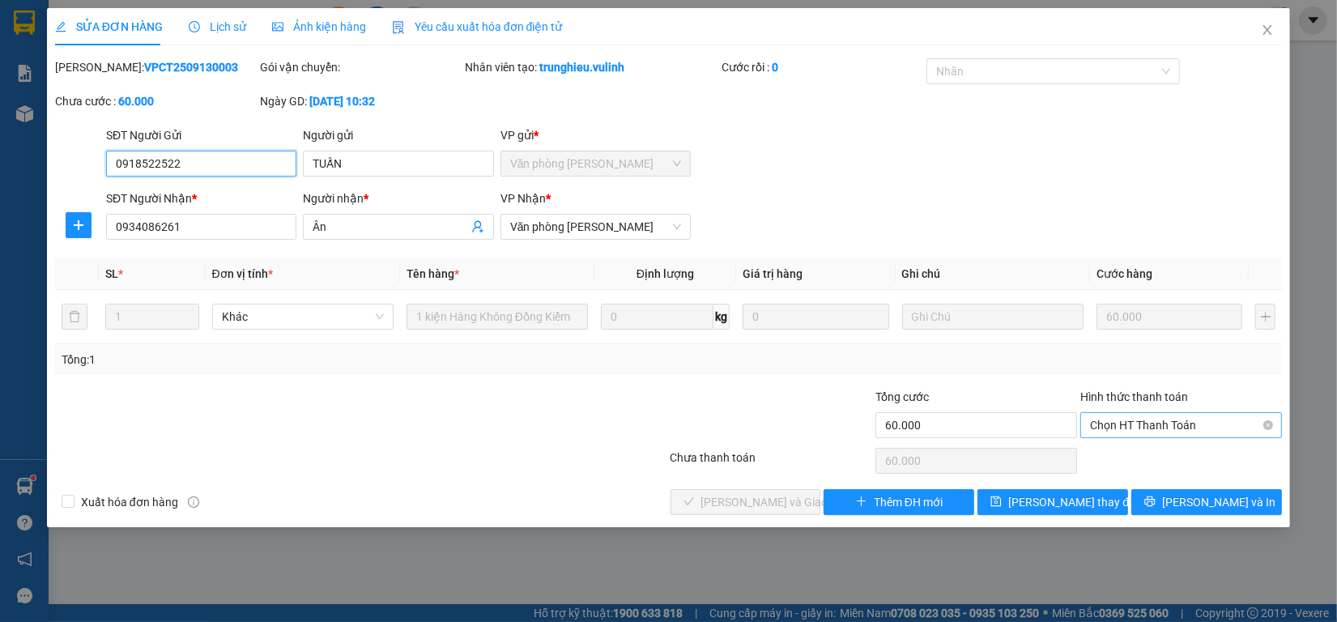
click at [1167, 419] on span "Chọn HT Thanh Toán" at bounding box center [1181, 425] width 182 height 24
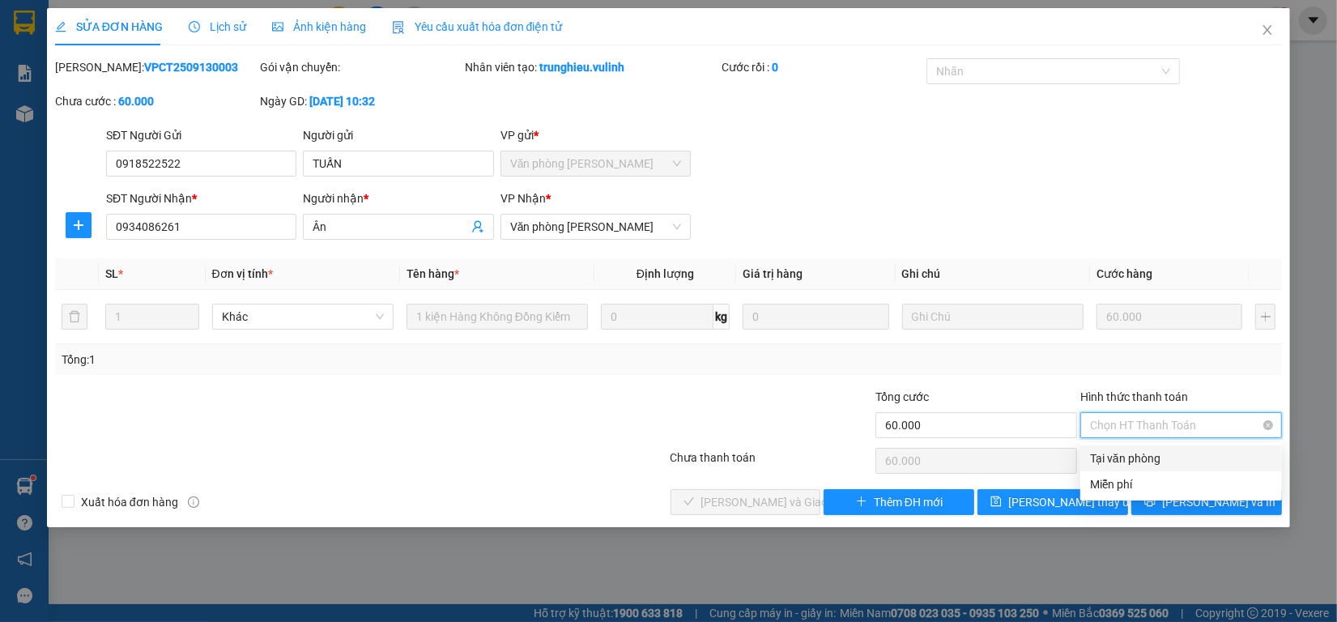
click at [1135, 452] on div "Tại văn phòng" at bounding box center [1181, 458] width 182 height 18
type input "0"
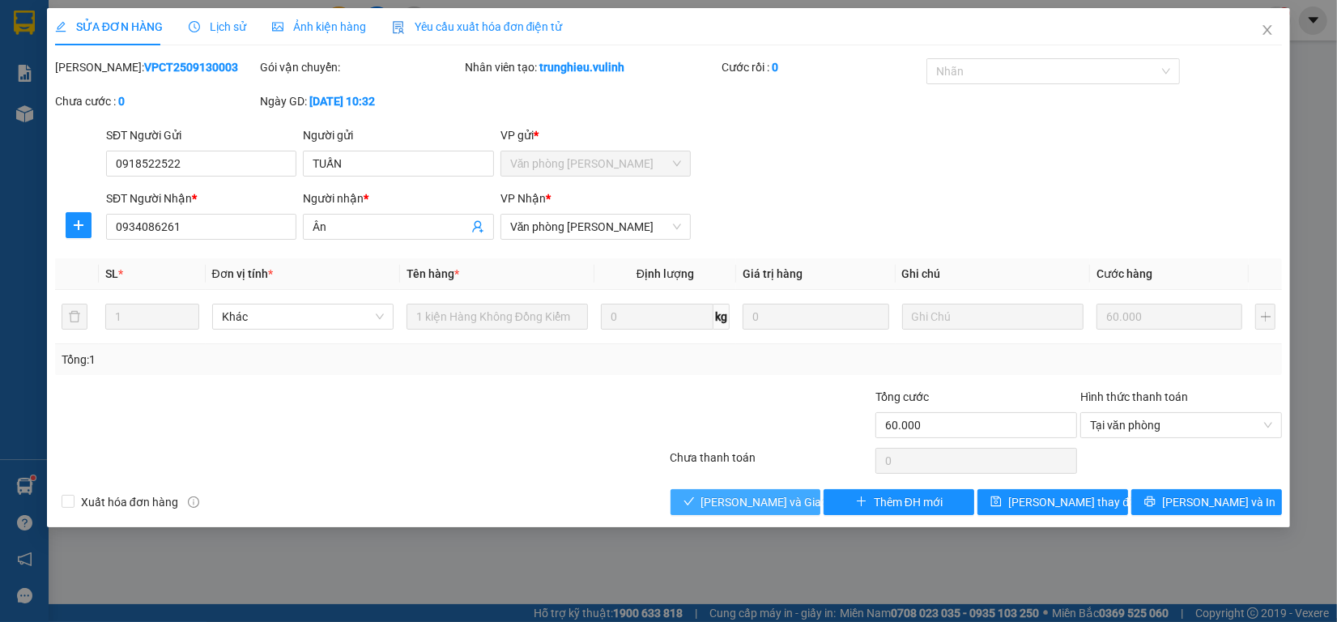
click at [774, 502] on span "[PERSON_NAME] và Giao hàng" at bounding box center [778, 502] width 155 height 18
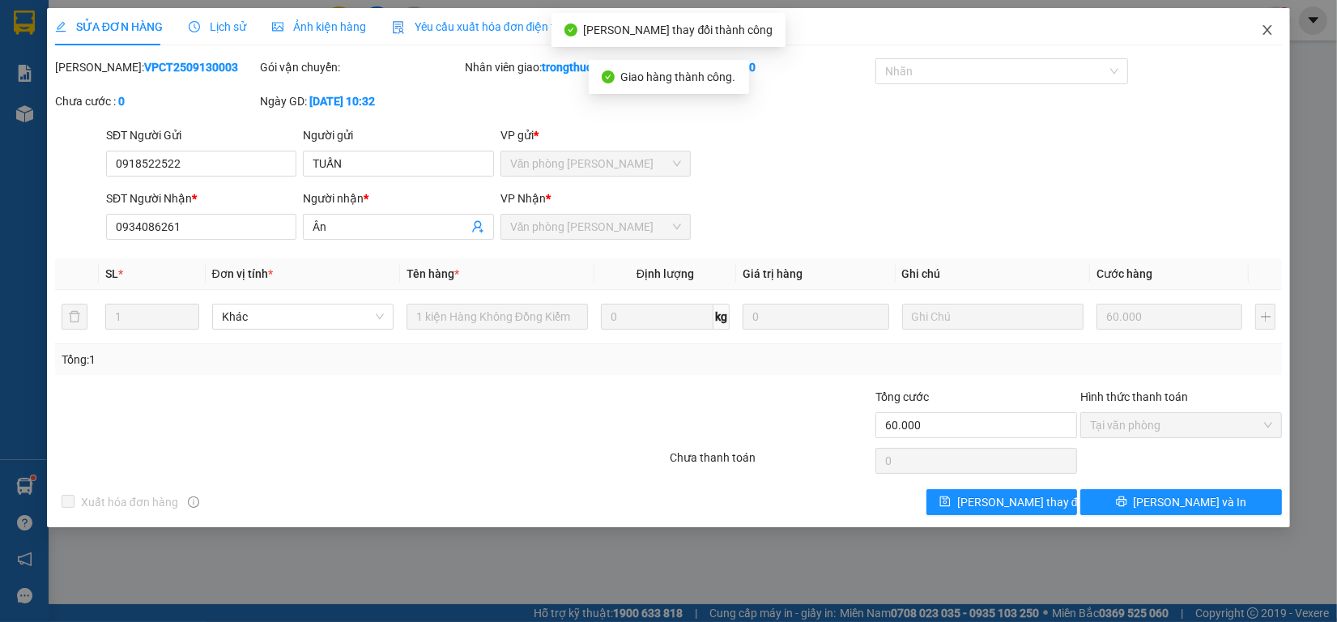
click at [1260, 15] on span "Close" at bounding box center [1266, 30] width 45 height 45
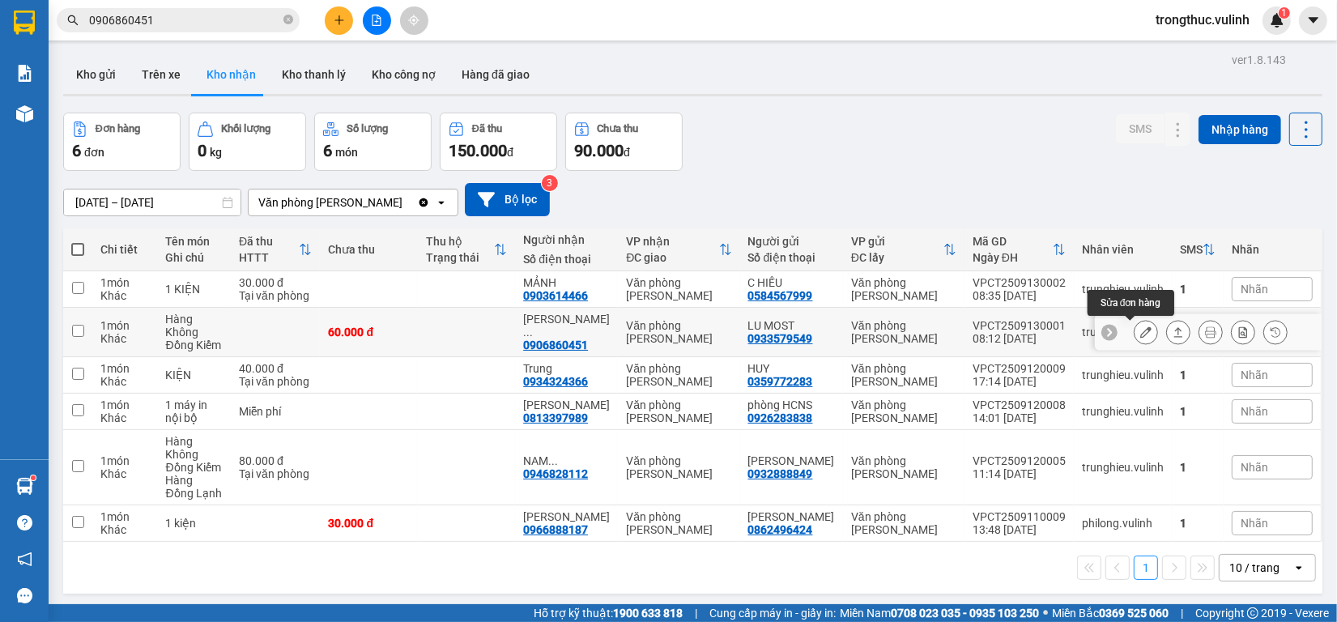
click at [1140, 337] on icon at bounding box center [1145, 331] width 11 height 11
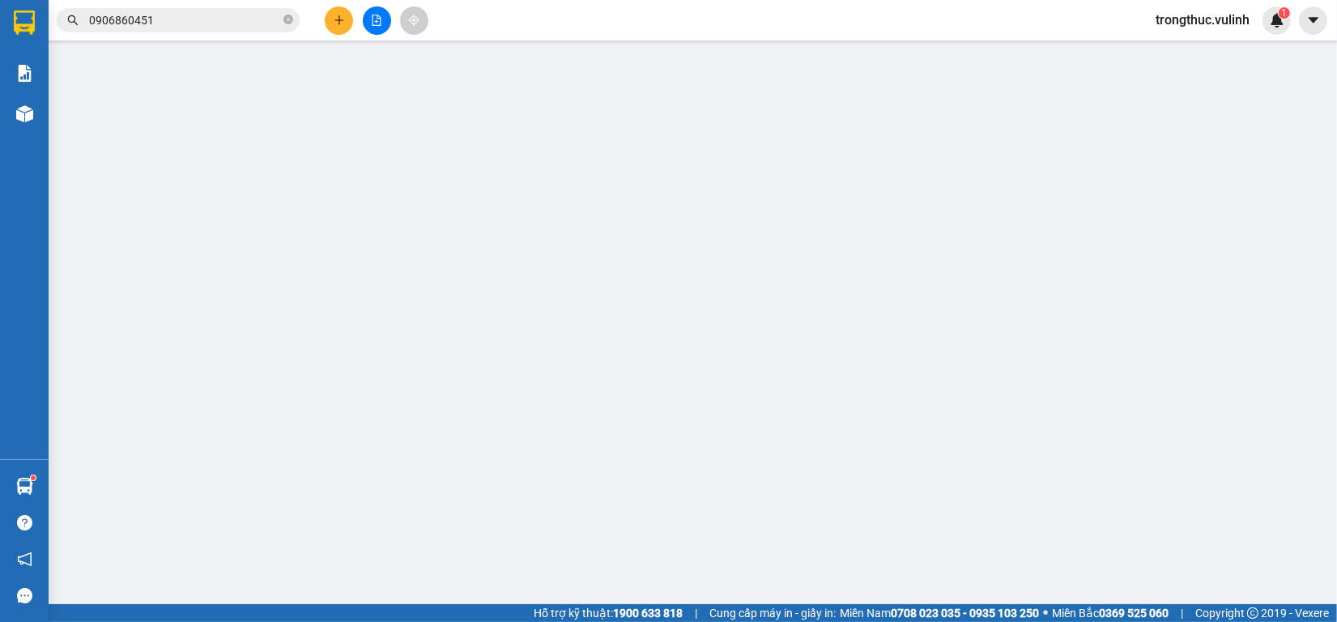
type input "0933579549"
type input "LU MOST"
type input "0906860451"
type input "[PERSON_NAME]"
type input "60.000"
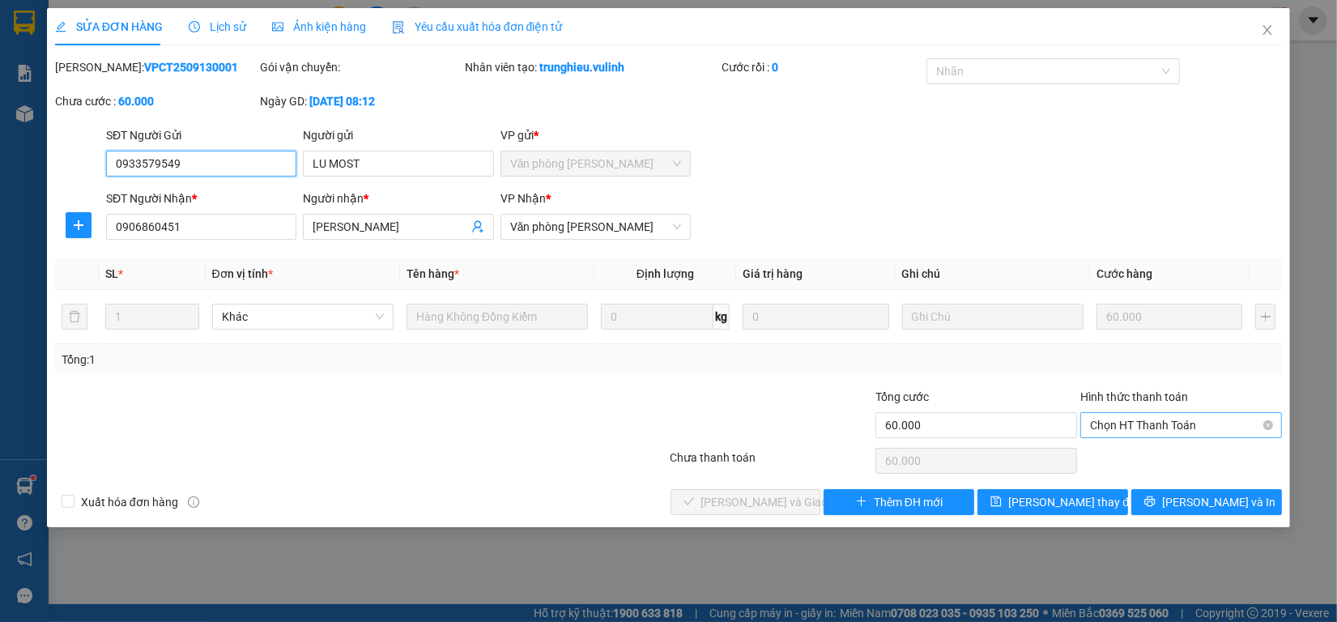
click at [1140, 417] on span "Chọn HT Thanh Toán" at bounding box center [1181, 425] width 182 height 24
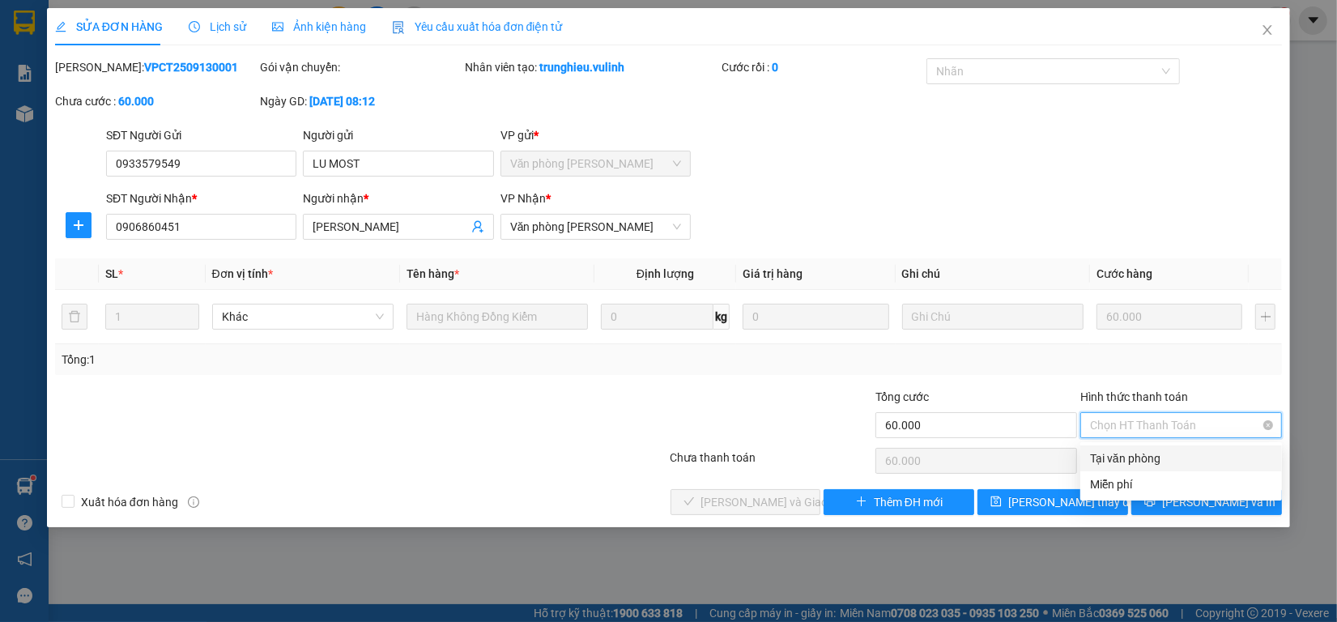
click at [1117, 459] on div "Tại văn phòng" at bounding box center [1181, 458] width 182 height 18
type input "0"
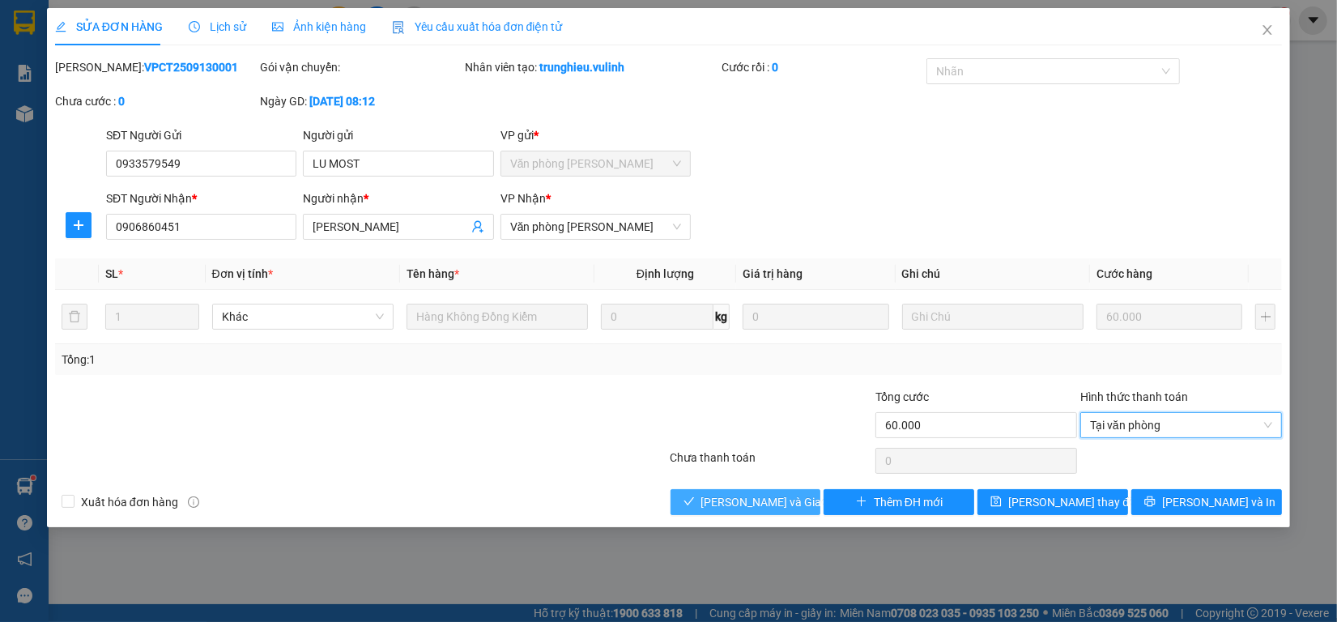
click at [702, 496] on button "[PERSON_NAME] và Giao hàng" at bounding box center [745, 502] width 151 height 26
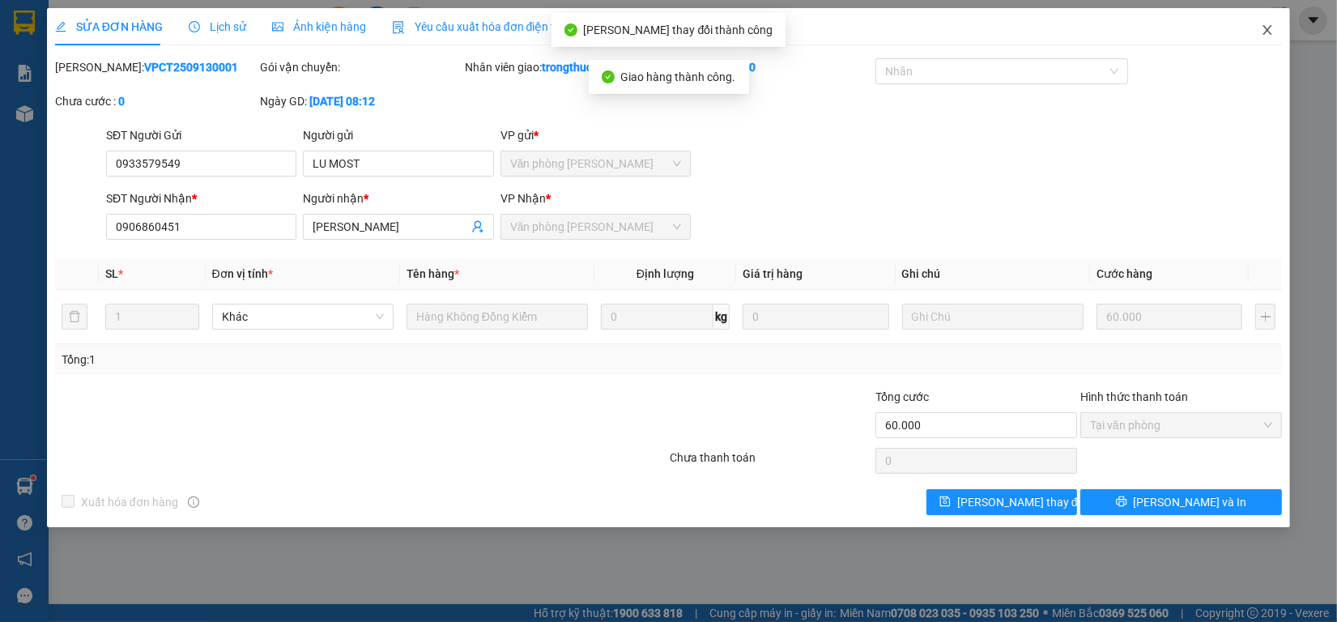
click at [1269, 33] on icon "close" at bounding box center [1267, 30] width 9 height 10
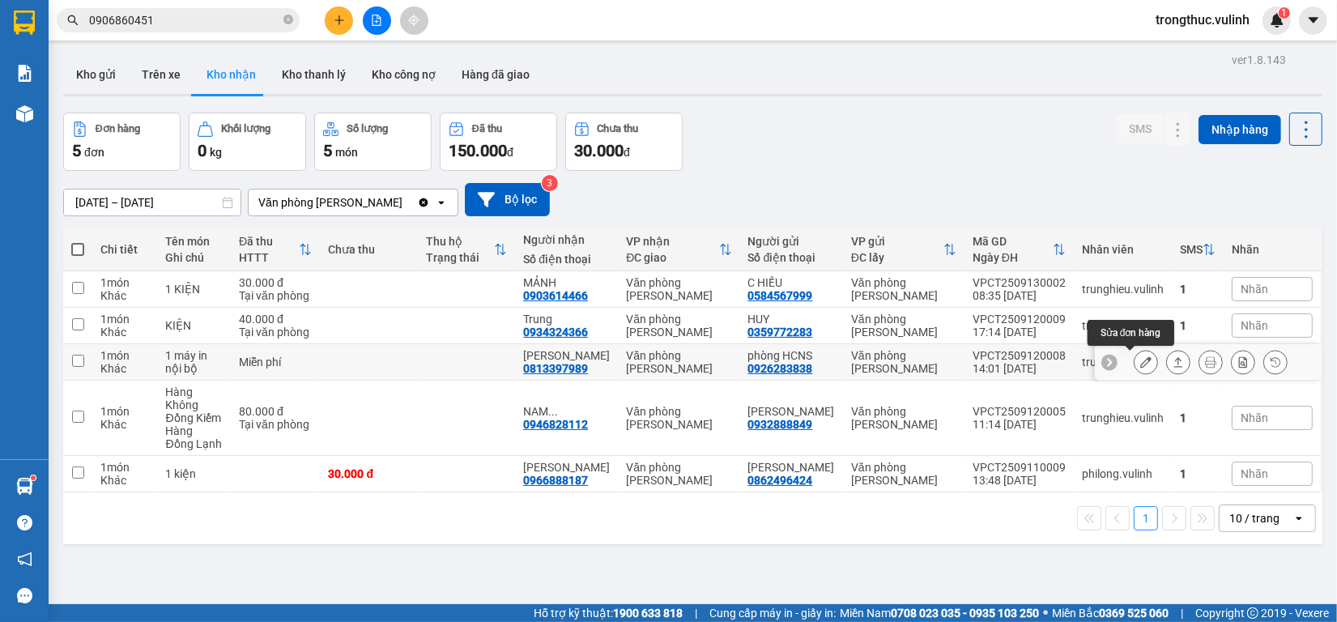
click at [1140, 360] on icon at bounding box center [1145, 361] width 11 height 11
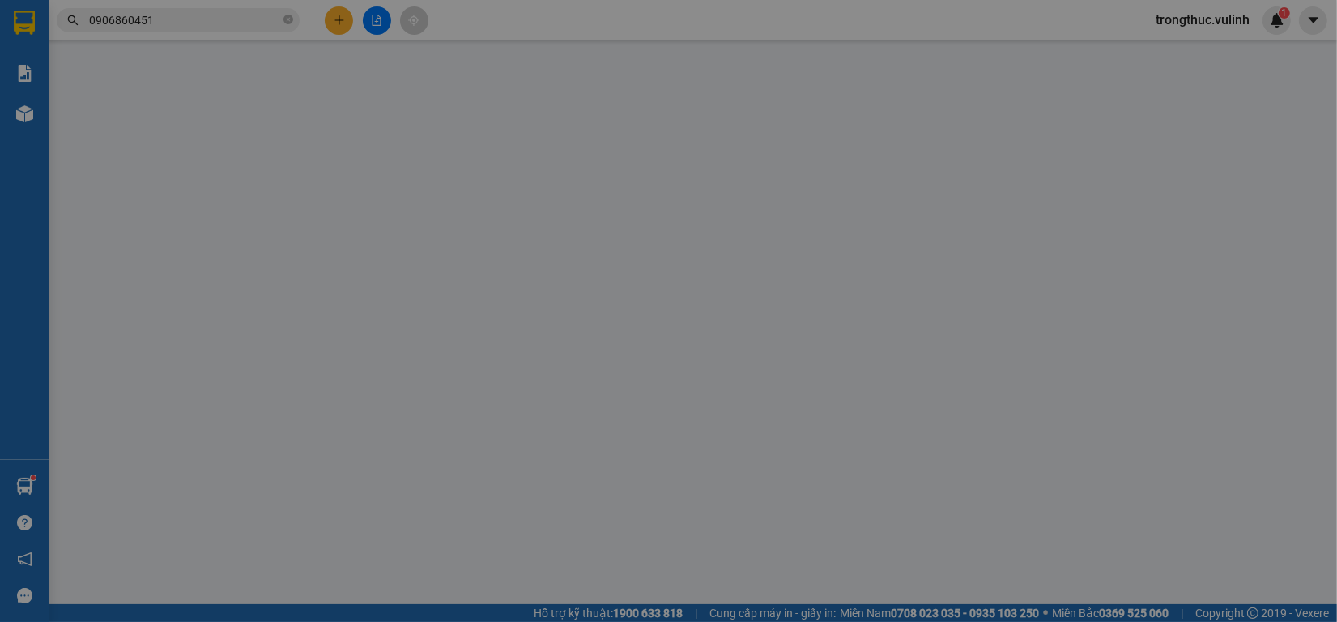
type input "0926283838"
type input "phòng HCNS"
type input "0813397989"
type input "[PERSON_NAME]"
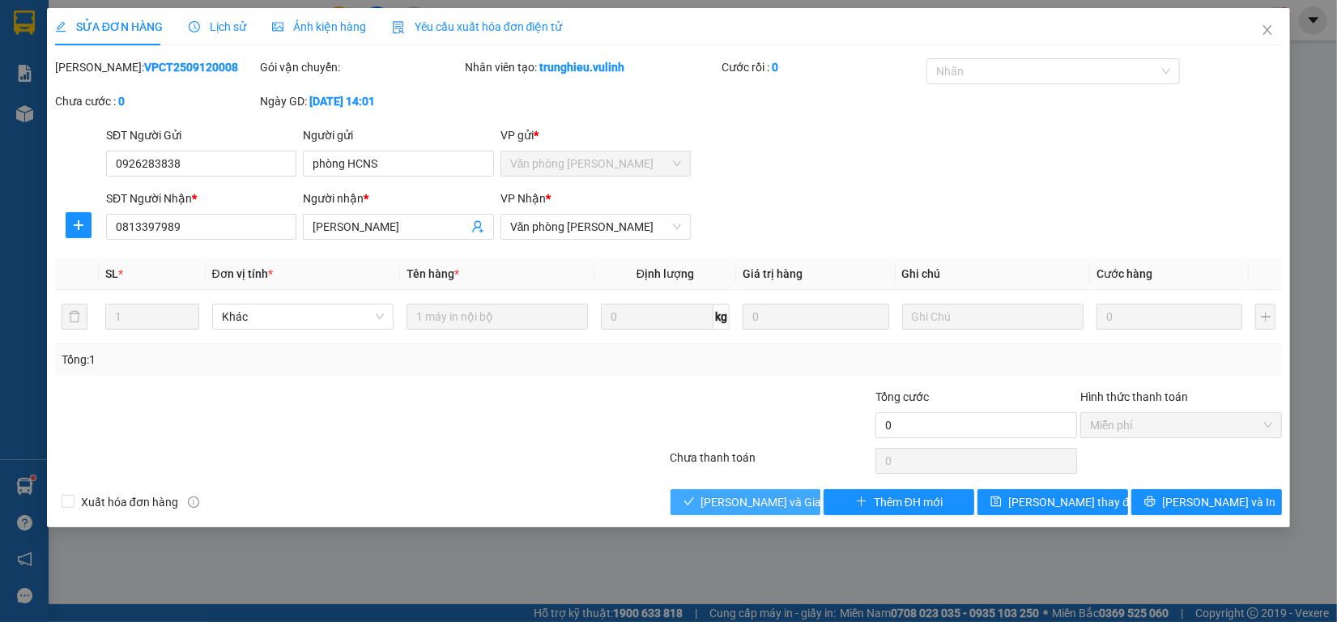
click at [749, 506] on span "[PERSON_NAME] và Giao hàng" at bounding box center [778, 502] width 155 height 18
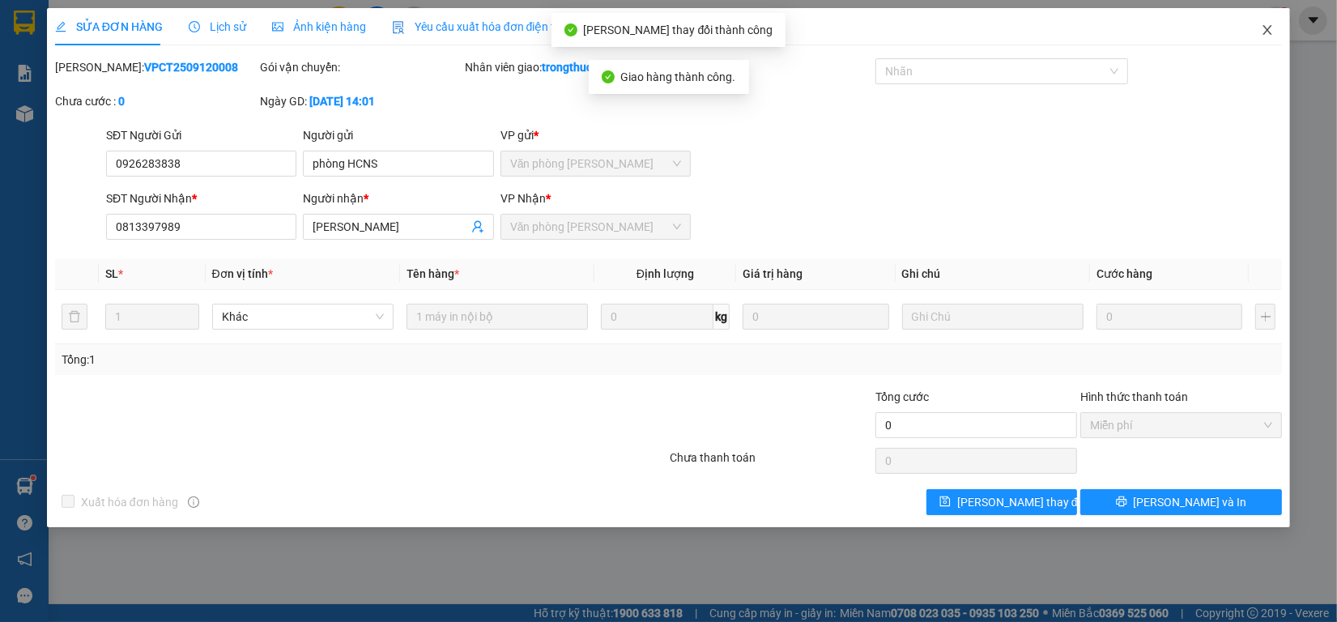
click at [1270, 38] on span "Close" at bounding box center [1266, 30] width 45 height 45
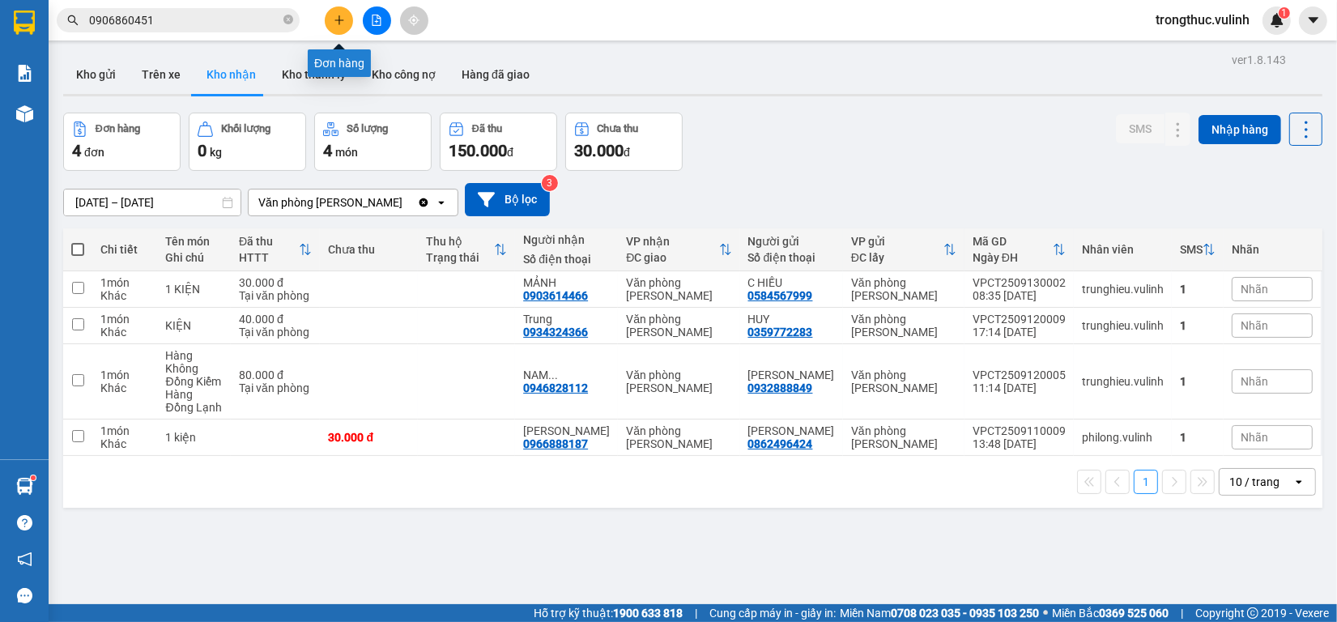
click at [330, 19] on button at bounding box center [339, 20] width 28 height 28
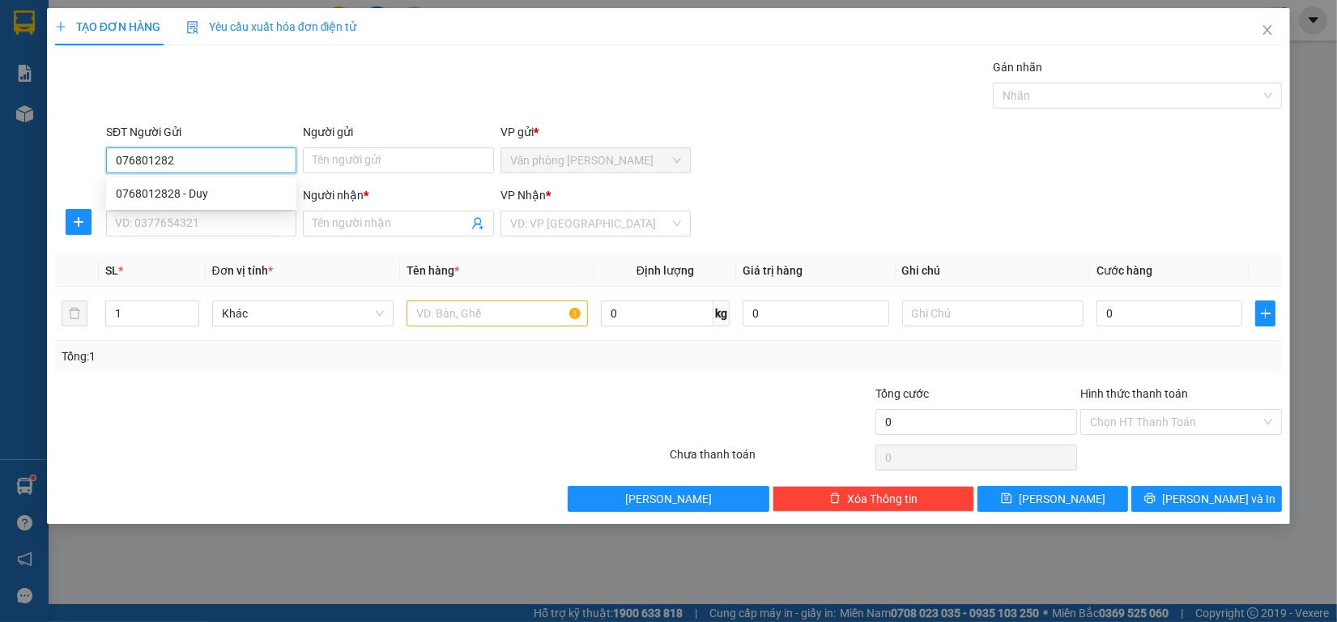
type input "0768012828"
drag, startPoint x: 196, startPoint y: 199, endPoint x: 227, endPoint y: 224, distance: 39.7
click at [197, 198] on div "0768012828 - Duy" at bounding box center [201, 194] width 171 height 18
type input "Duy"
type input "0367549539"
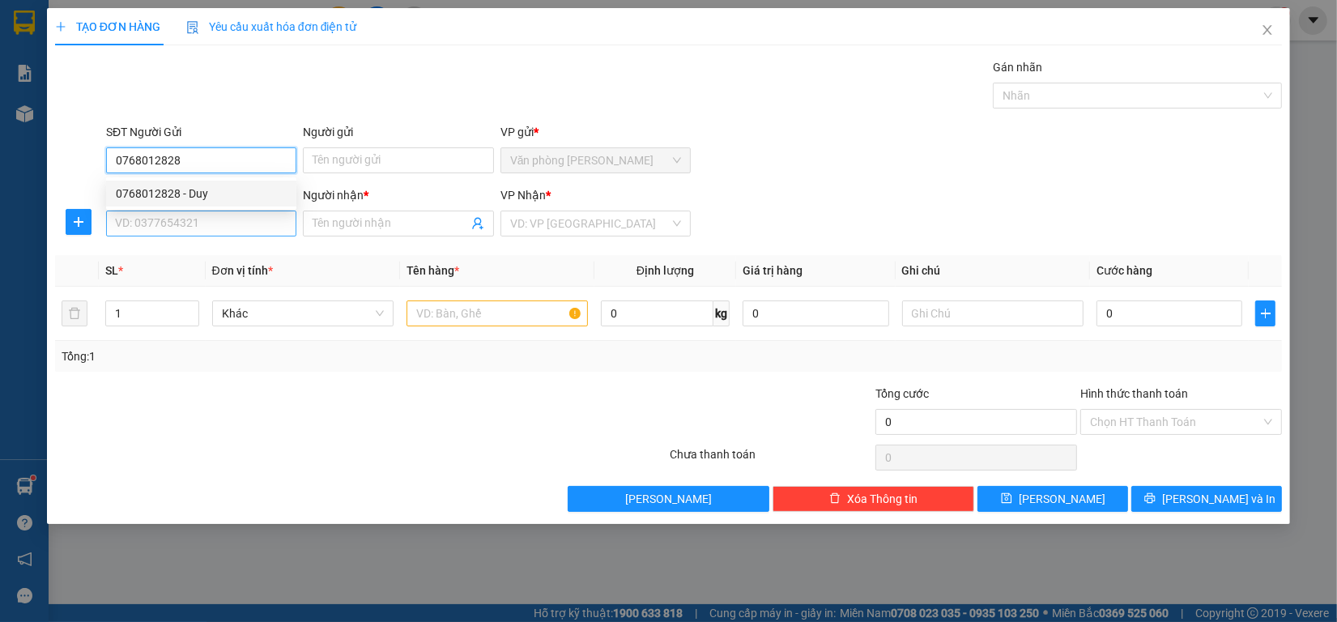
type input "[PERSON_NAME]"
type input "60.000"
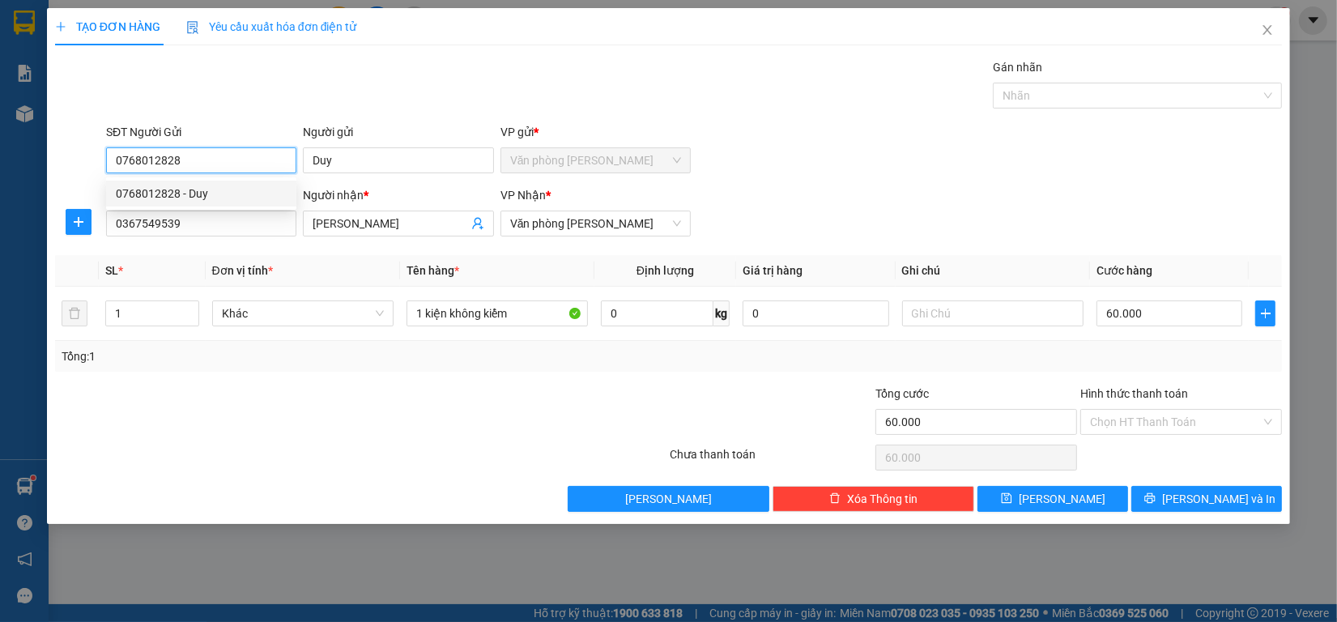
type input "0768012828"
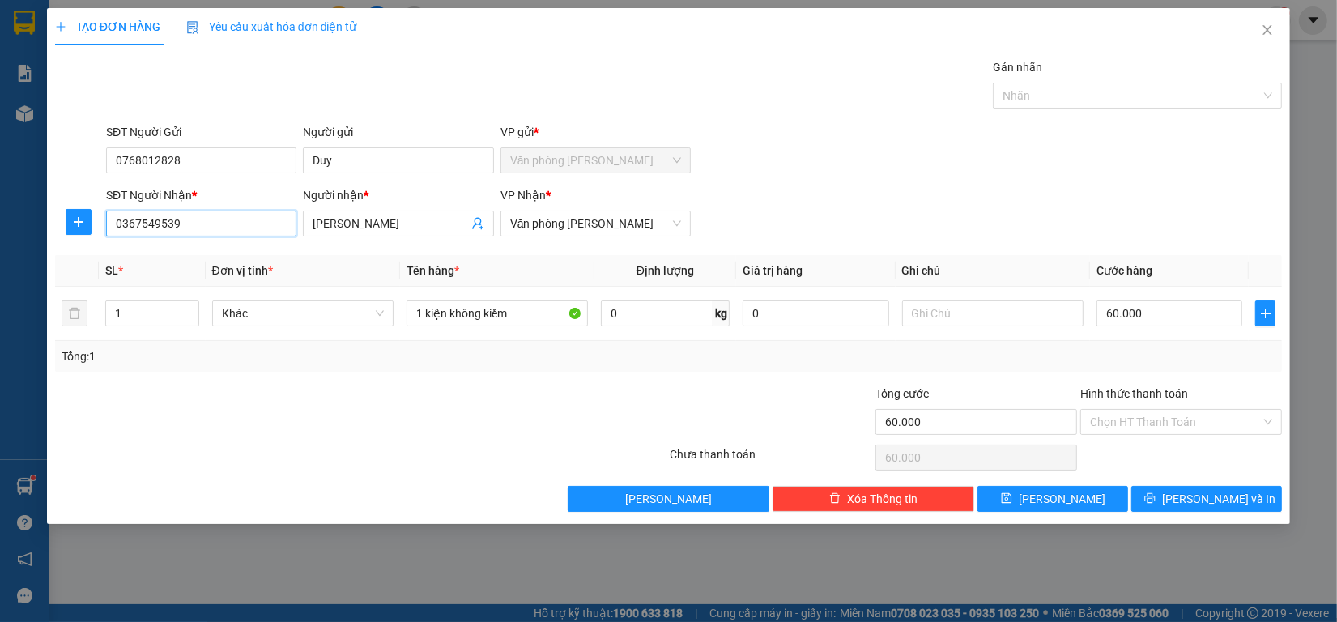
drag, startPoint x: 0, startPoint y: 232, endPoint x: 248, endPoint y: 201, distance: 249.8
click at [0, 231] on div "TẠO ĐƠN HÀNG Yêu cầu xuất hóa đơn điện tử Transit Pickup Surcharge Ids Transit …" at bounding box center [668, 311] width 1337 height 622
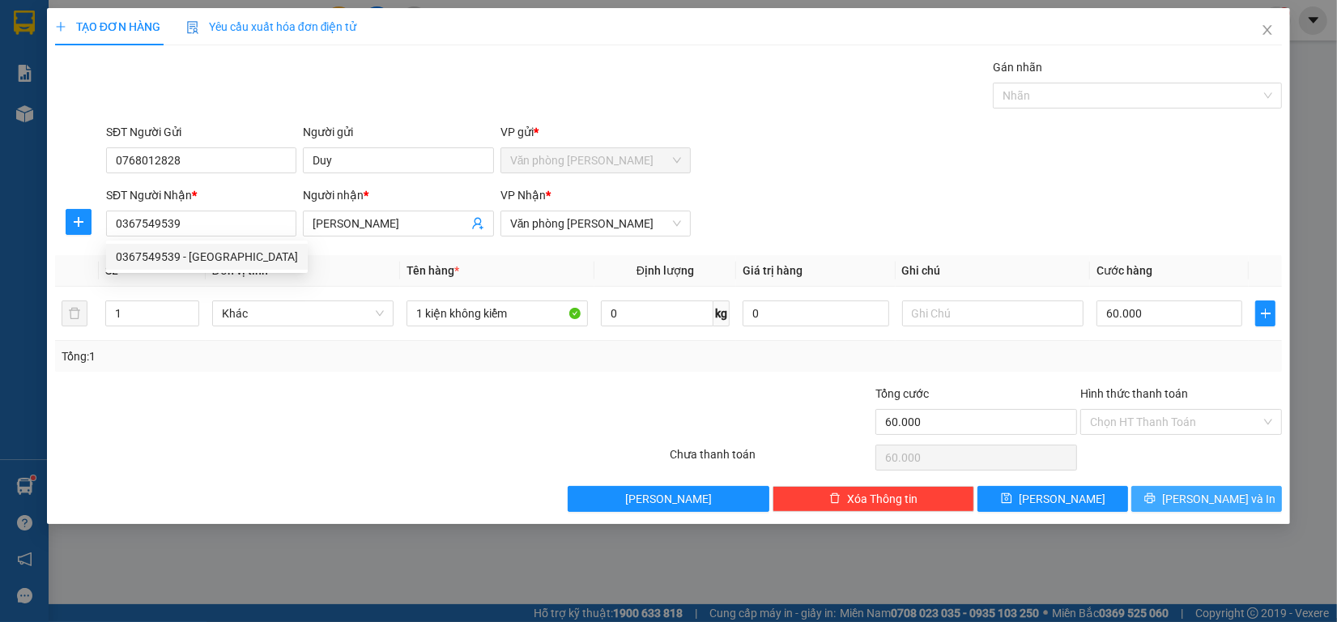
click at [1223, 494] on span "[PERSON_NAME] và In" at bounding box center [1218, 499] width 113 height 18
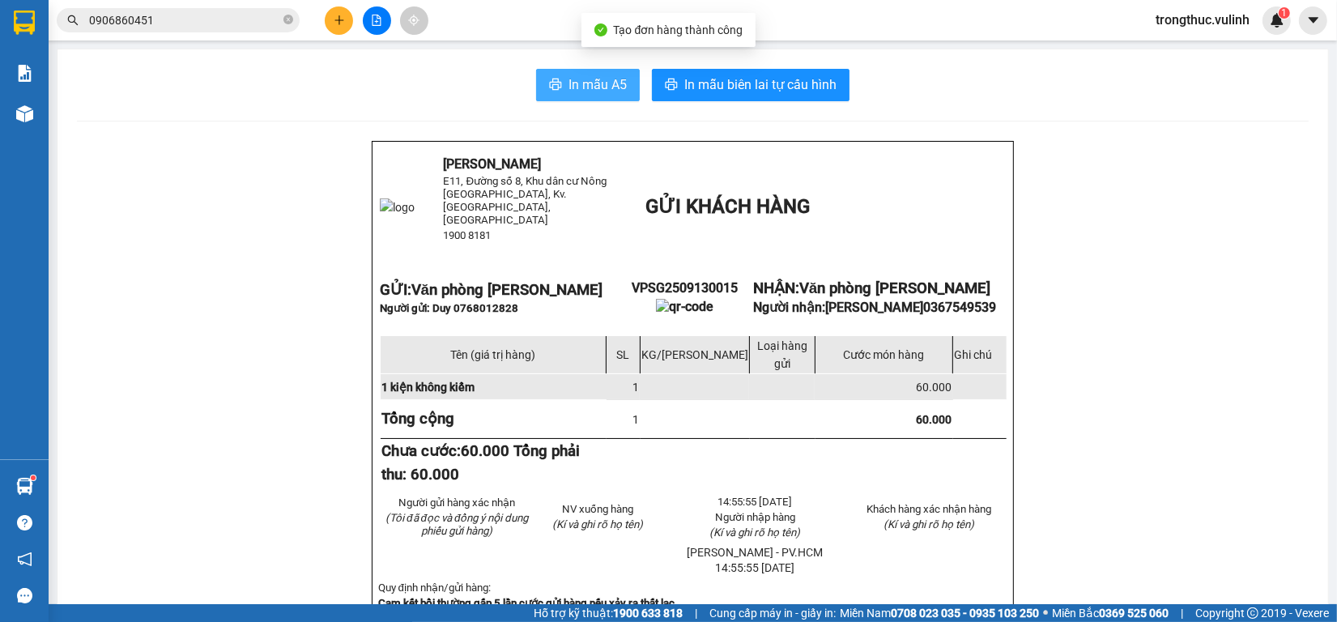
click at [610, 74] on span "In mẫu A5" at bounding box center [597, 84] width 58 height 20
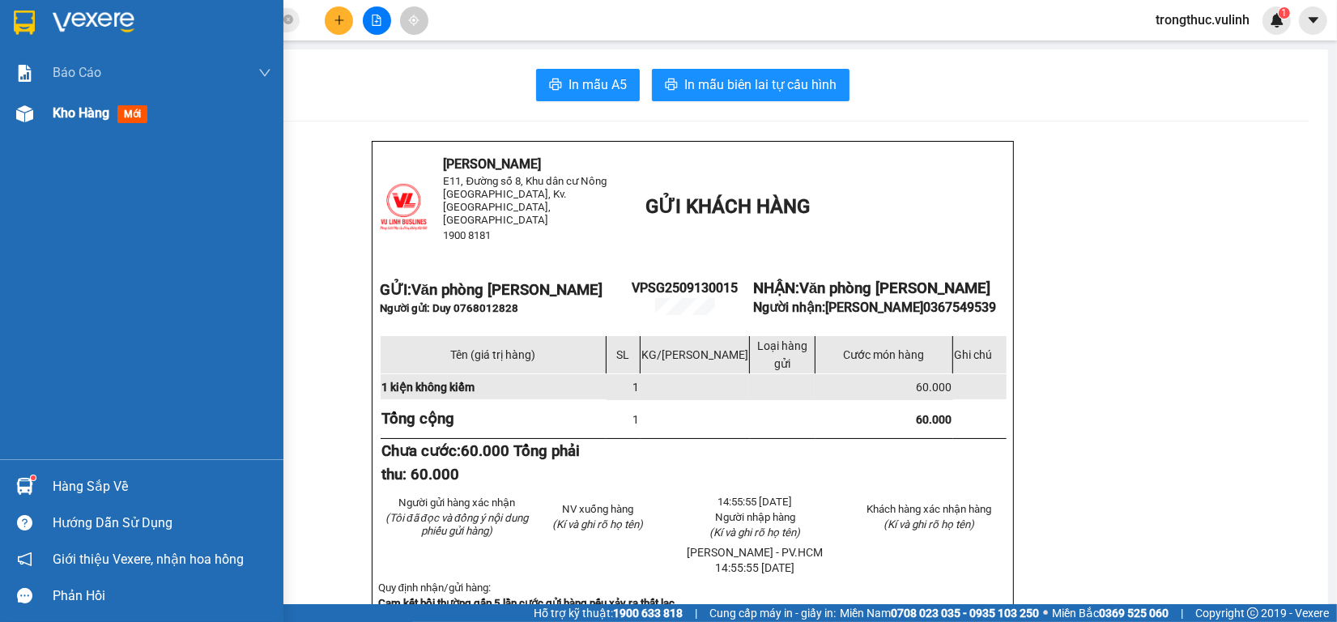
click at [42, 117] on div "Kho hàng mới" at bounding box center [141, 113] width 283 height 40
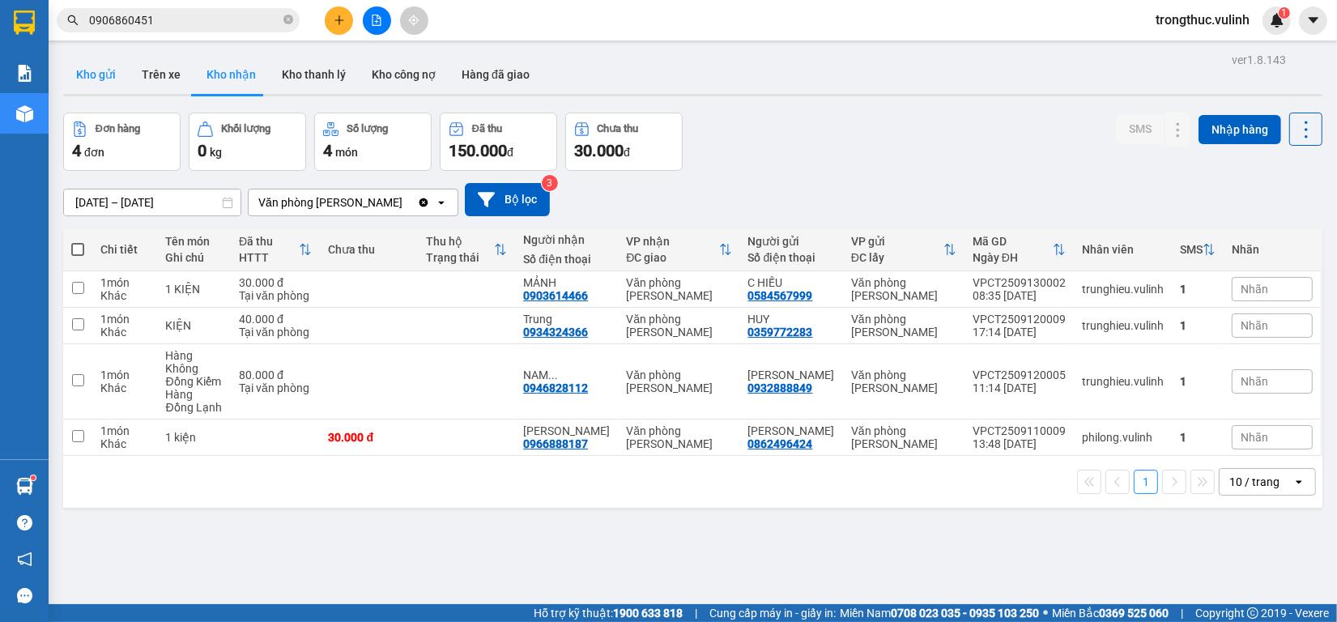
click at [83, 77] on button "Kho gửi" at bounding box center [96, 74] width 66 height 39
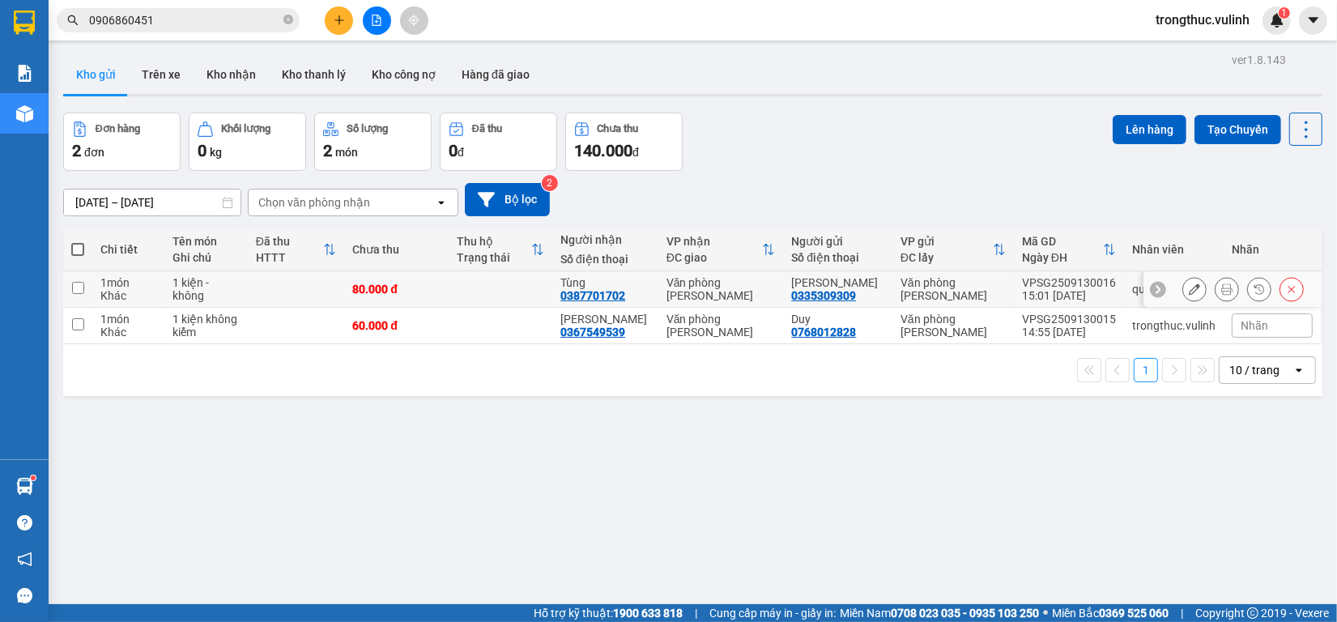
click at [1219, 294] on button at bounding box center [1226, 289] width 23 height 28
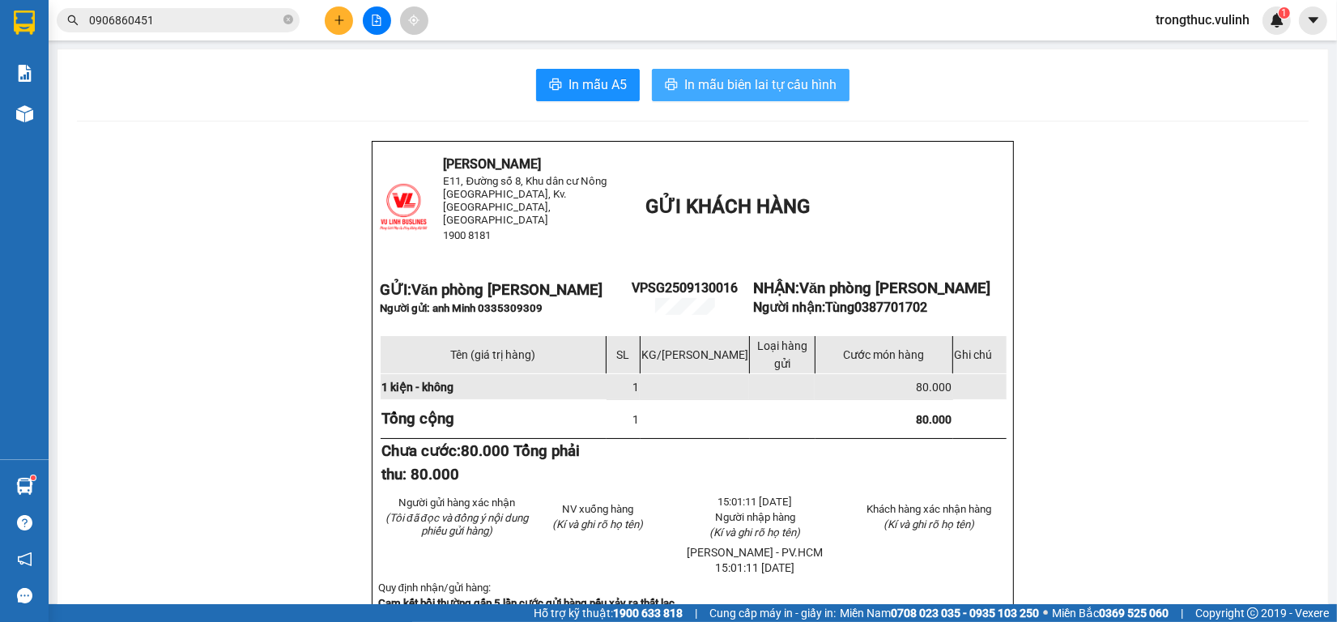
click at [783, 70] on button "In mẫu biên lai tự cấu hình" at bounding box center [751, 85] width 198 height 32
click at [690, 79] on span "In mẫu biên lai tự cấu hình" at bounding box center [760, 84] width 152 height 20
click at [180, 22] on input "0906860451" at bounding box center [184, 20] width 191 height 18
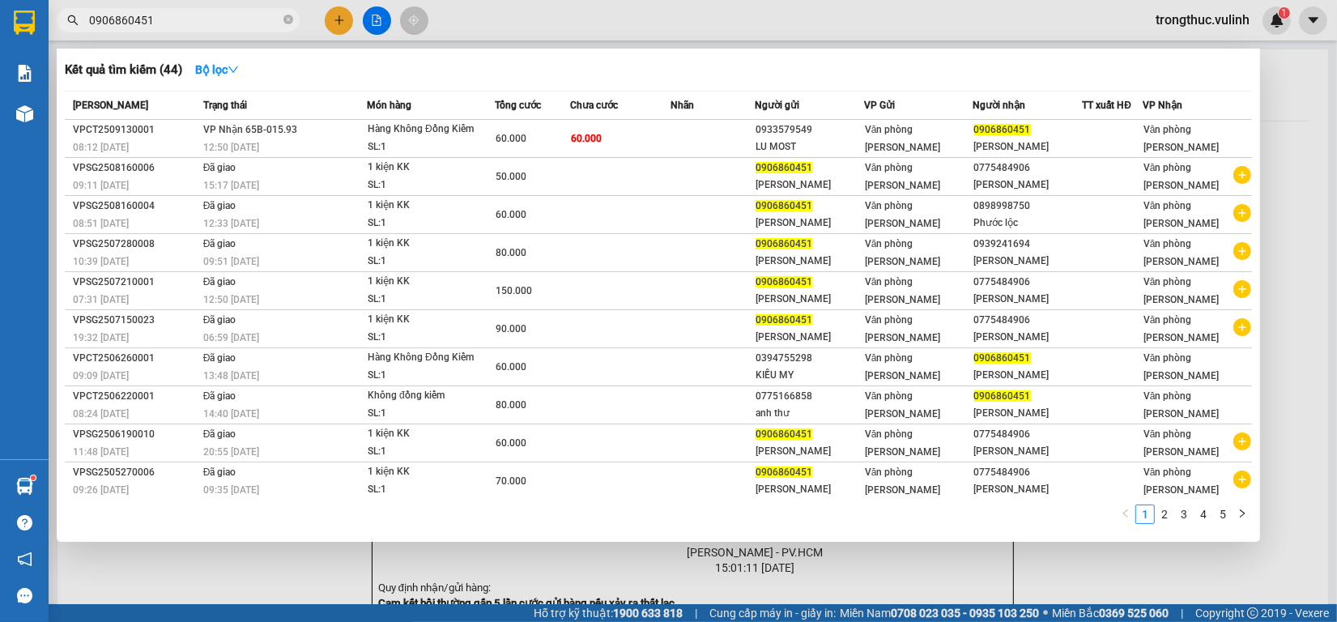
click at [180, 22] on input "0906860451" at bounding box center [184, 20] width 191 height 18
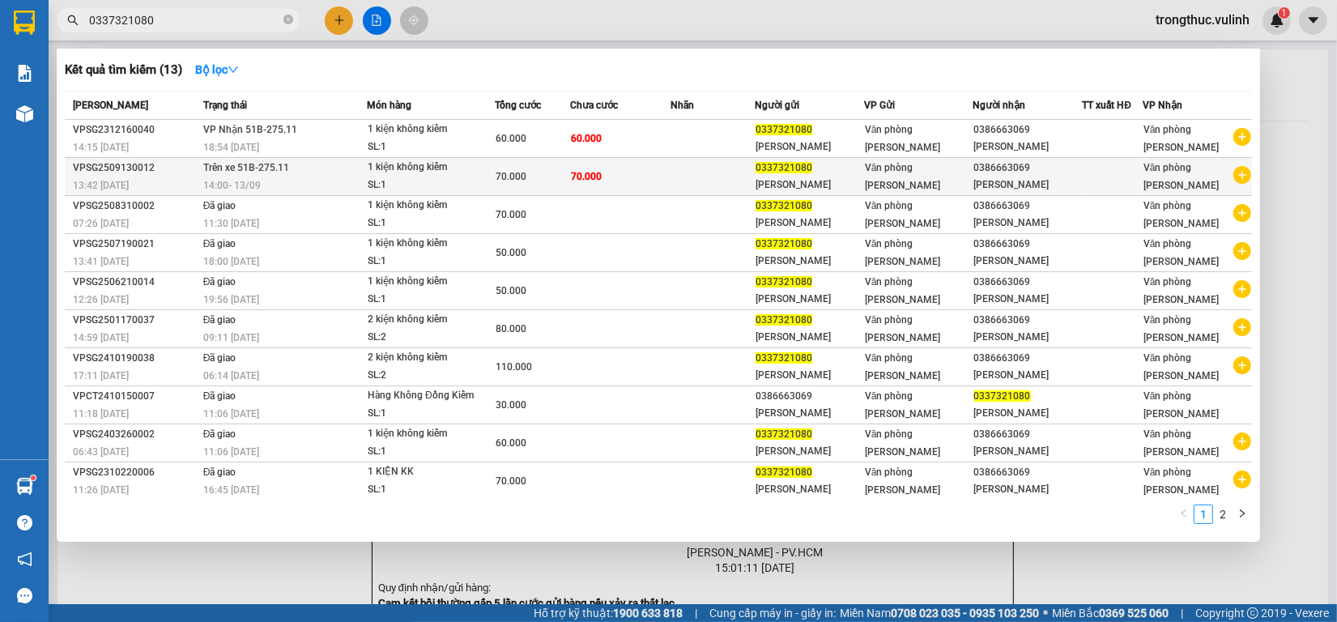
type input "0337321080"
click at [699, 172] on td at bounding box center [712, 177] width 84 height 38
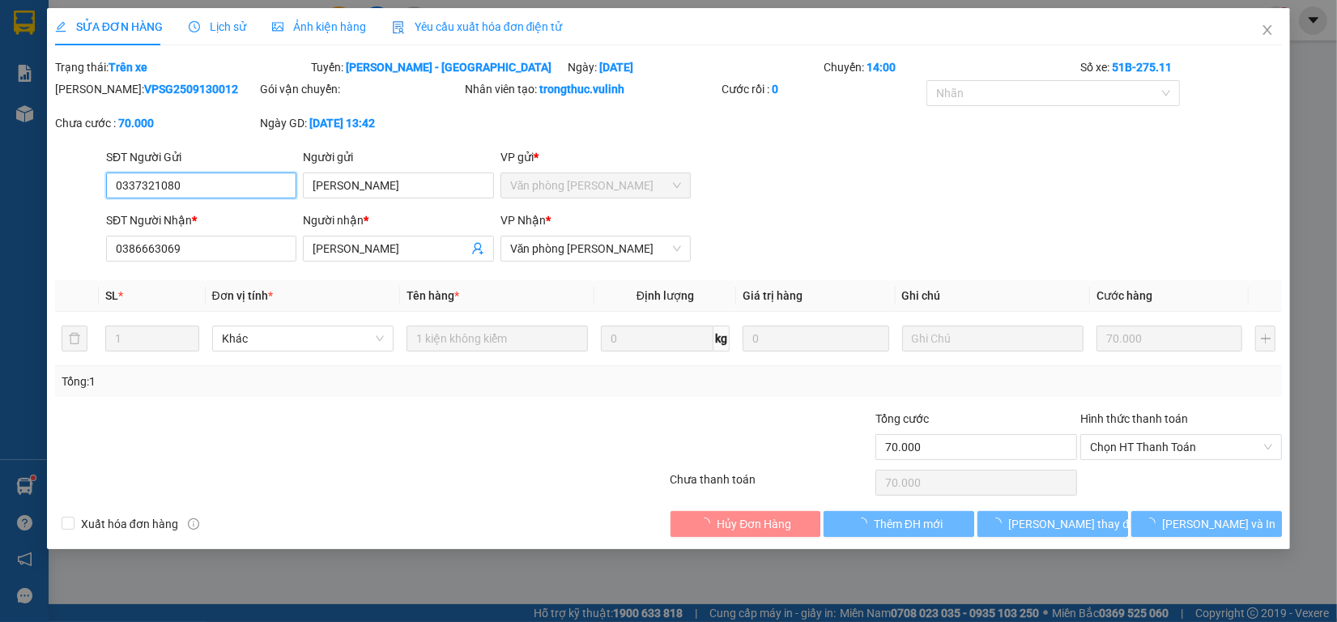
click at [228, 31] on span "Lịch sử" at bounding box center [217, 26] width 57 height 13
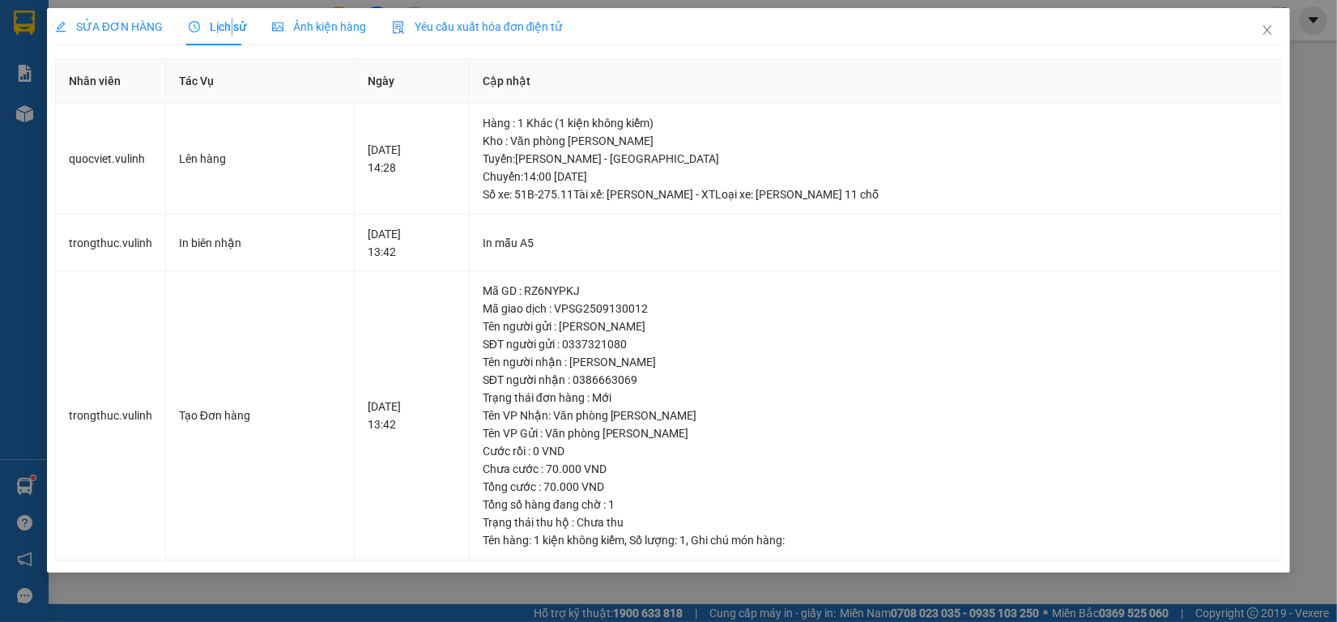
click at [228, 31] on span "Lịch sử" at bounding box center [217, 26] width 57 height 13
click at [1267, 29] on icon "close" at bounding box center [1267, 30] width 9 height 10
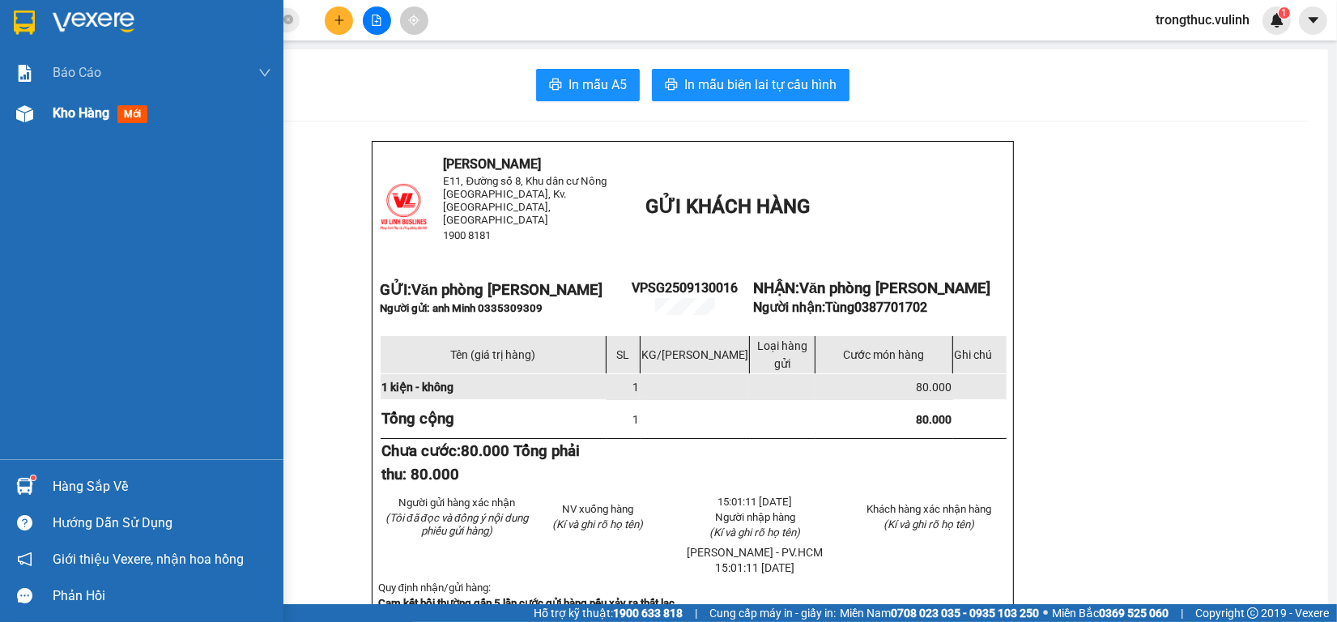
click at [32, 126] on div at bounding box center [25, 114] width 28 height 28
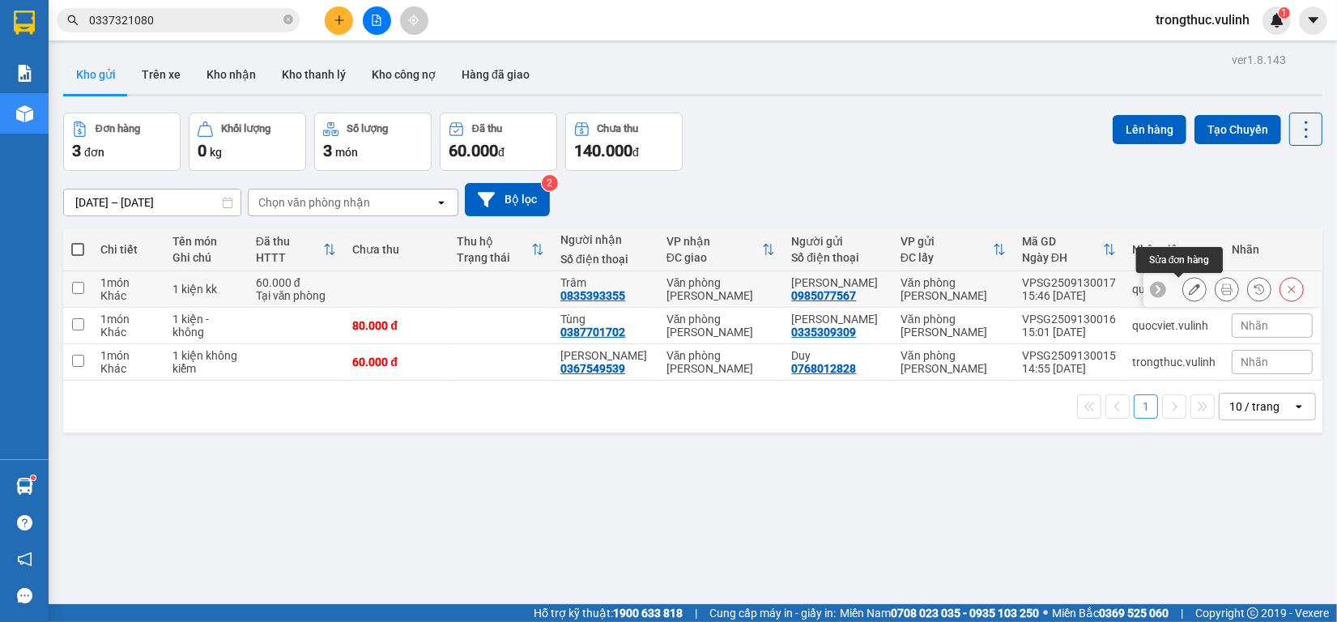
click at [1189, 284] on icon at bounding box center [1194, 288] width 11 height 11
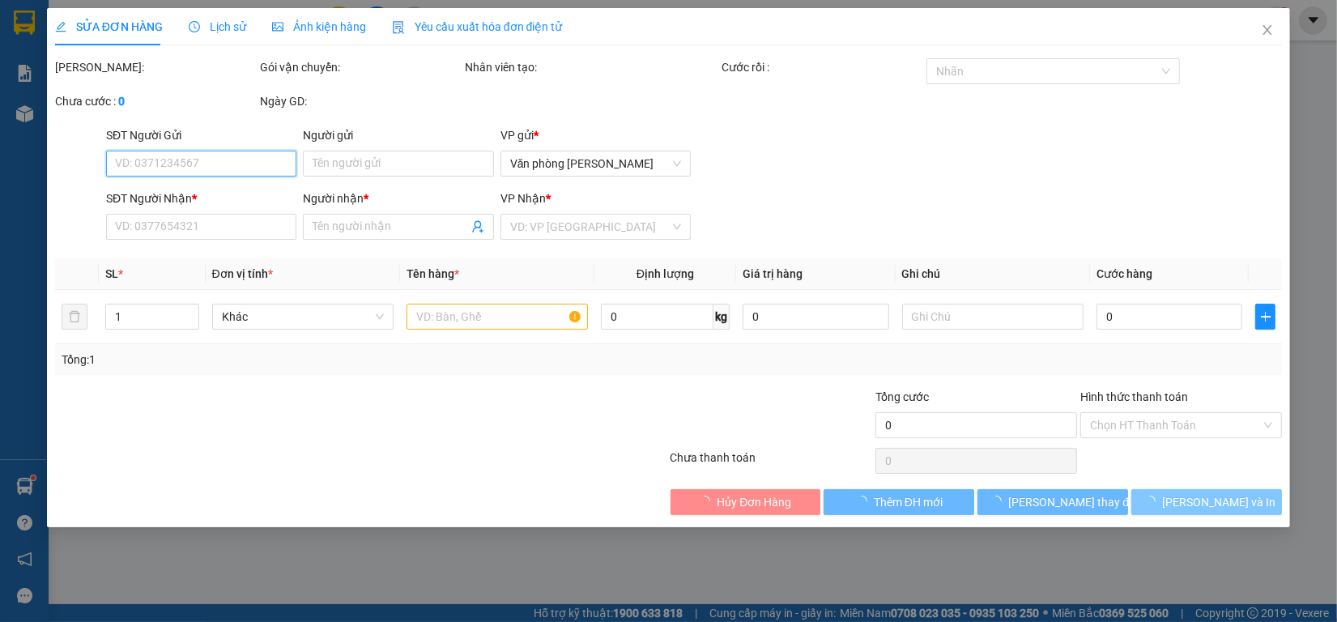
type input "0985077567"
type input "[PERSON_NAME]"
type input "0835393355"
type input "Trâm"
type input "60.000"
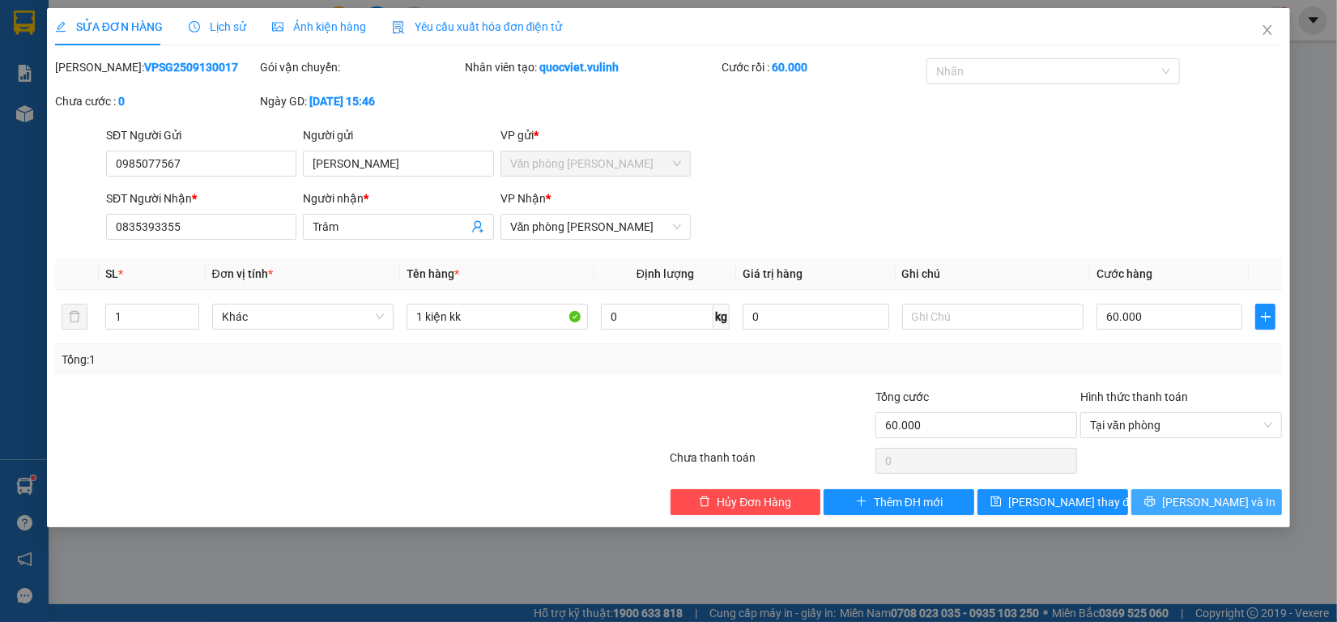
click at [1155, 500] on icon "printer" at bounding box center [1150, 501] width 11 height 11
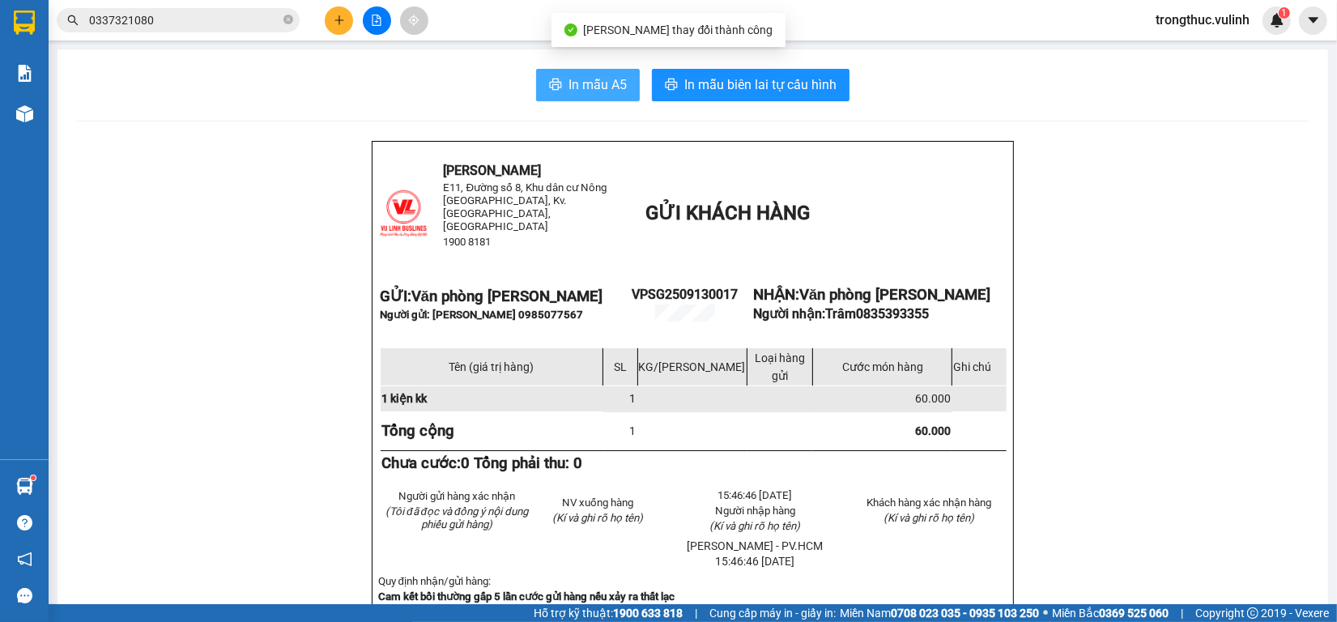
click at [584, 97] on button "In mẫu A5" at bounding box center [588, 85] width 104 height 32
click at [607, 85] on span "In mẫu A5" at bounding box center [597, 84] width 58 height 20
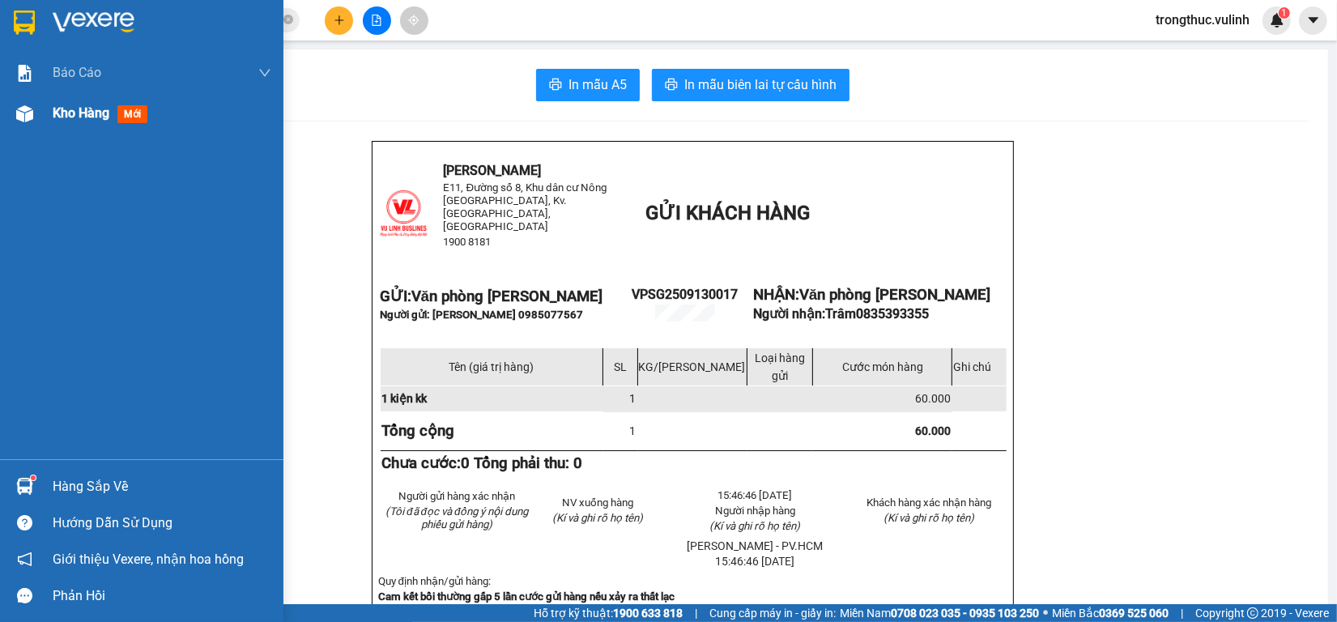
click at [43, 108] on div "Kho hàng mới" at bounding box center [141, 113] width 283 height 40
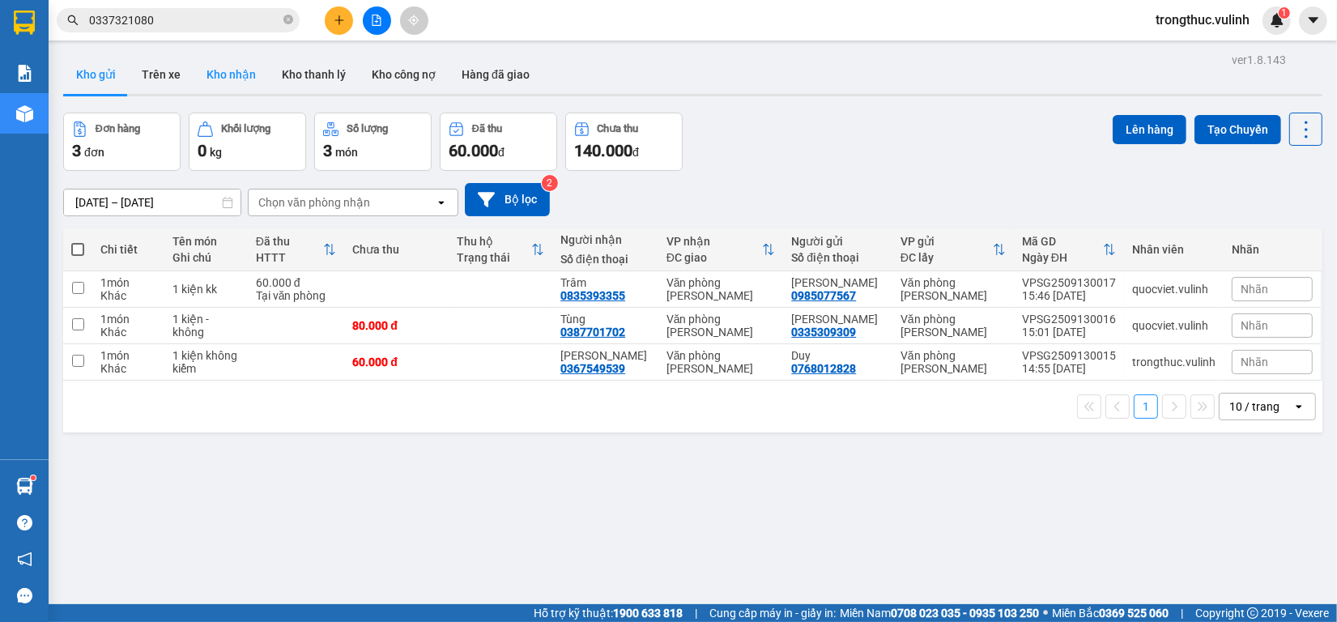
click at [207, 74] on button "Kho nhận" at bounding box center [231, 74] width 75 height 39
